Goal: Task Accomplishment & Management: Manage account settings

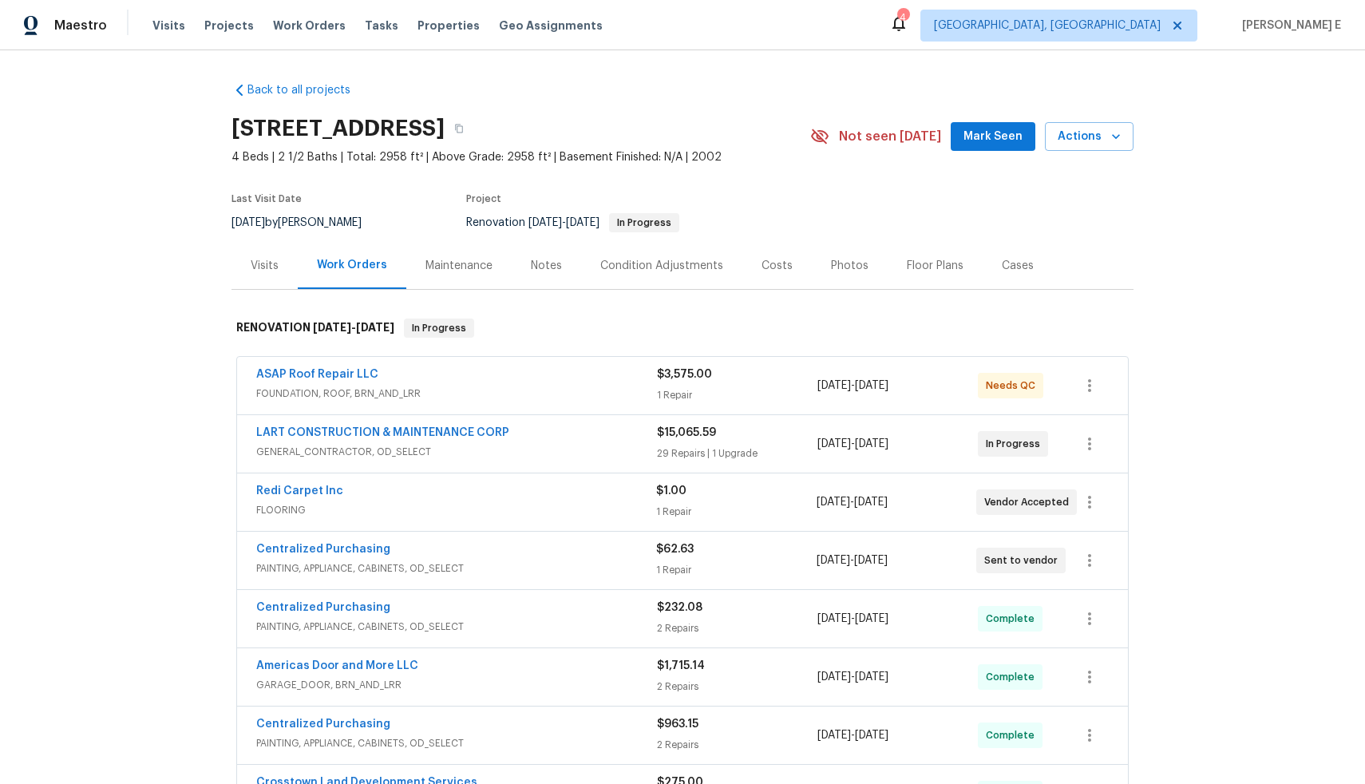
click at [508, 365] on div "ASAP Roof Repair LLC FOUNDATION, ROOF, BRN_AND_LRR $3,575.00 1 Repair 9/2/2025 …" at bounding box center [682, 385] width 891 height 57
click at [502, 377] on div "ASAP Roof Repair LLC" at bounding box center [456, 376] width 401 height 19
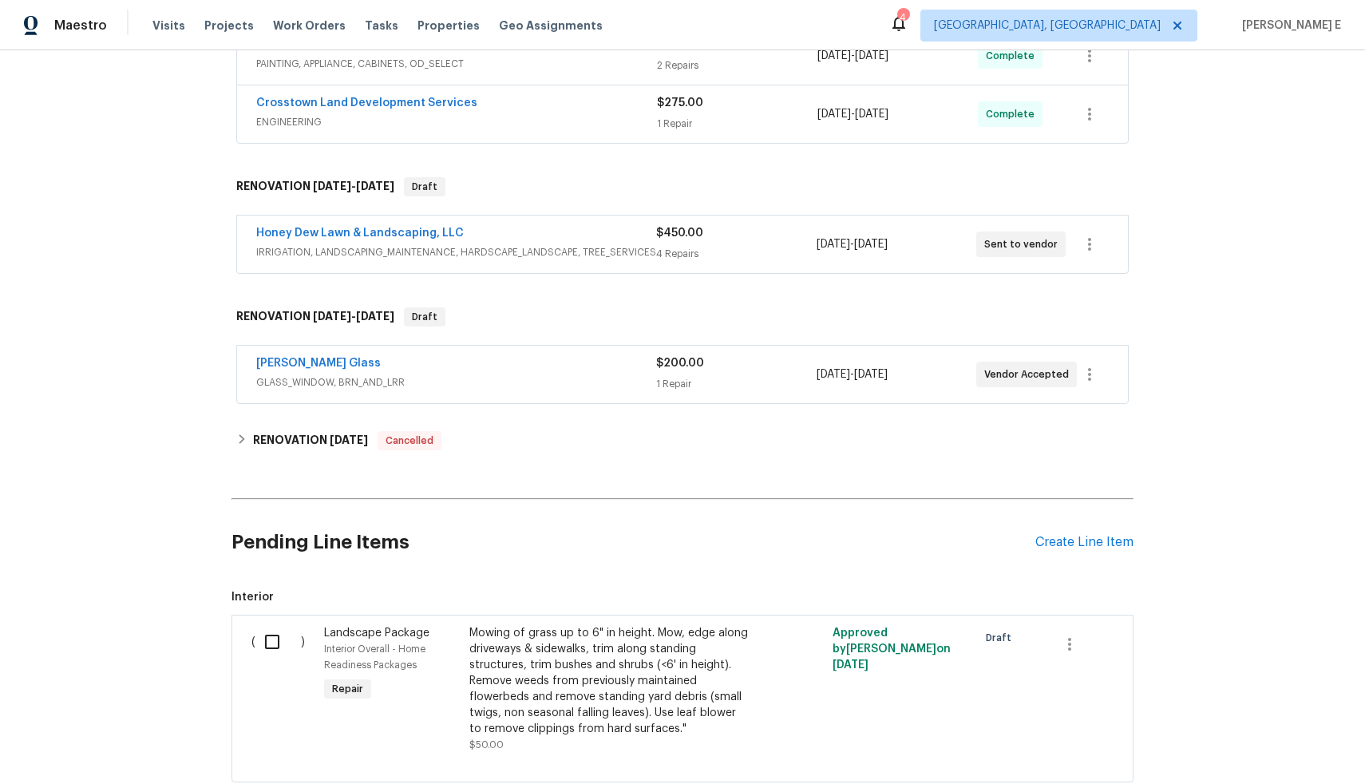
scroll to position [890, 0]
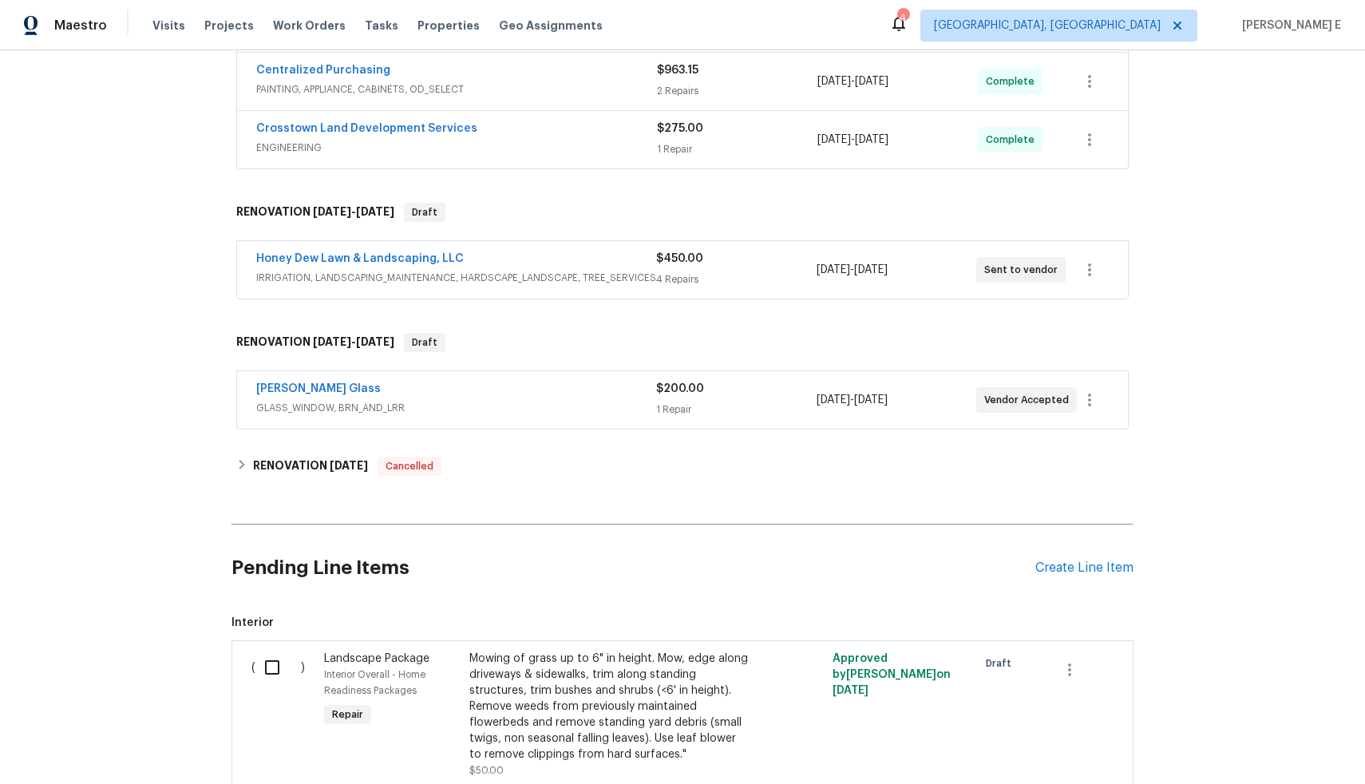
click at [527, 394] on div "Soto Glass" at bounding box center [456, 390] width 400 height 19
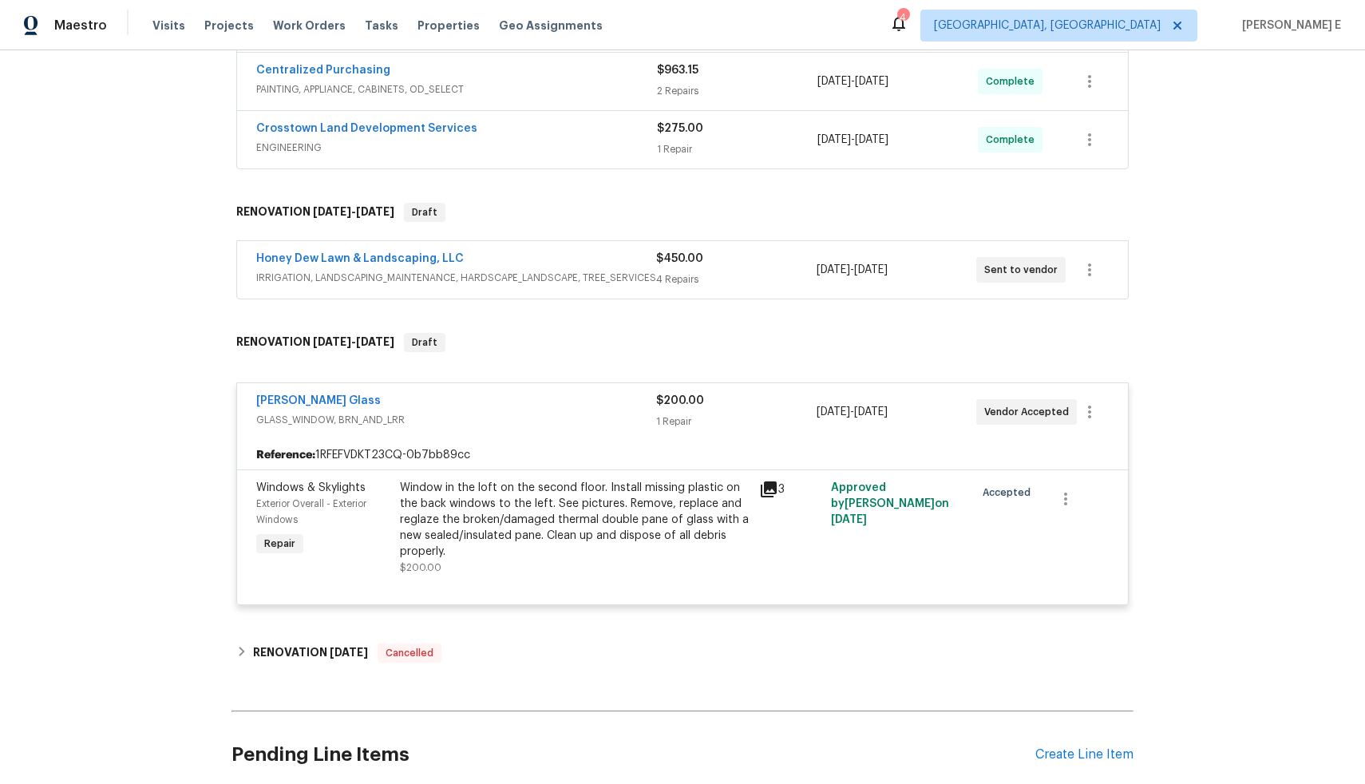
click at [532, 252] on div "Honey Dew Lawn & Landscaping, LLC" at bounding box center [456, 260] width 400 height 19
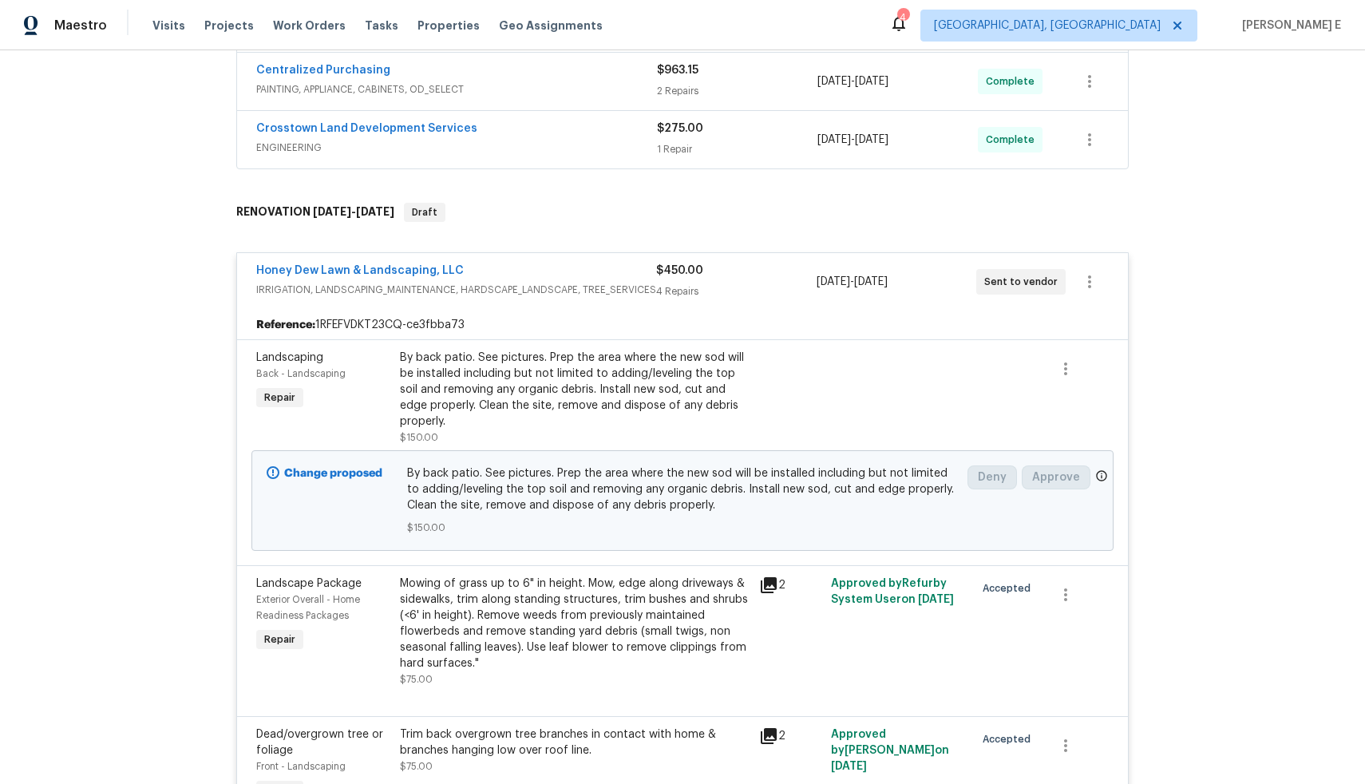
click at [525, 151] on span "ENGINEERING" at bounding box center [456, 148] width 401 height 16
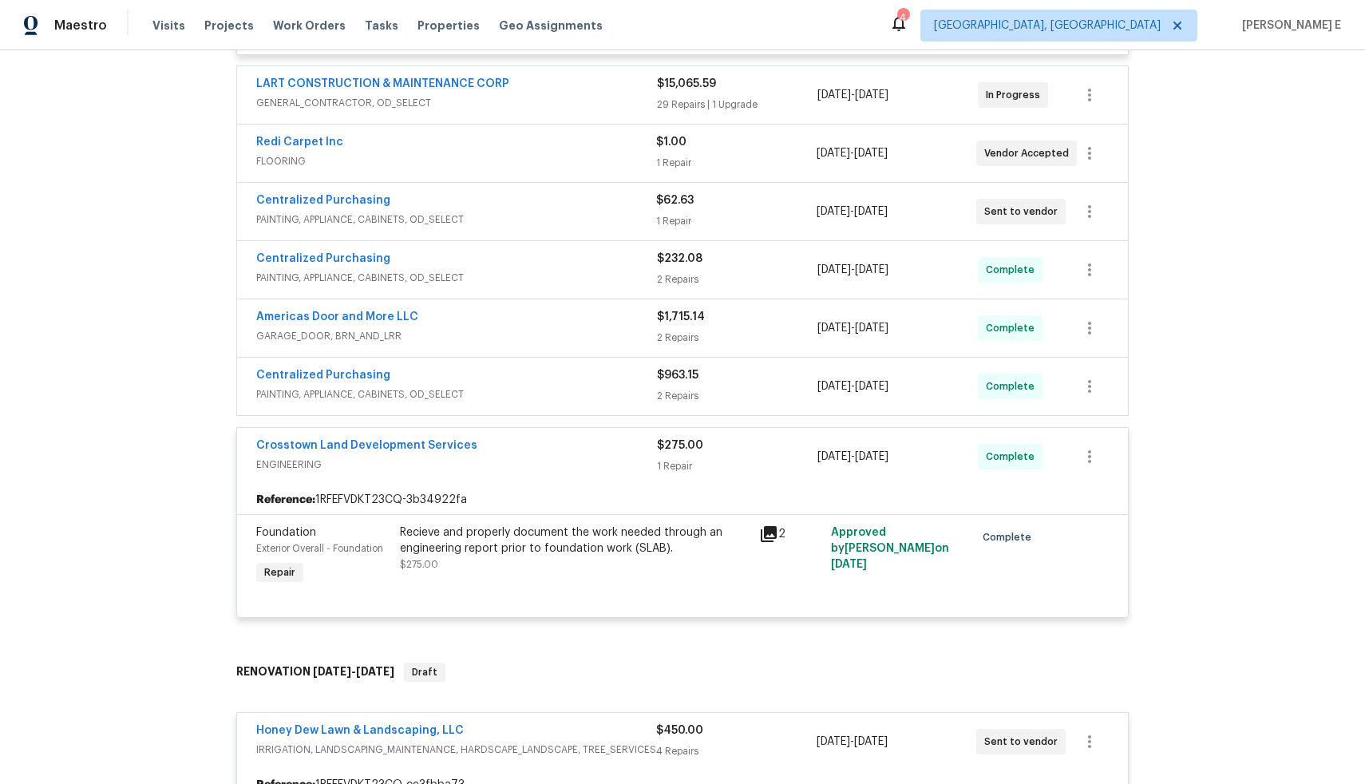
scroll to position [581, 0]
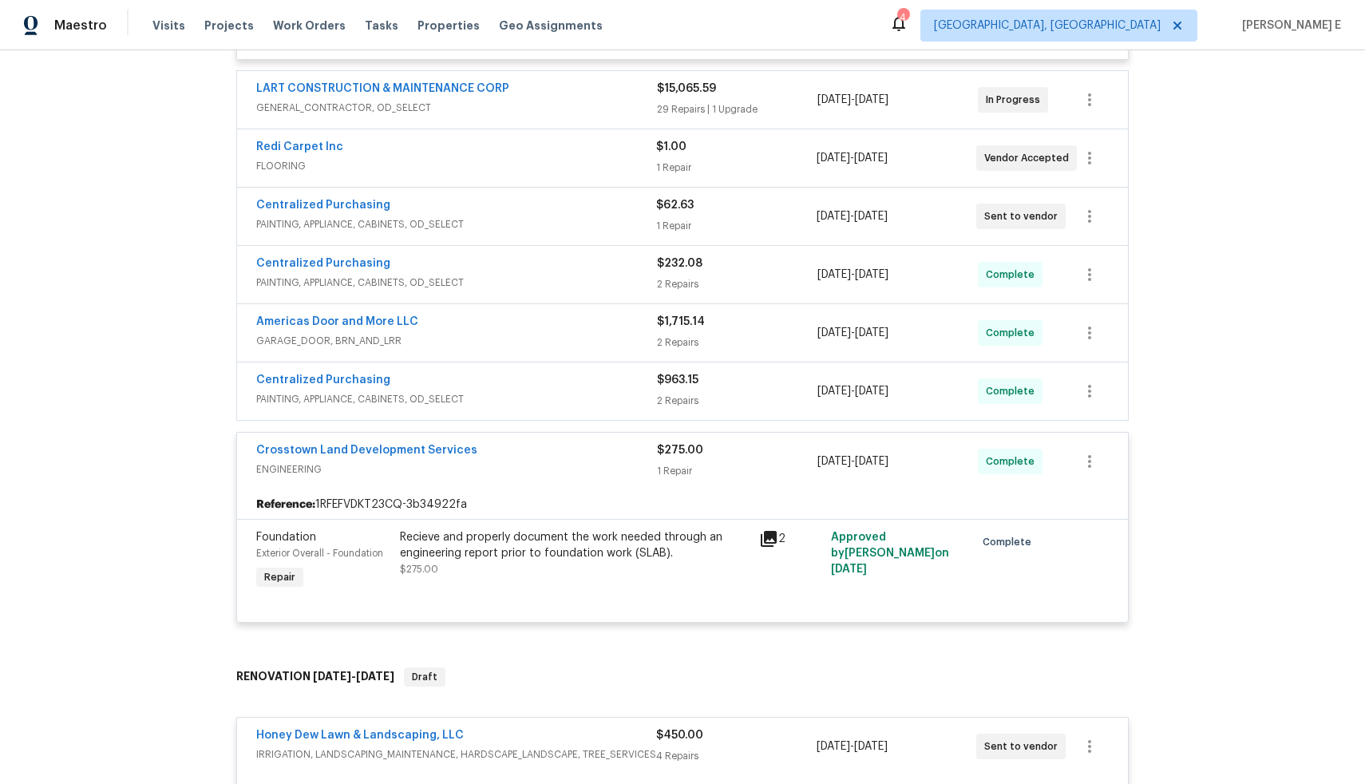
click at [568, 392] on span "PAINTING, APPLIANCE, CABINETS, OD_SELECT" at bounding box center [456, 399] width 401 height 16
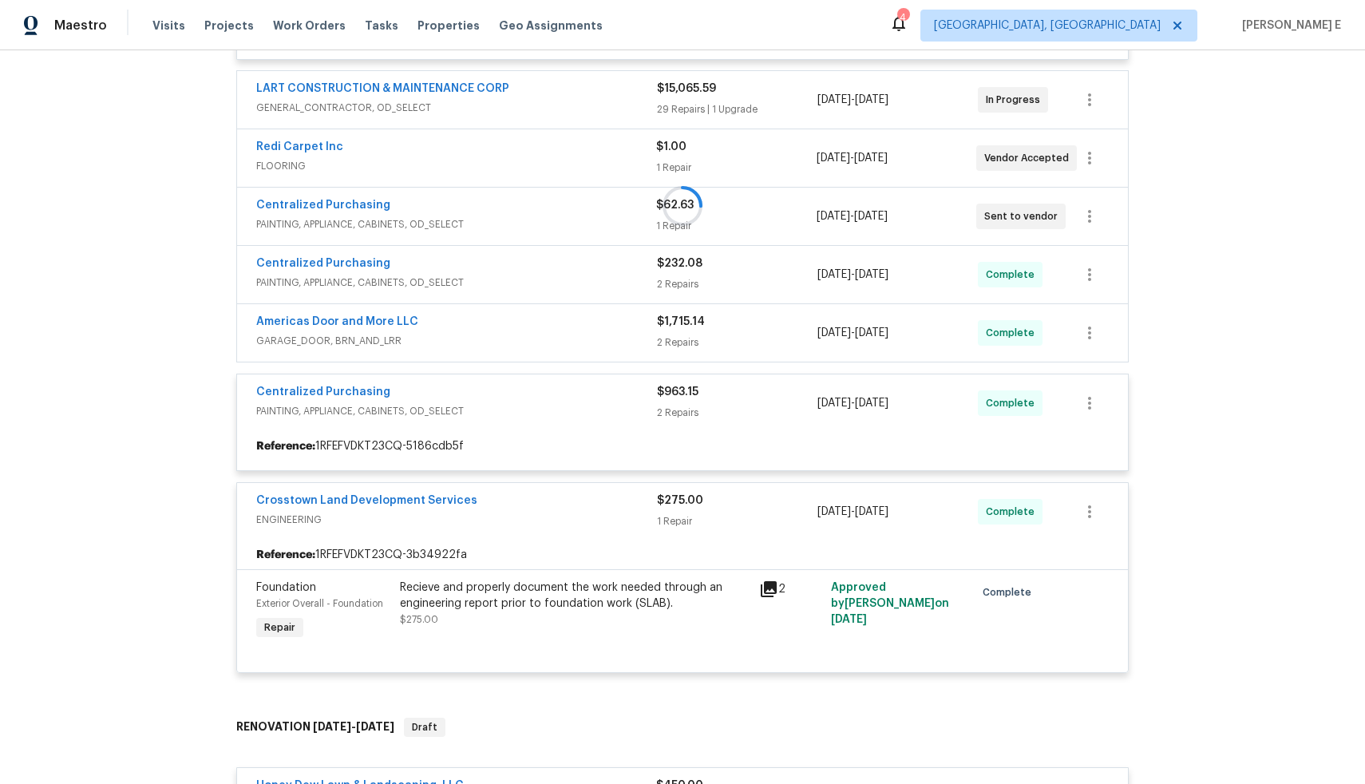
click at [564, 326] on div at bounding box center [683, 205] width 902 height 967
click at [545, 275] on div at bounding box center [683, 205] width 902 height 967
click at [539, 207] on div at bounding box center [683, 205] width 902 height 967
click at [527, 145] on div at bounding box center [683, 205] width 902 height 967
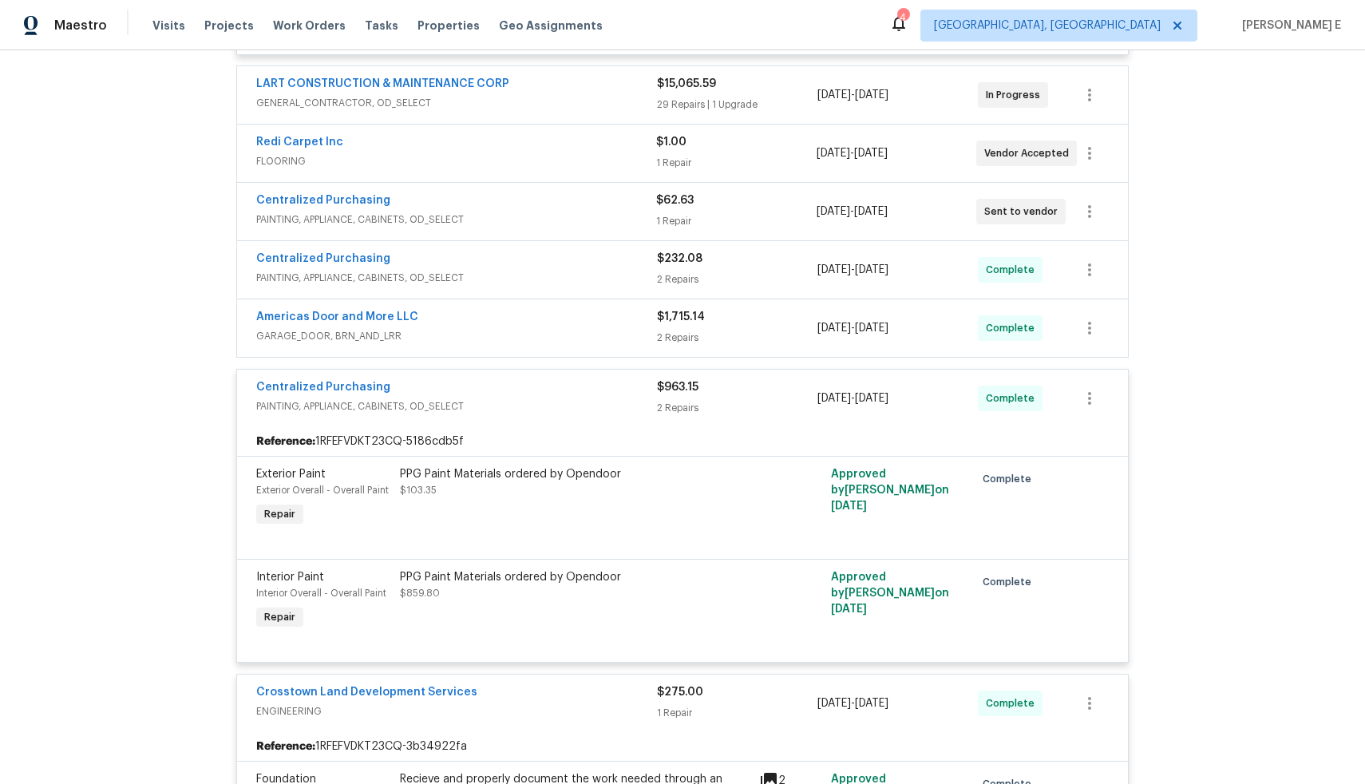
scroll to position [594, 0]
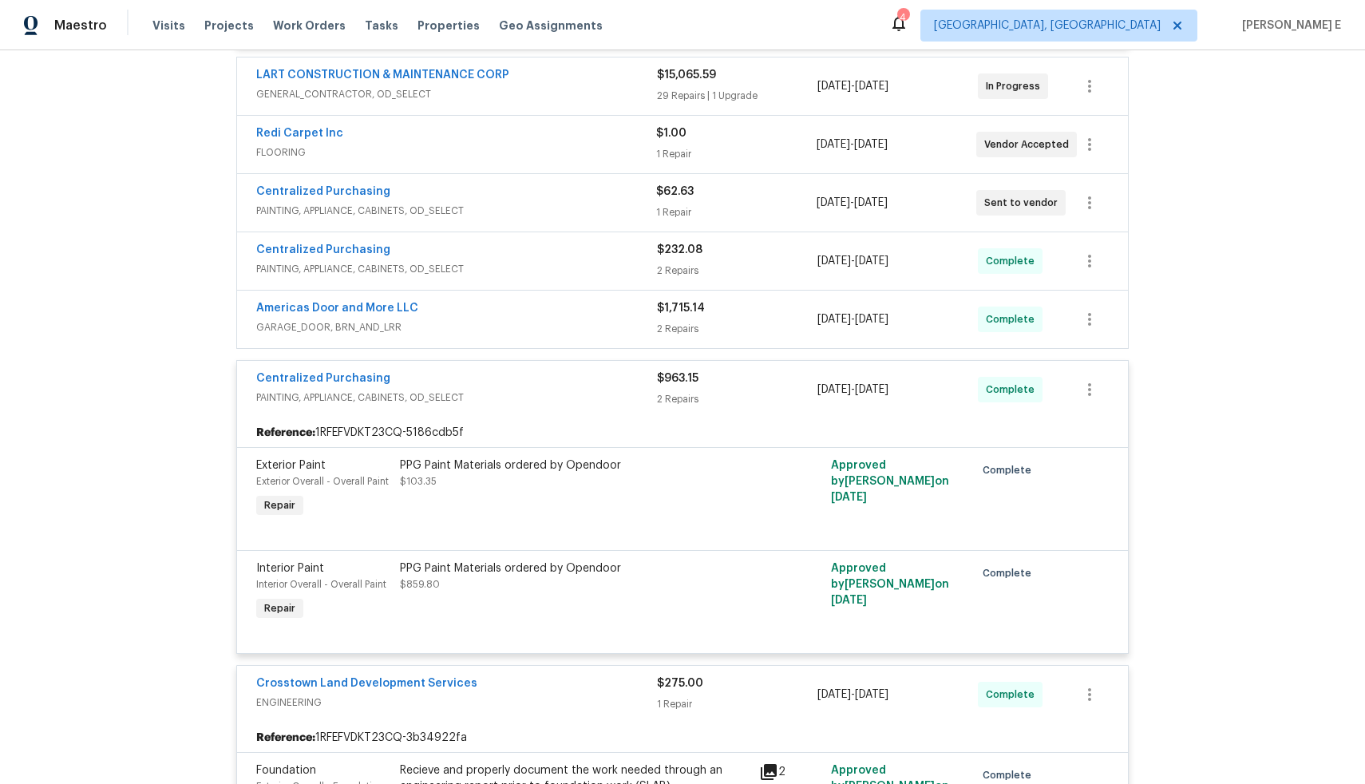
click at [559, 325] on span "GARAGE_DOOR, BRN_AND_LRR" at bounding box center [456, 327] width 401 height 16
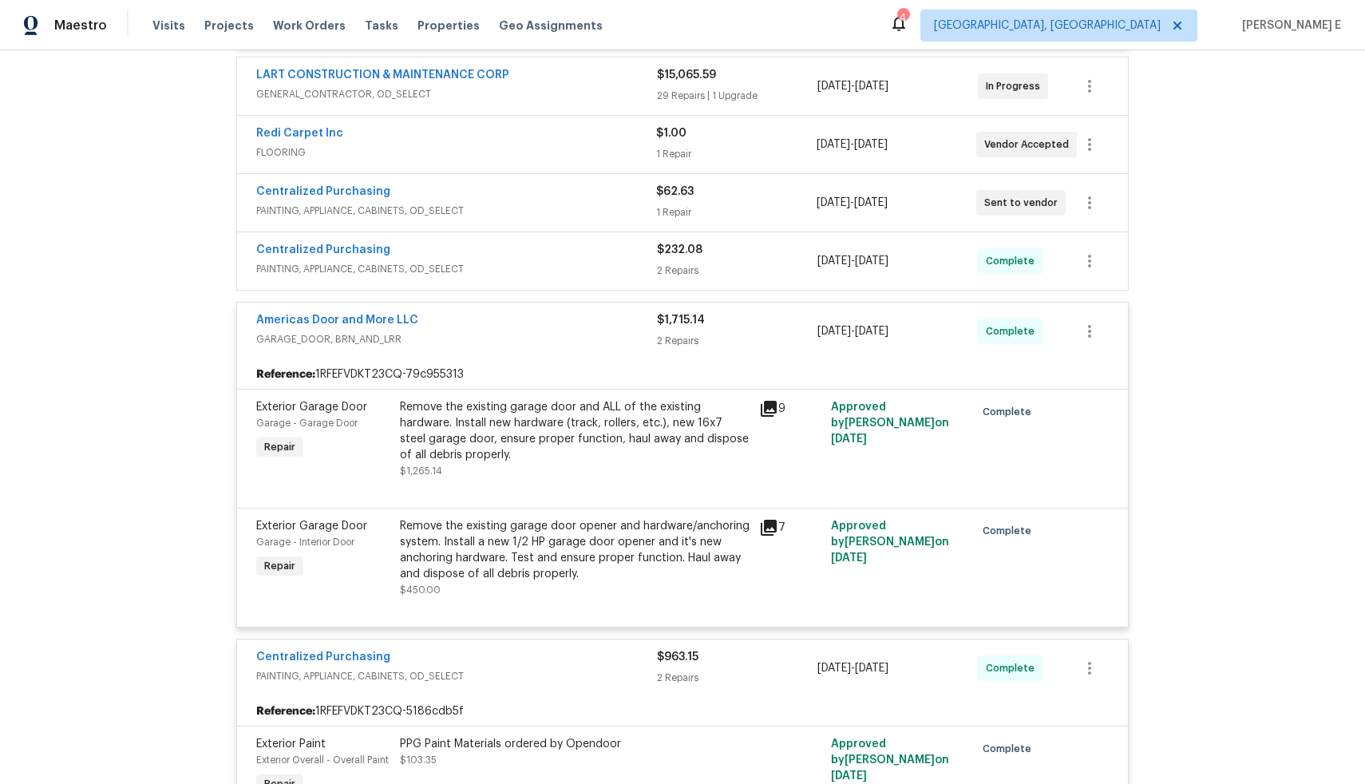
click at [533, 244] on div "Centralized Purchasing" at bounding box center [456, 251] width 401 height 19
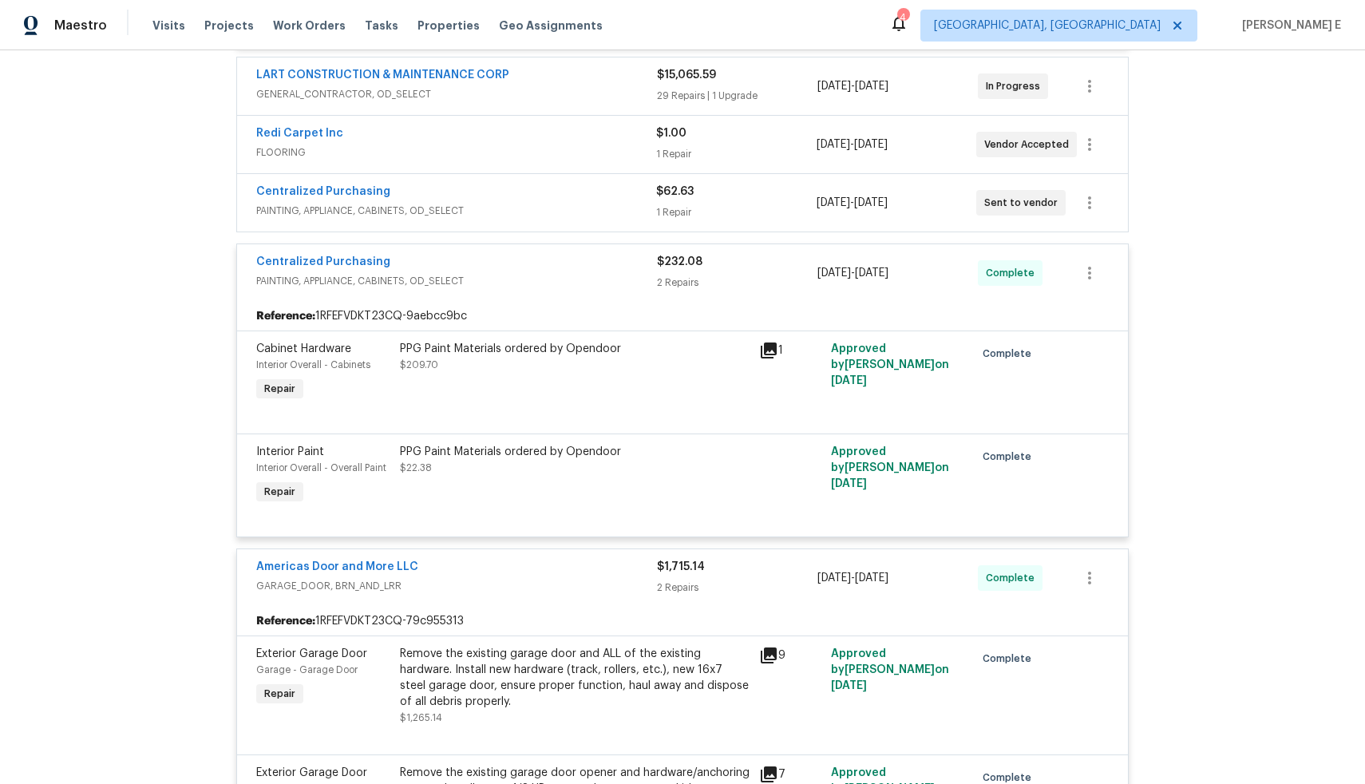
click at [518, 188] on div "Centralized Purchasing" at bounding box center [456, 193] width 400 height 19
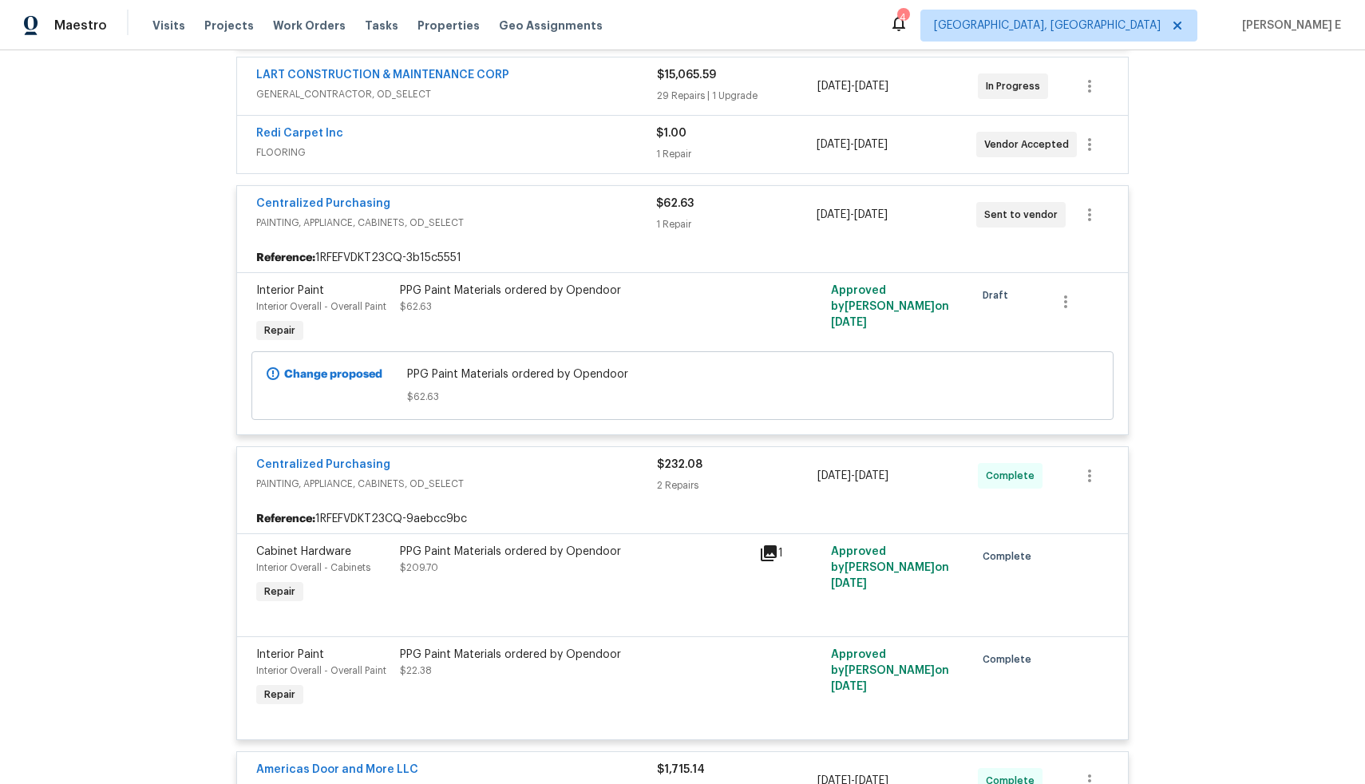
click at [517, 145] on span "FLOORING" at bounding box center [456, 153] width 400 height 16
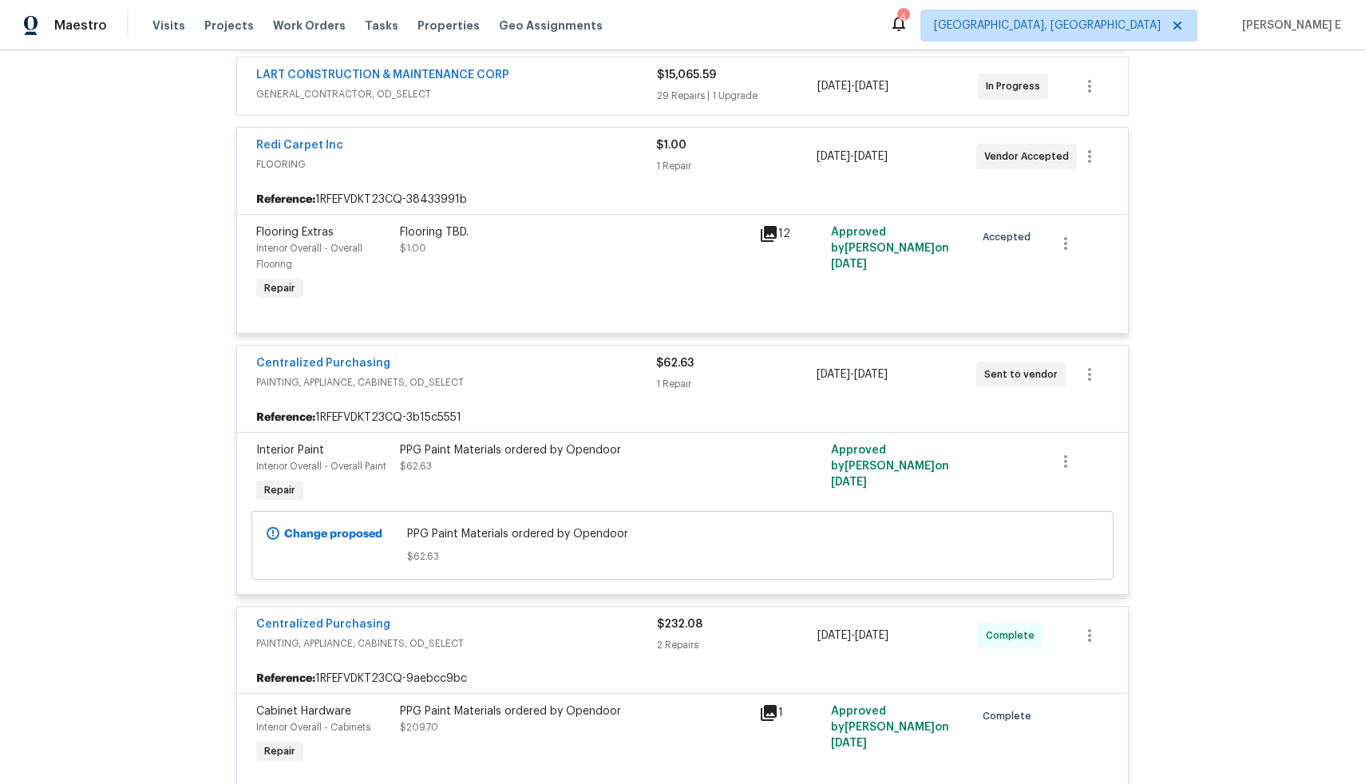
click at [544, 89] on span "GENERAL_CONTRACTOR, OD_SELECT" at bounding box center [456, 94] width 401 height 16
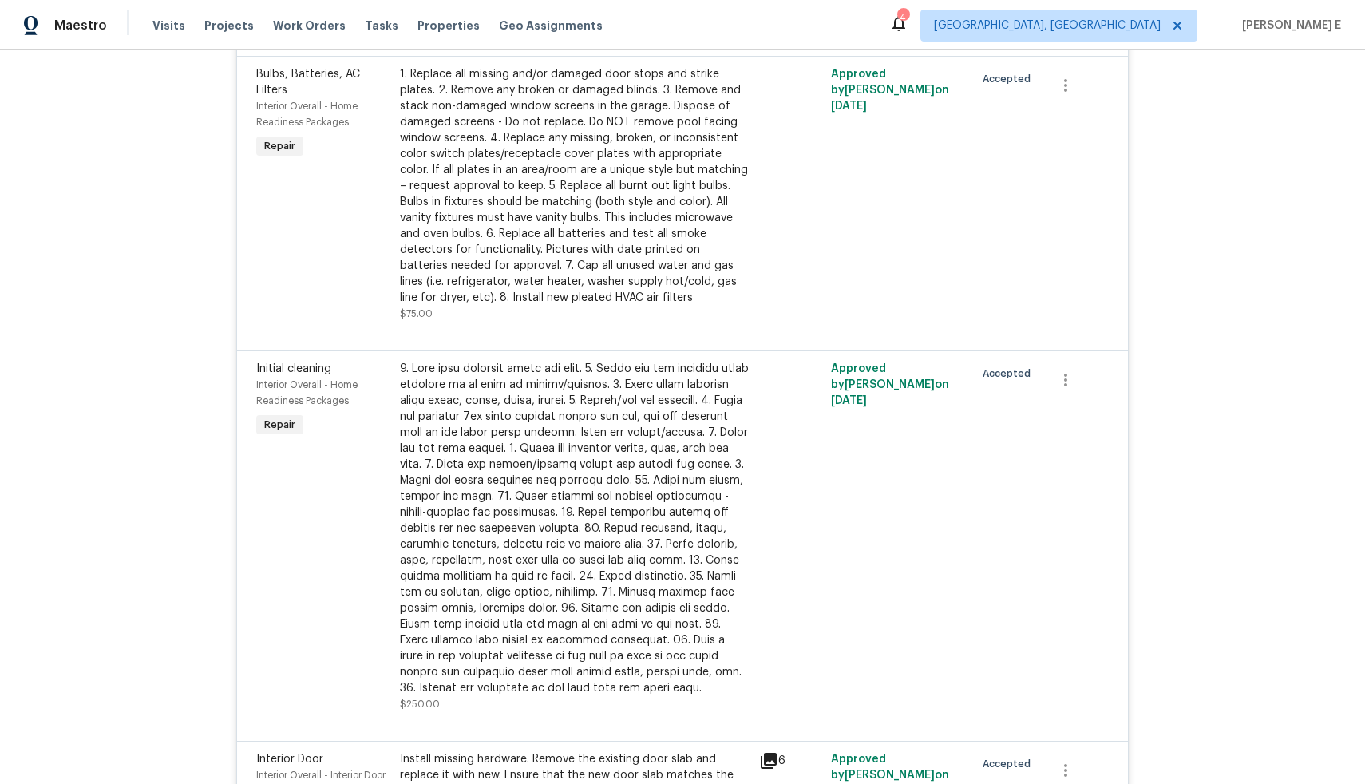
scroll to position [5855, 0]
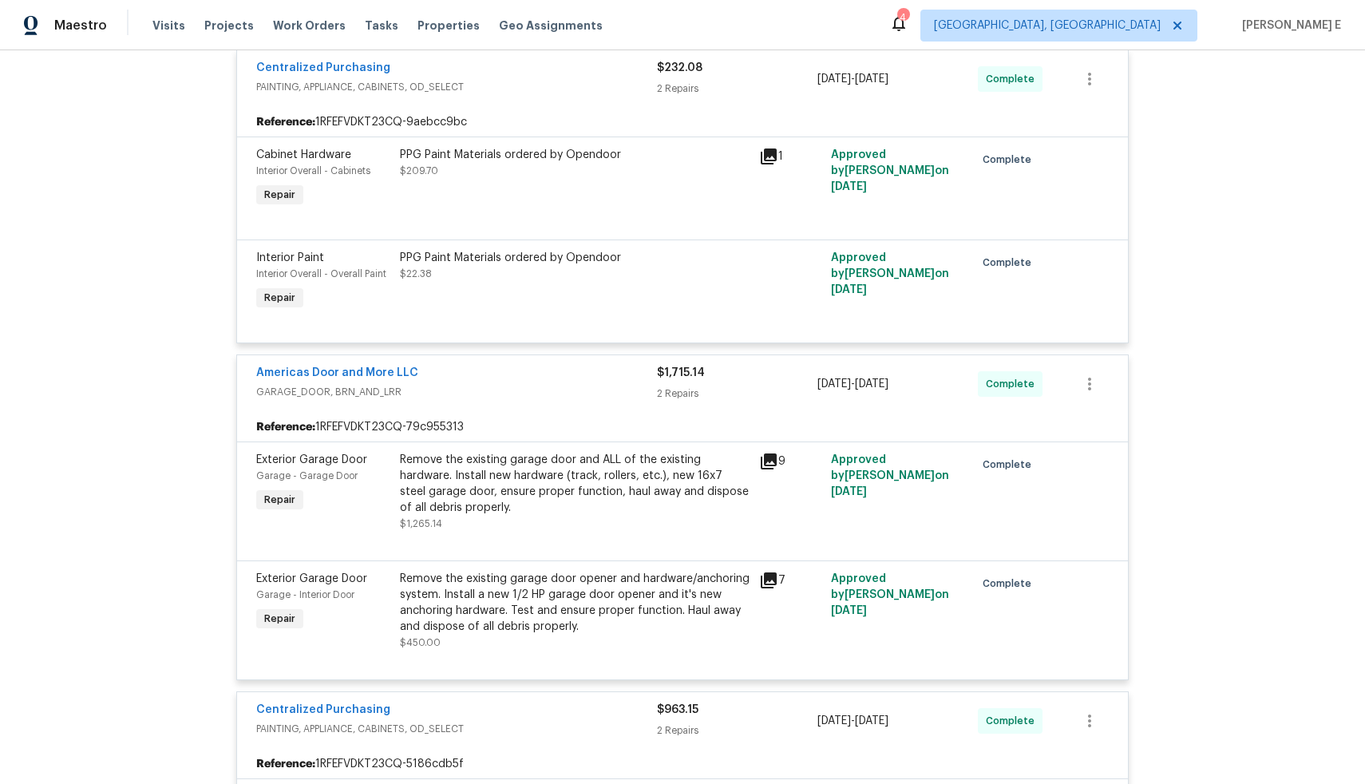
click at [469, 413] on div "Americas Door and More LLC GARAGE_DOOR, BRN_AND_LRR $1,715.14 2 Repairs 8/28/20…" at bounding box center [682, 383] width 891 height 57
click at [356, 378] on link "Americas Door and More LLC" at bounding box center [337, 372] width 162 height 11
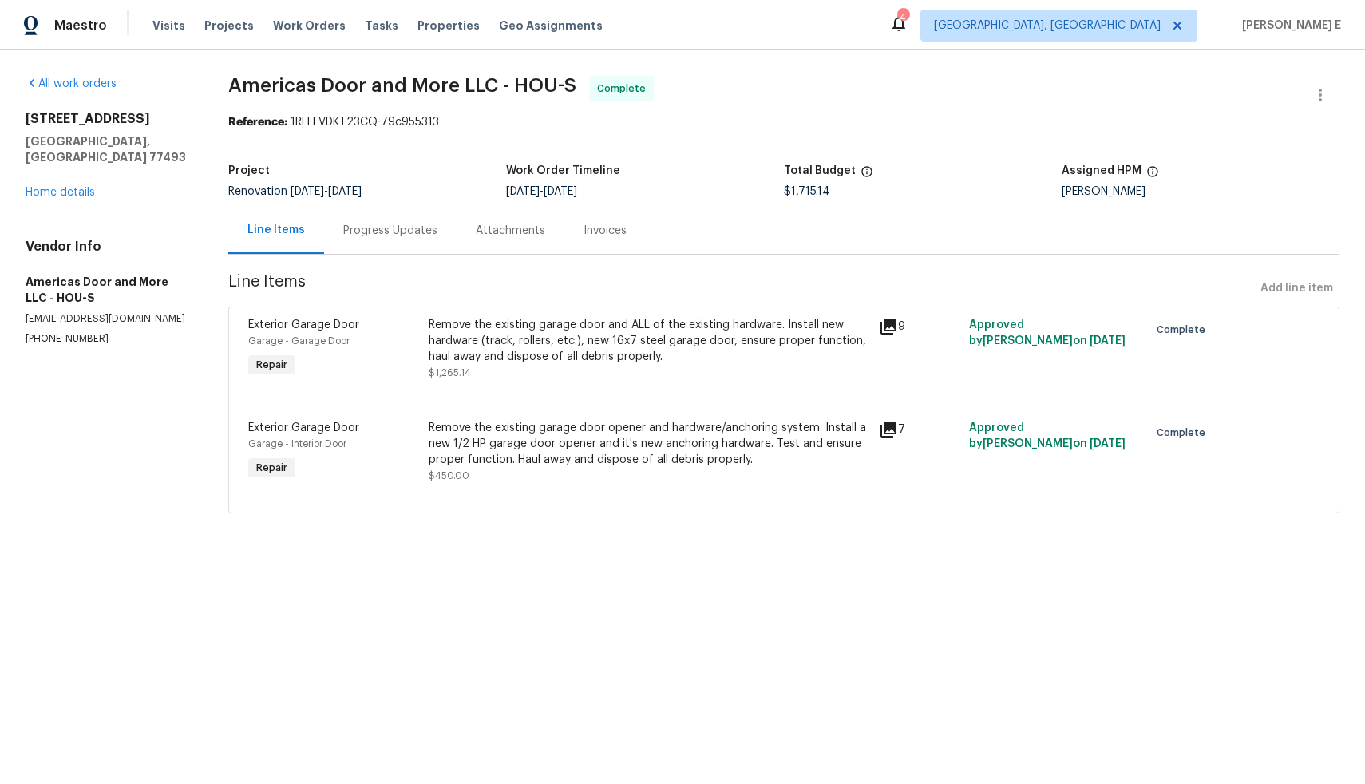
click at [604, 363] on div "Remove the existing garage door and ALL of the existing hardware. Install new h…" at bounding box center [649, 341] width 441 height 48
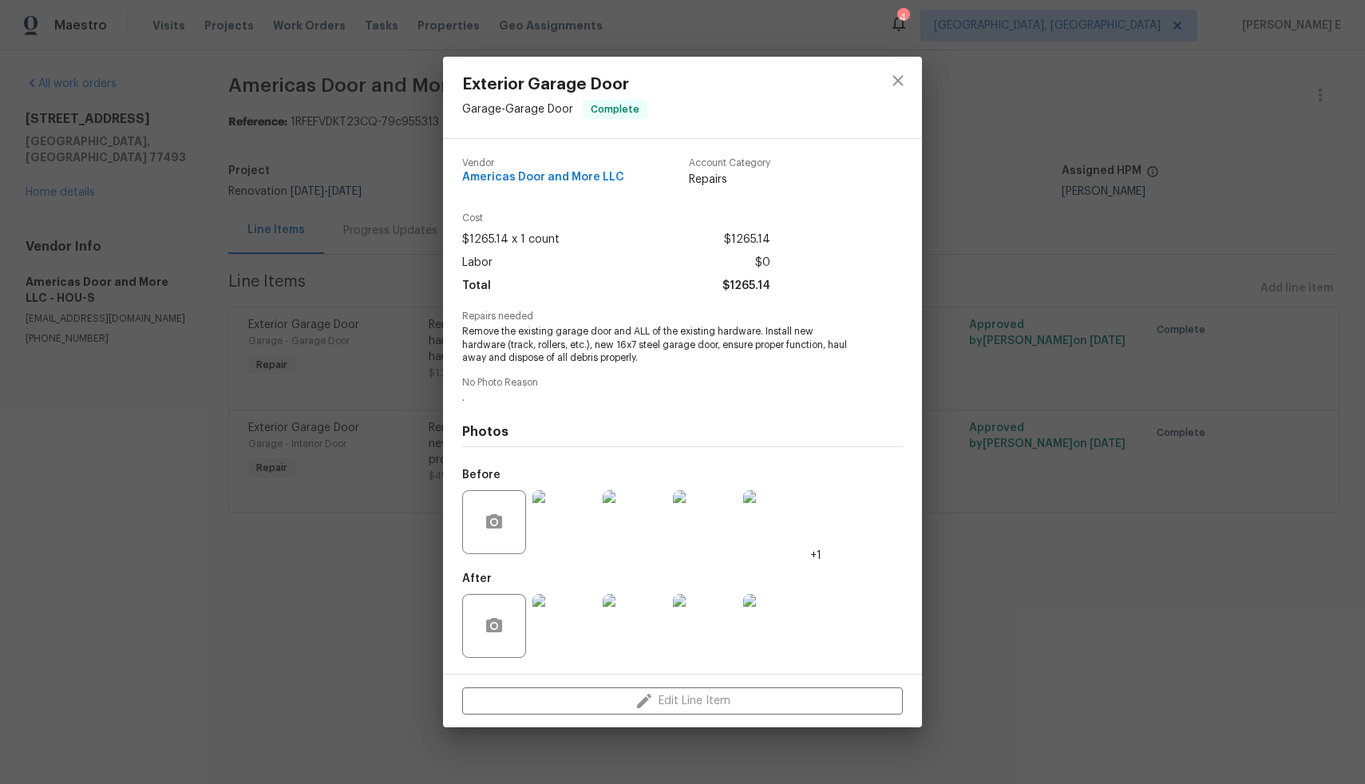
click at [561, 628] on img at bounding box center [565, 626] width 64 height 64
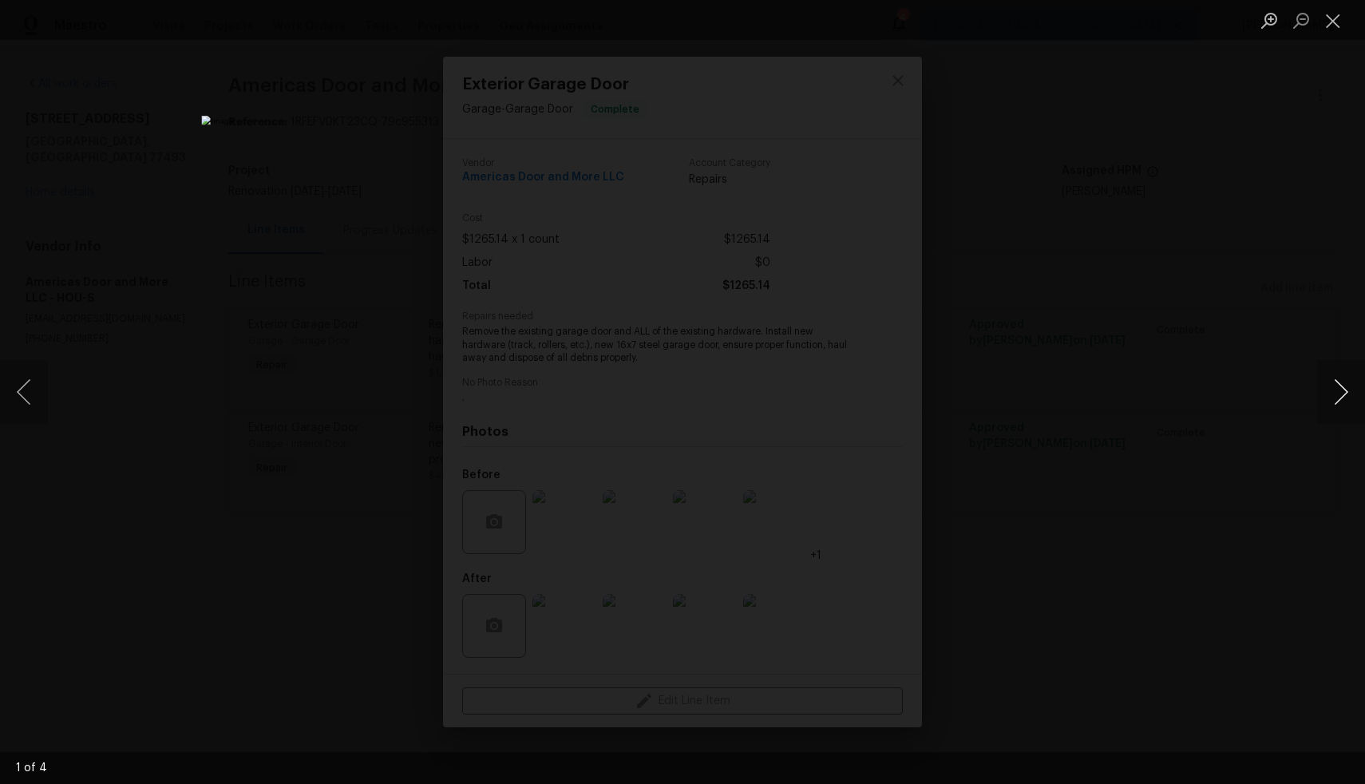
click at [1339, 398] on button "Next image" at bounding box center [1342, 392] width 48 height 64
click at [195, 169] on div "Lightbox" at bounding box center [682, 392] width 1365 height 784
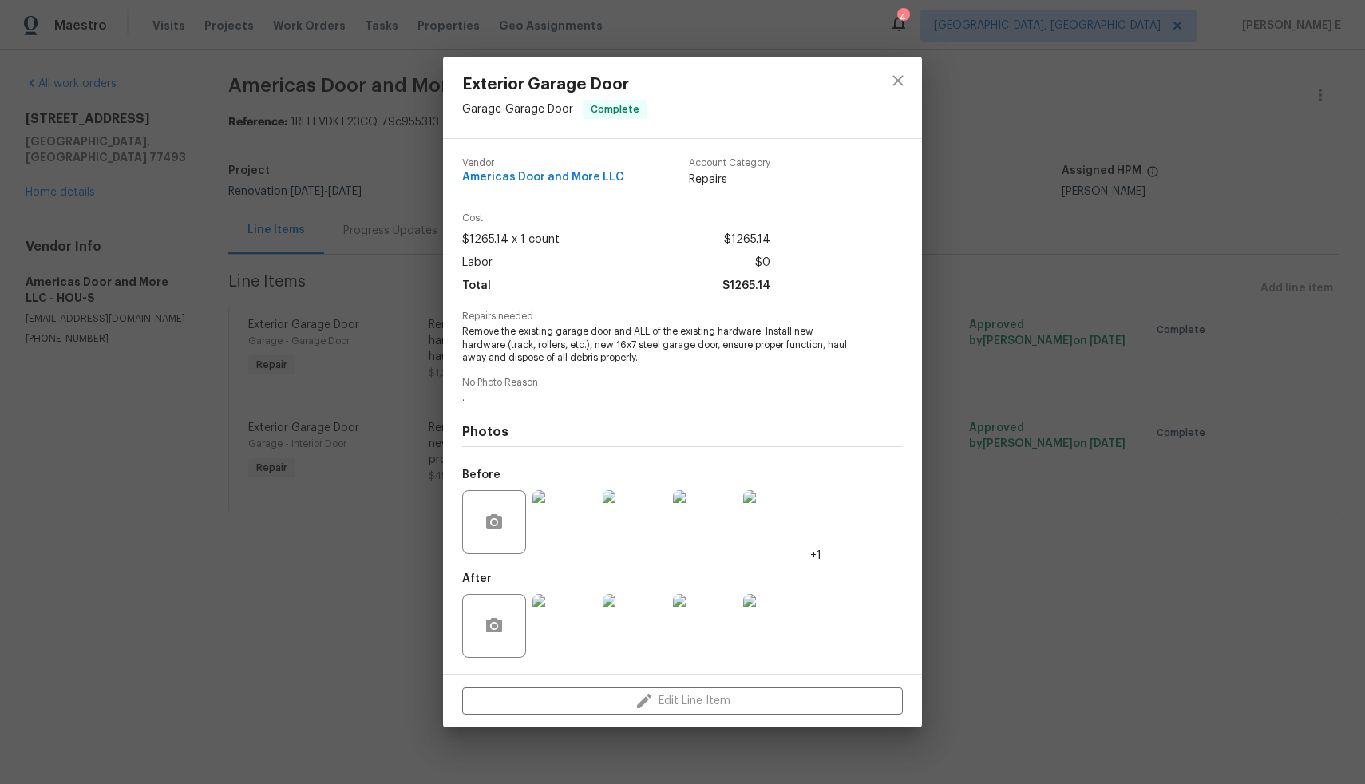
click at [195, 169] on div "Exterior Garage Door Garage - Garage Door Complete Vendor Americas Door and Mor…" at bounding box center [682, 392] width 1365 height 784
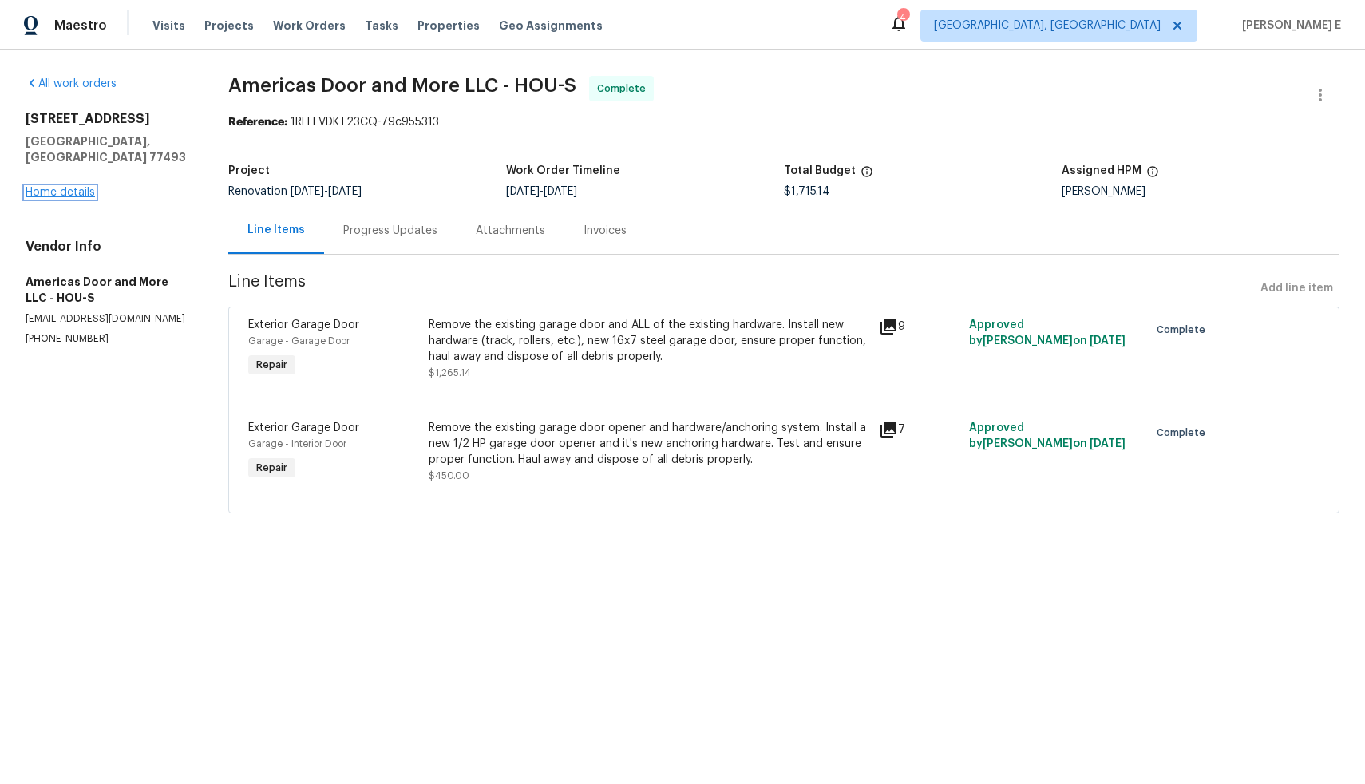
click at [70, 187] on link "Home details" at bounding box center [60, 192] width 69 height 11
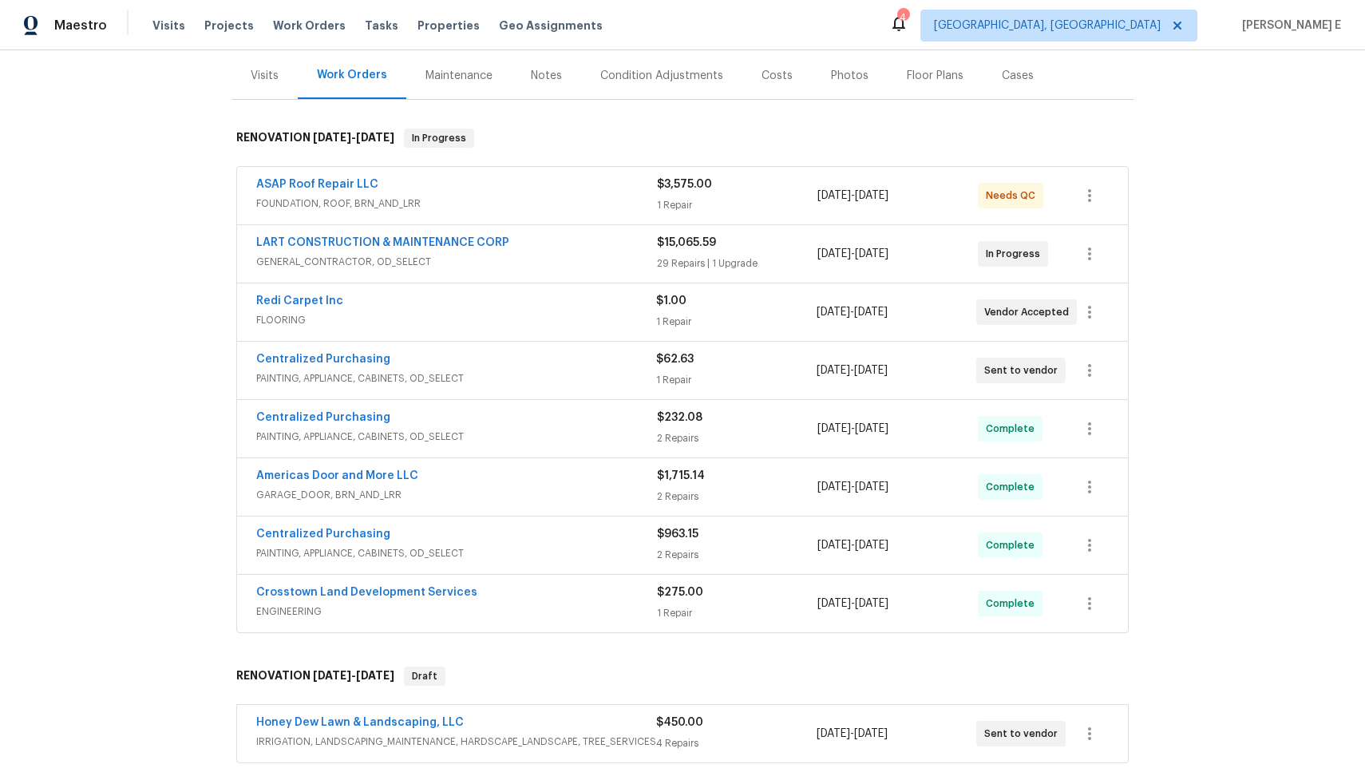
scroll to position [182, 0]
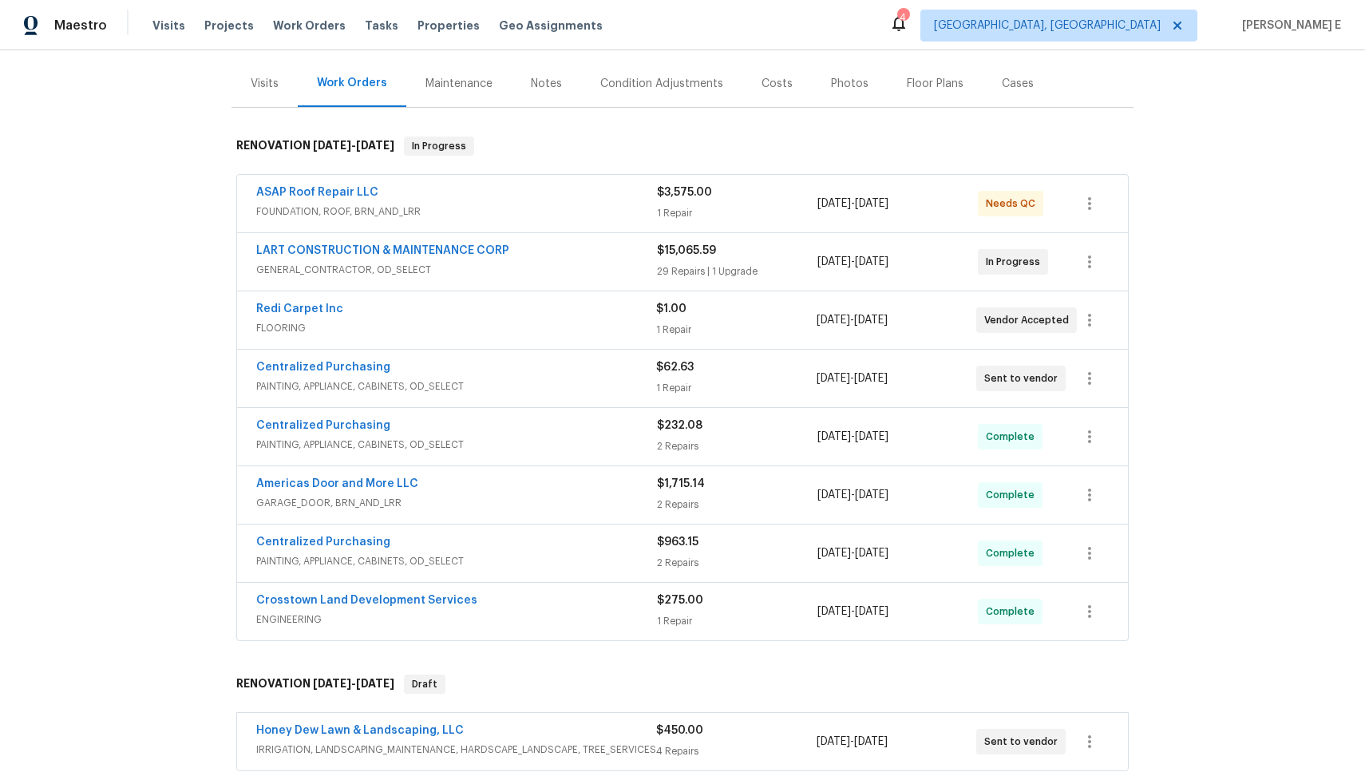
click at [498, 608] on div "Crosstown Land Development Services" at bounding box center [456, 601] width 401 height 19
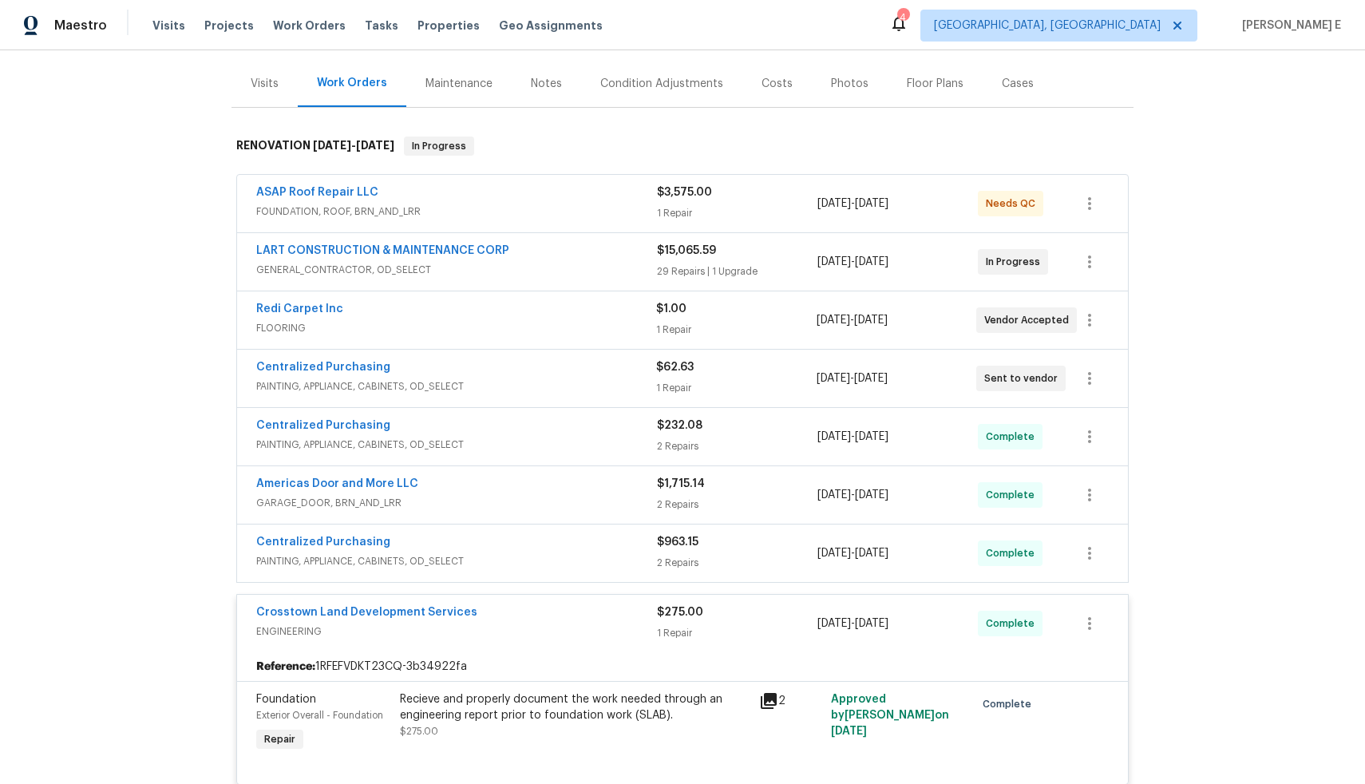
click at [505, 543] on div "Centralized Purchasing" at bounding box center [456, 543] width 401 height 19
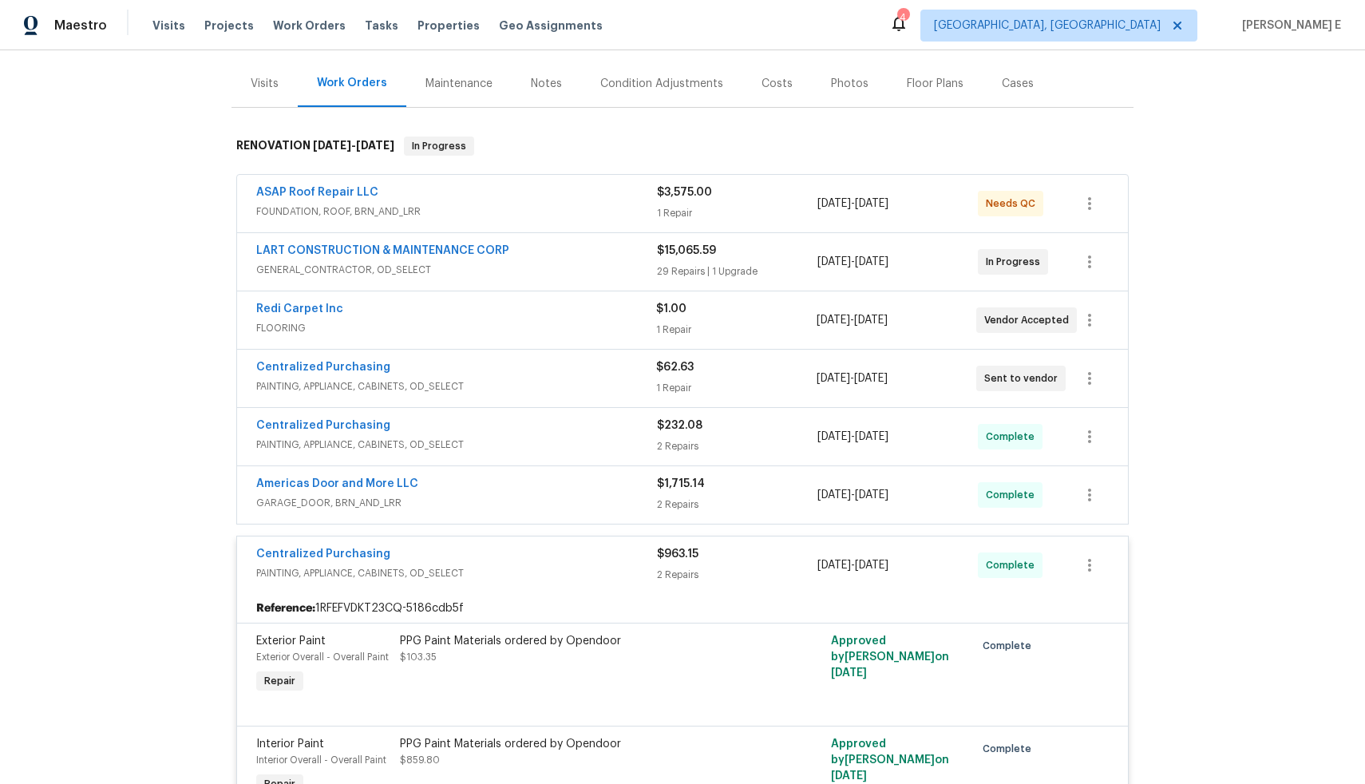
click at [501, 504] on span "GARAGE_DOOR, BRN_AND_LRR" at bounding box center [456, 503] width 401 height 16
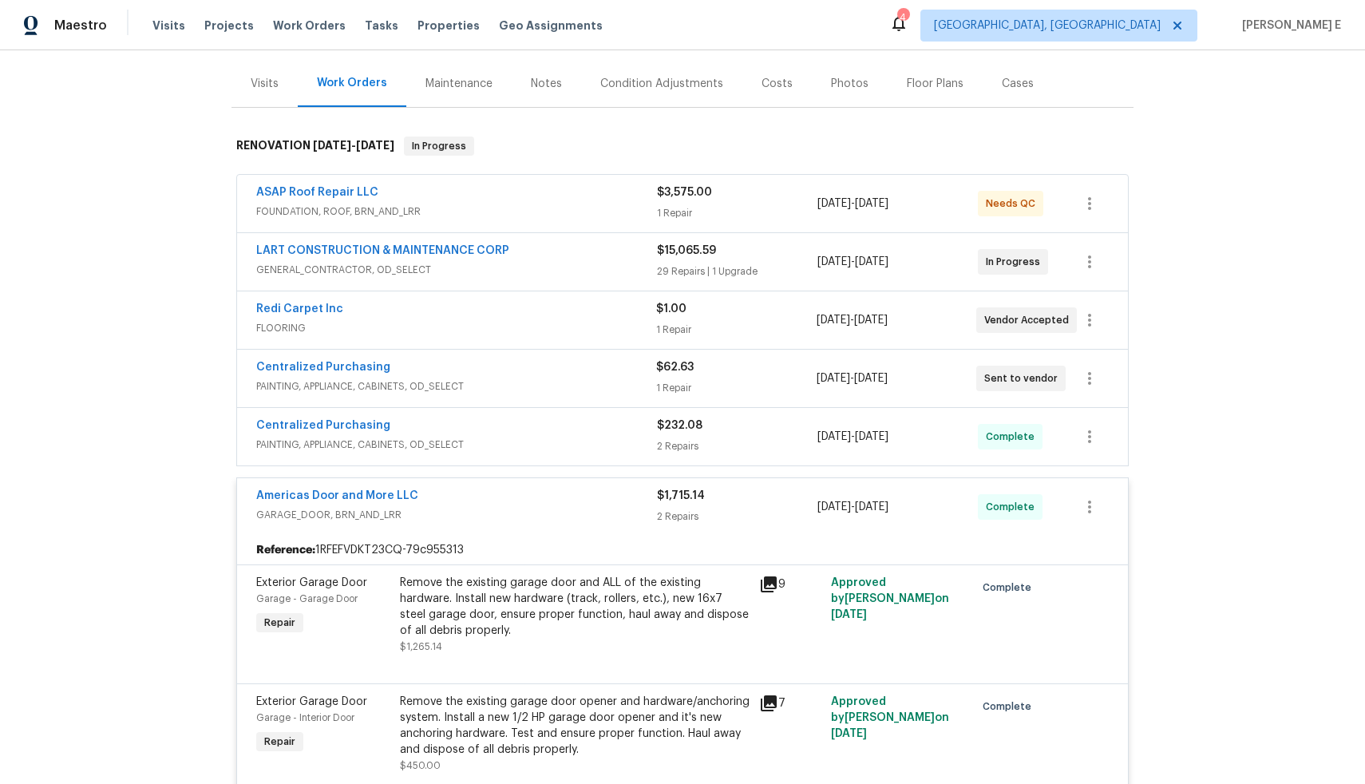
click at [495, 448] on span "PAINTING, APPLIANCE, CABINETS, OD_SELECT" at bounding box center [456, 445] width 401 height 16
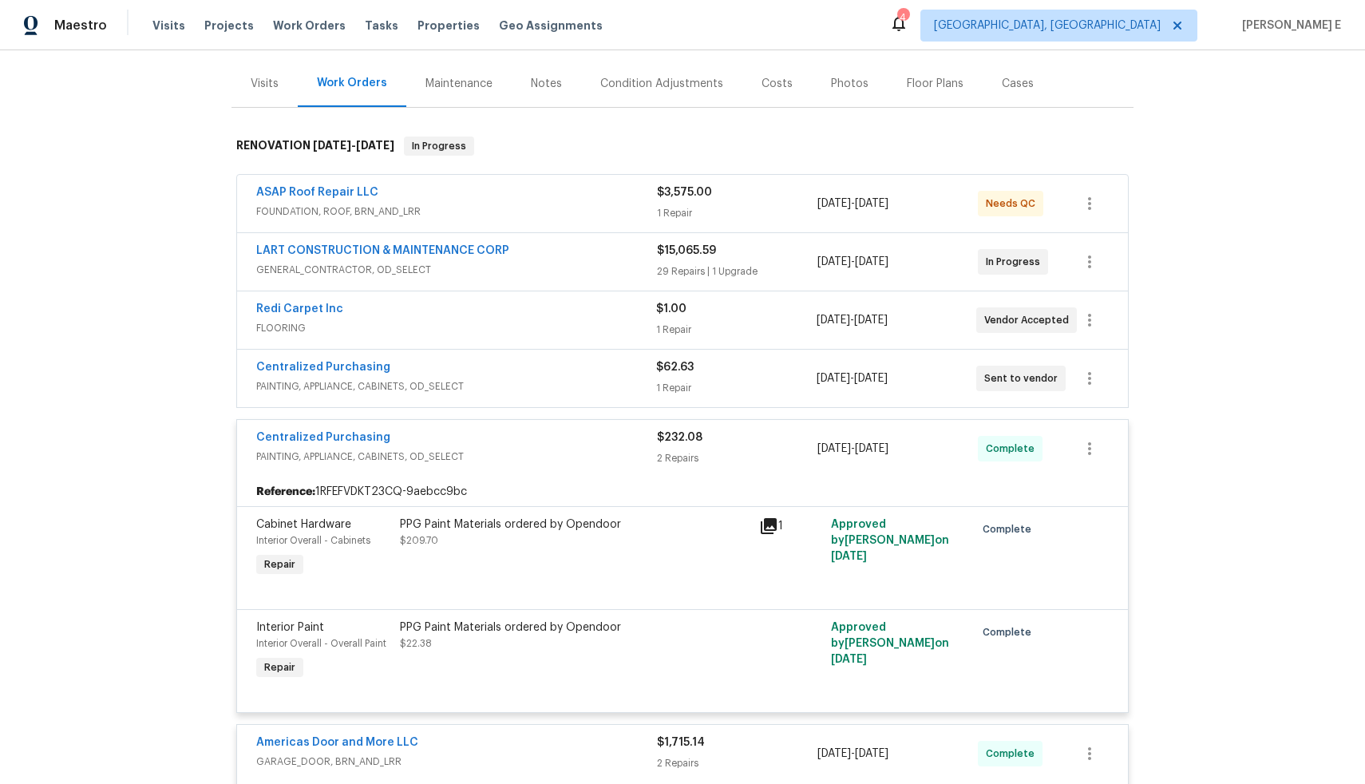
click at [495, 378] on div "Centralized Purchasing" at bounding box center [456, 368] width 400 height 19
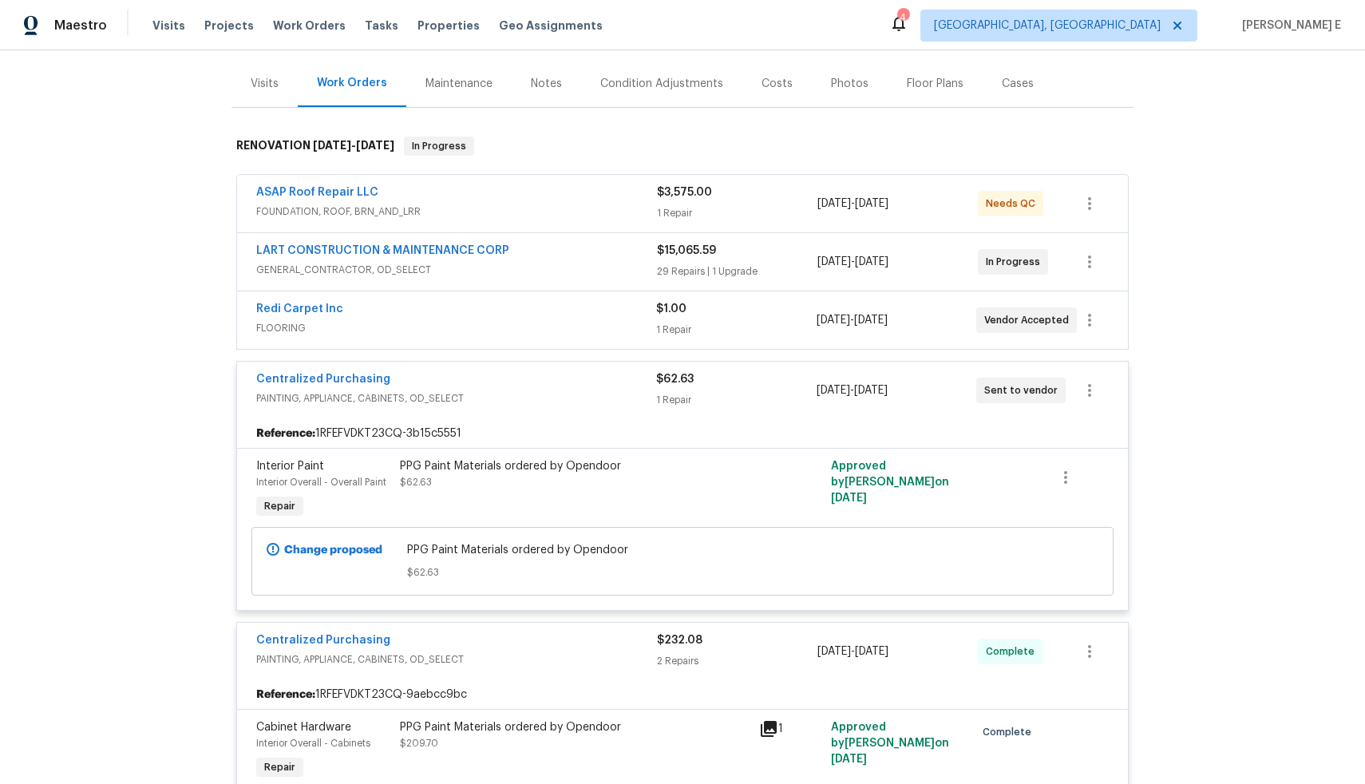
click at [493, 317] on div "Redi Carpet Inc" at bounding box center [456, 310] width 400 height 19
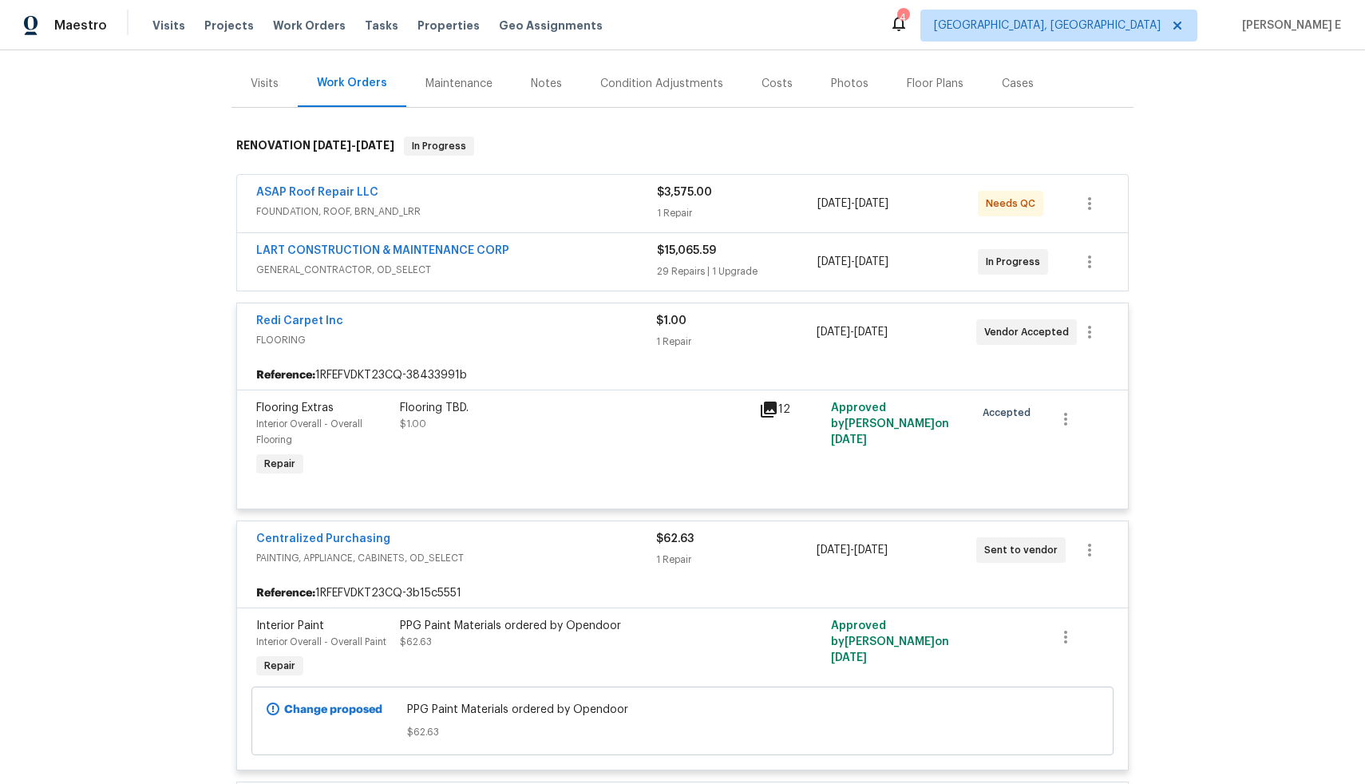
click at [528, 256] on div "LART CONSTRUCTION & MAINTENANCE CORP" at bounding box center [456, 252] width 401 height 19
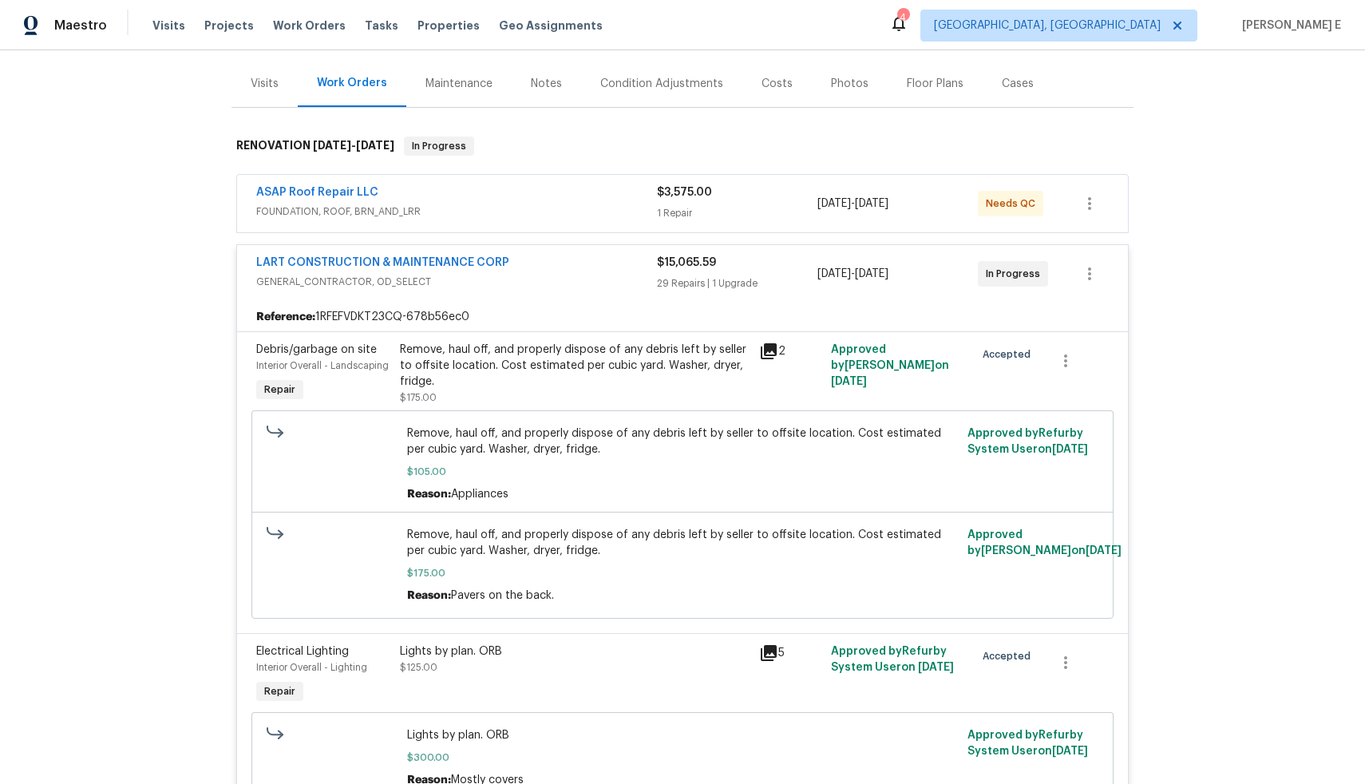
click at [551, 201] on div "ASAP Roof Repair LLC" at bounding box center [456, 193] width 401 height 19
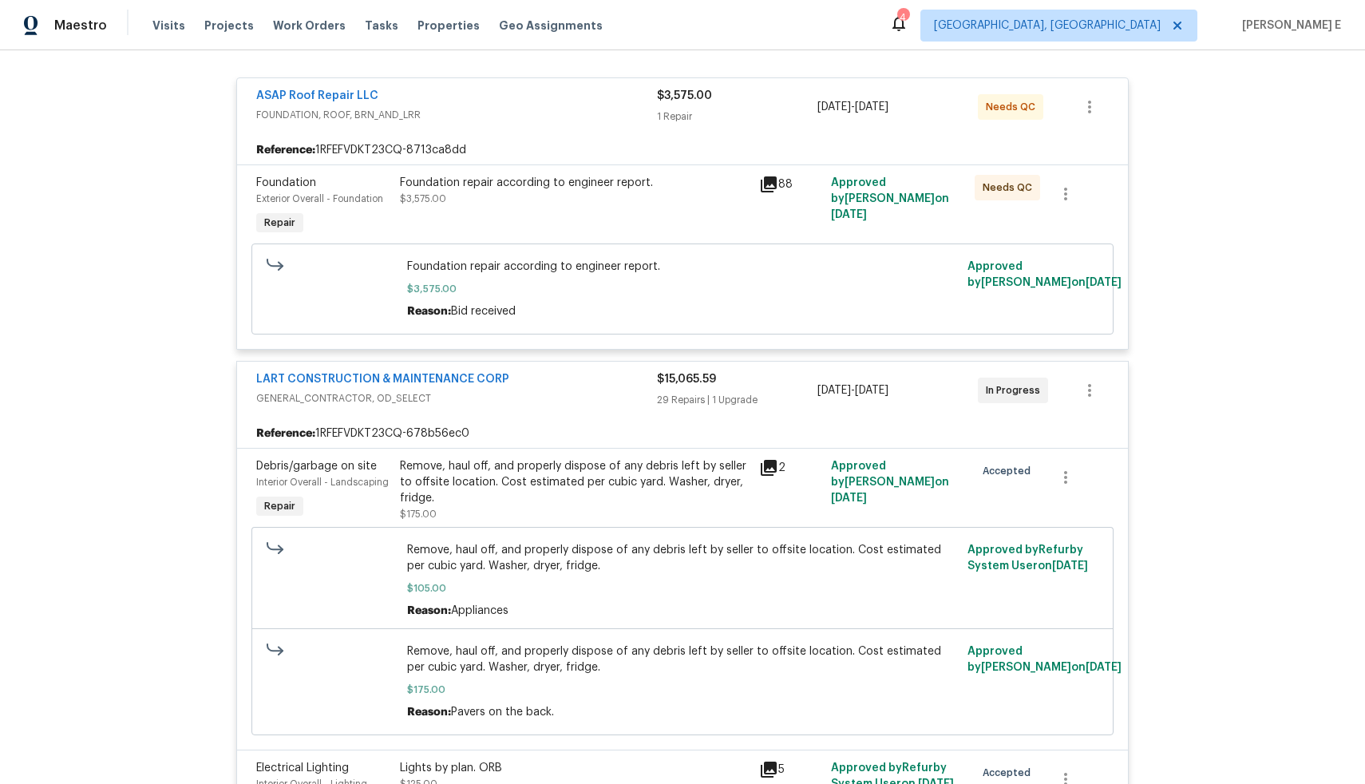
scroll to position [6752, 0]
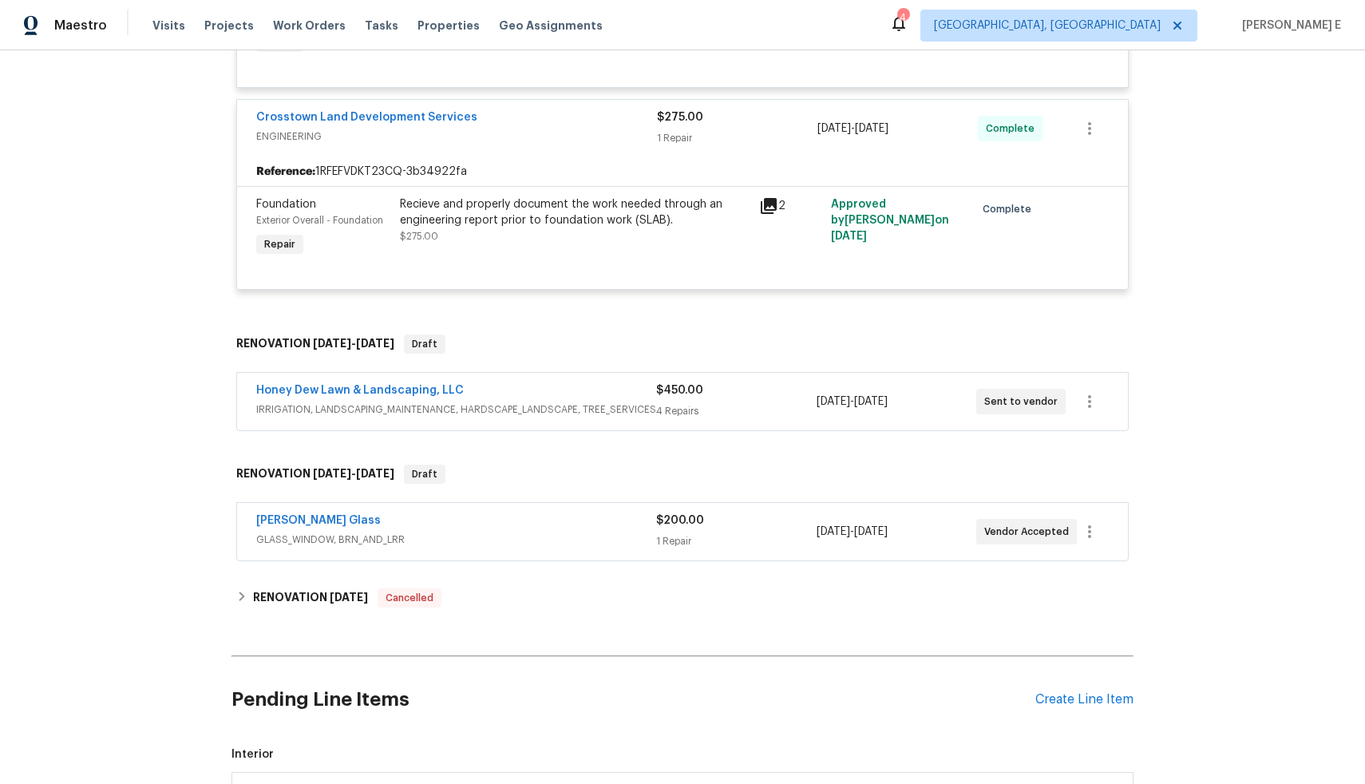
click at [573, 402] on div "Honey Dew Lawn & Landscaping, LLC" at bounding box center [456, 391] width 400 height 19
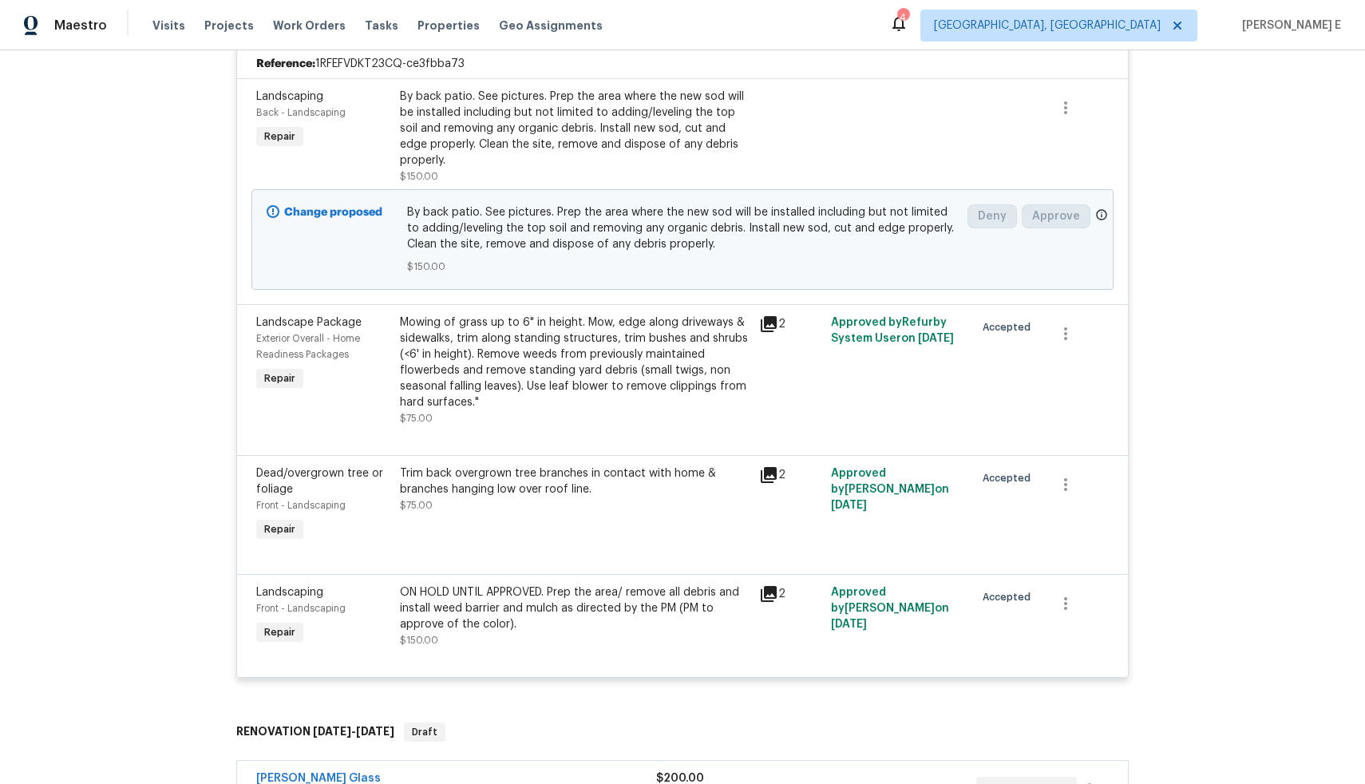
scroll to position [7147, 0]
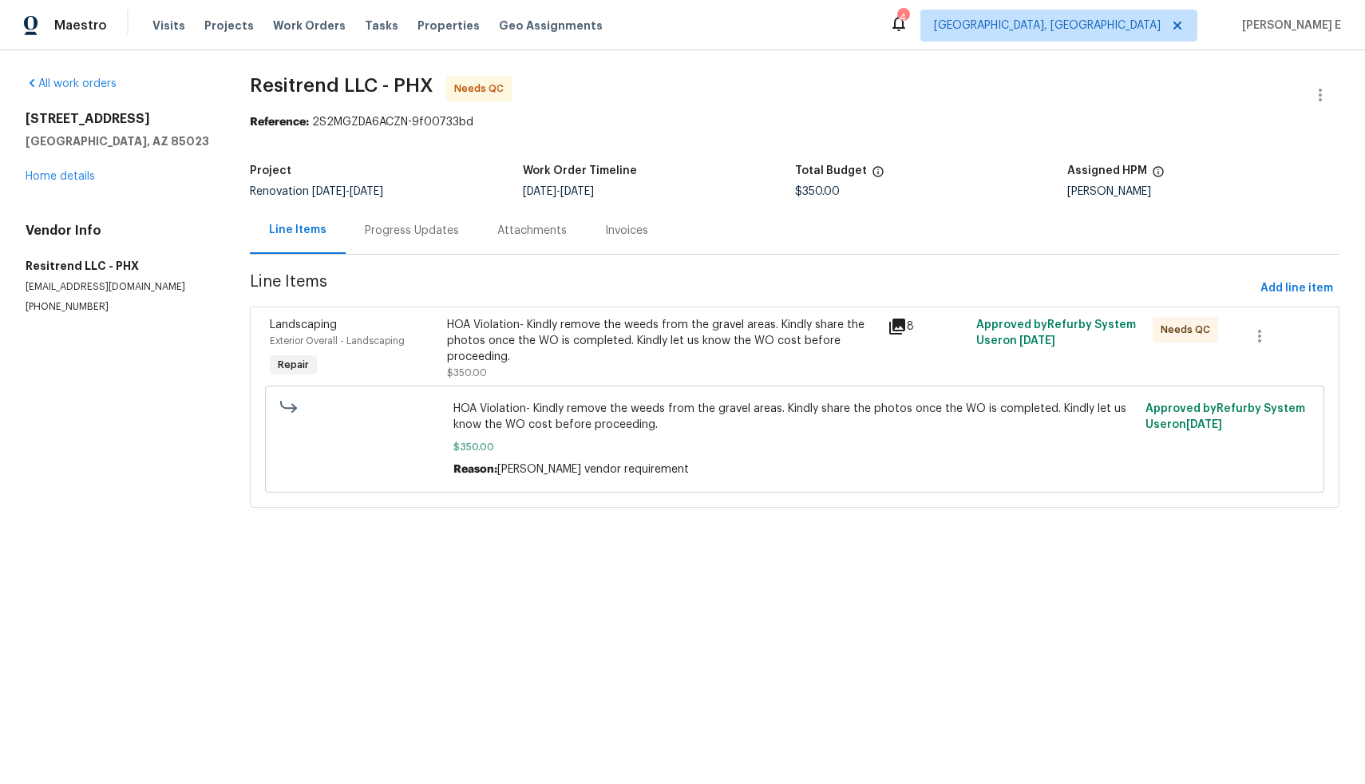
click at [611, 358] on div "HOA Violation- Kindly remove the weeds from the gravel areas. Kindly share the …" at bounding box center [663, 341] width 432 height 48
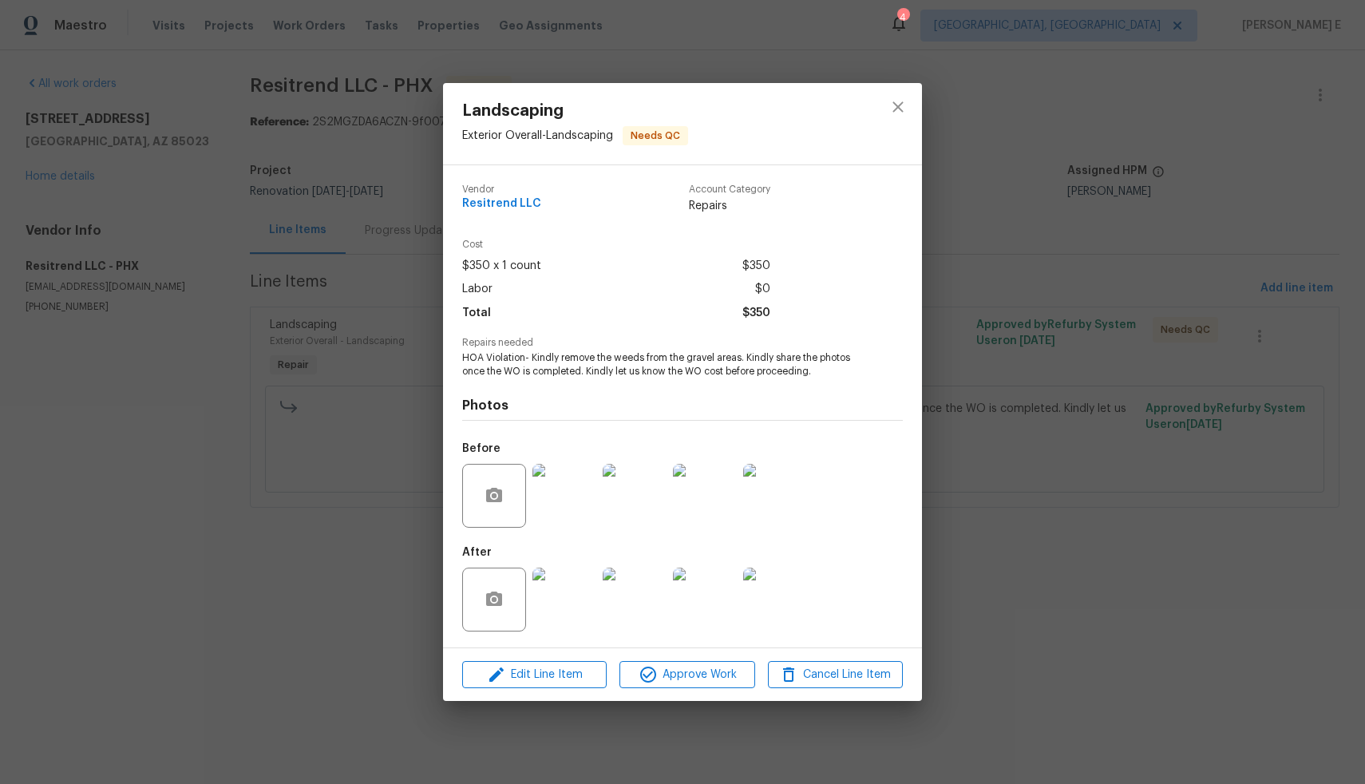
click at [547, 600] on img at bounding box center [565, 600] width 64 height 64
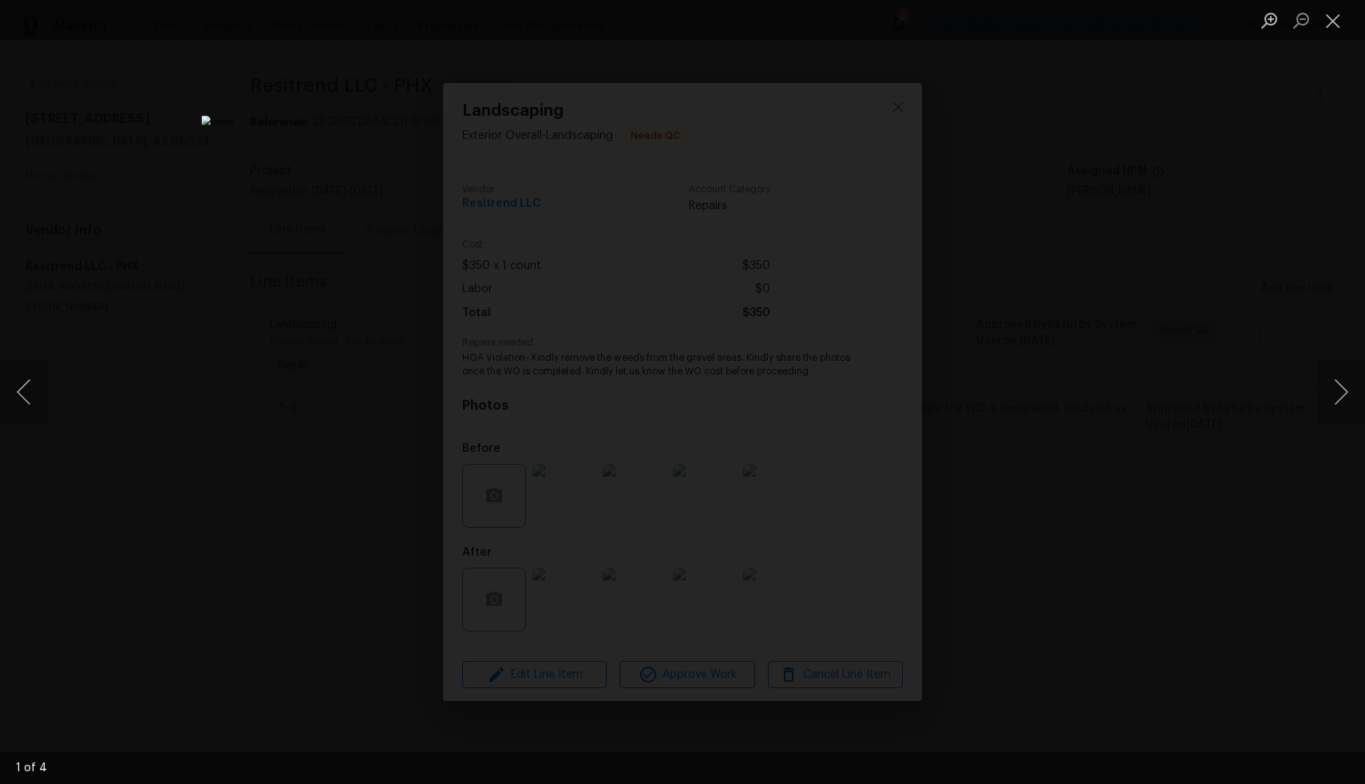
click at [252, 490] on div "Lightbox" at bounding box center [682, 392] width 1365 height 784
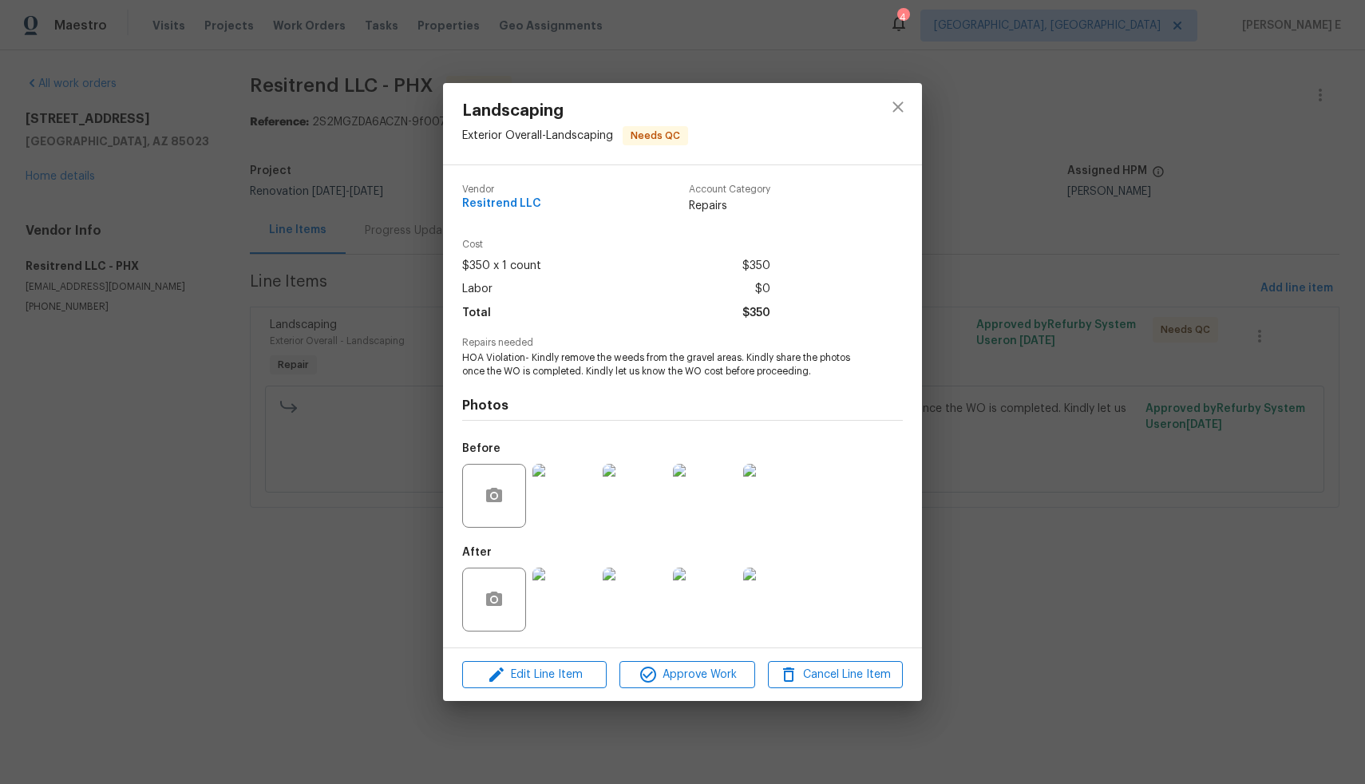
click at [569, 587] on img at bounding box center [565, 600] width 64 height 64
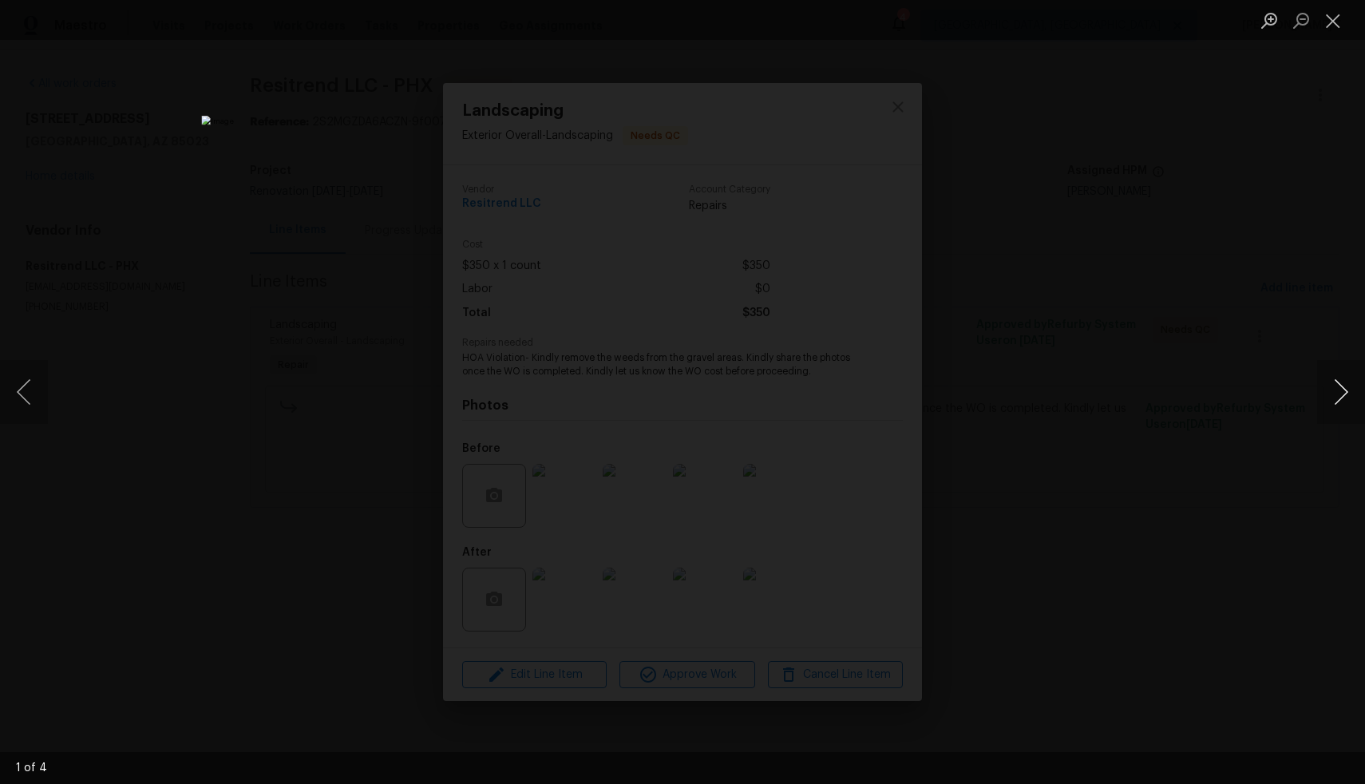
click at [1339, 405] on button "Next image" at bounding box center [1342, 392] width 48 height 64
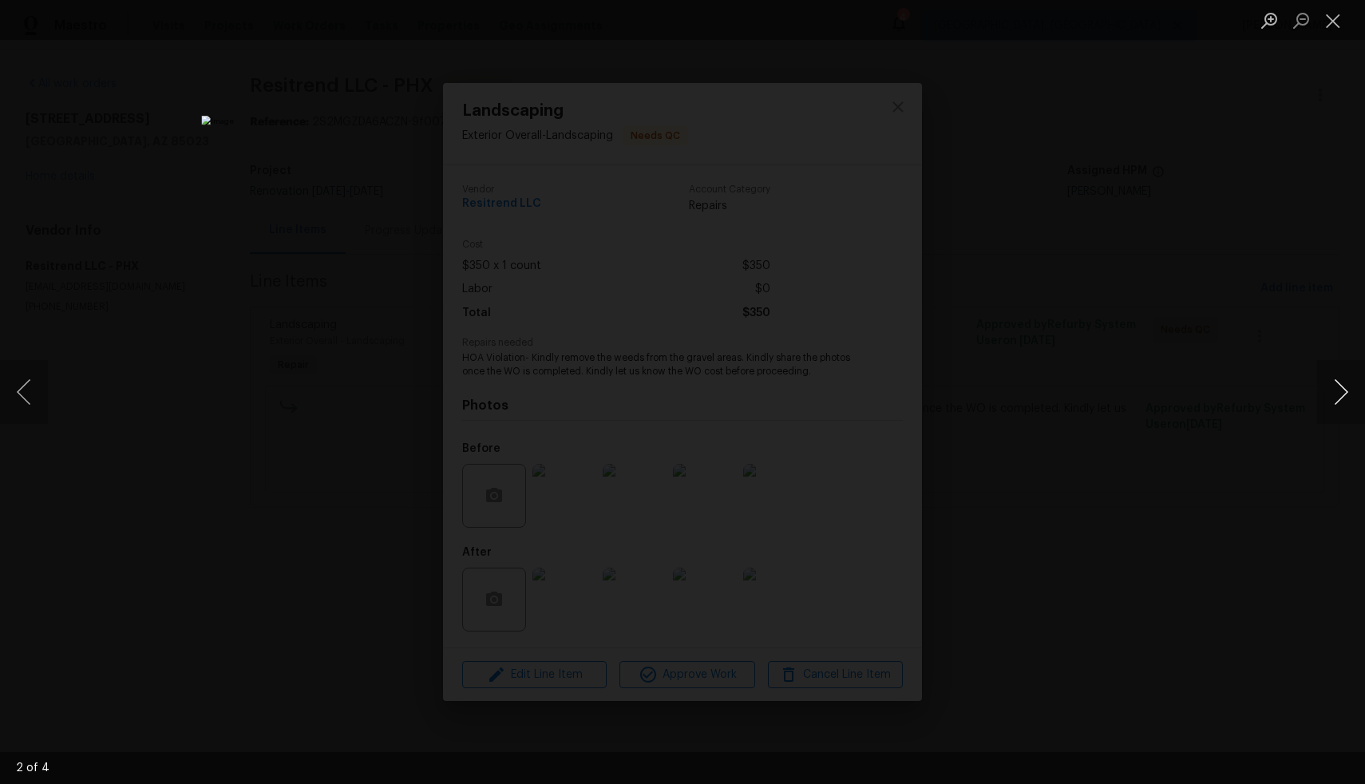
click at [1339, 405] on button "Next image" at bounding box center [1342, 392] width 48 height 64
click at [1221, 489] on div "Lightbox" at bounding box center [682, 392] width 1365 height 784
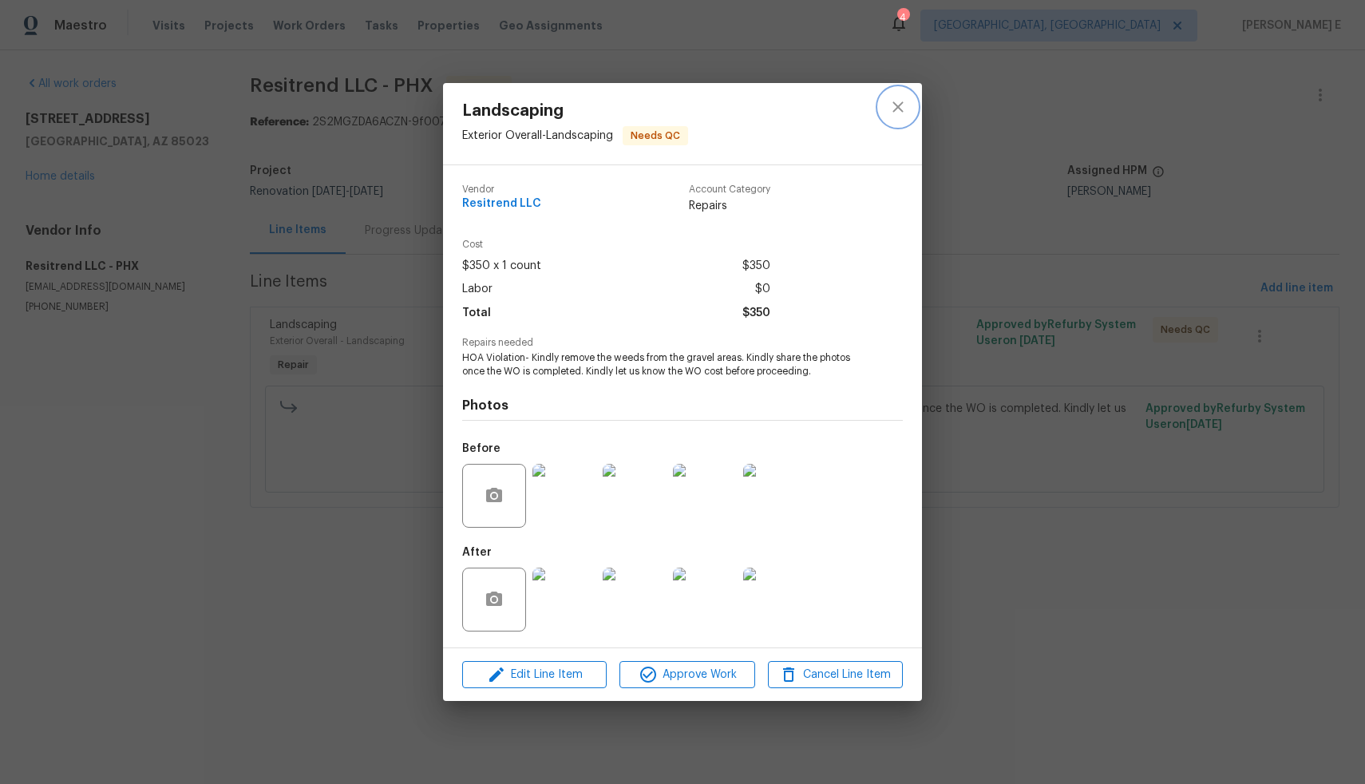
click at [898, 109] on icon "close" at bounding box center [898, 106] width 19 height 19
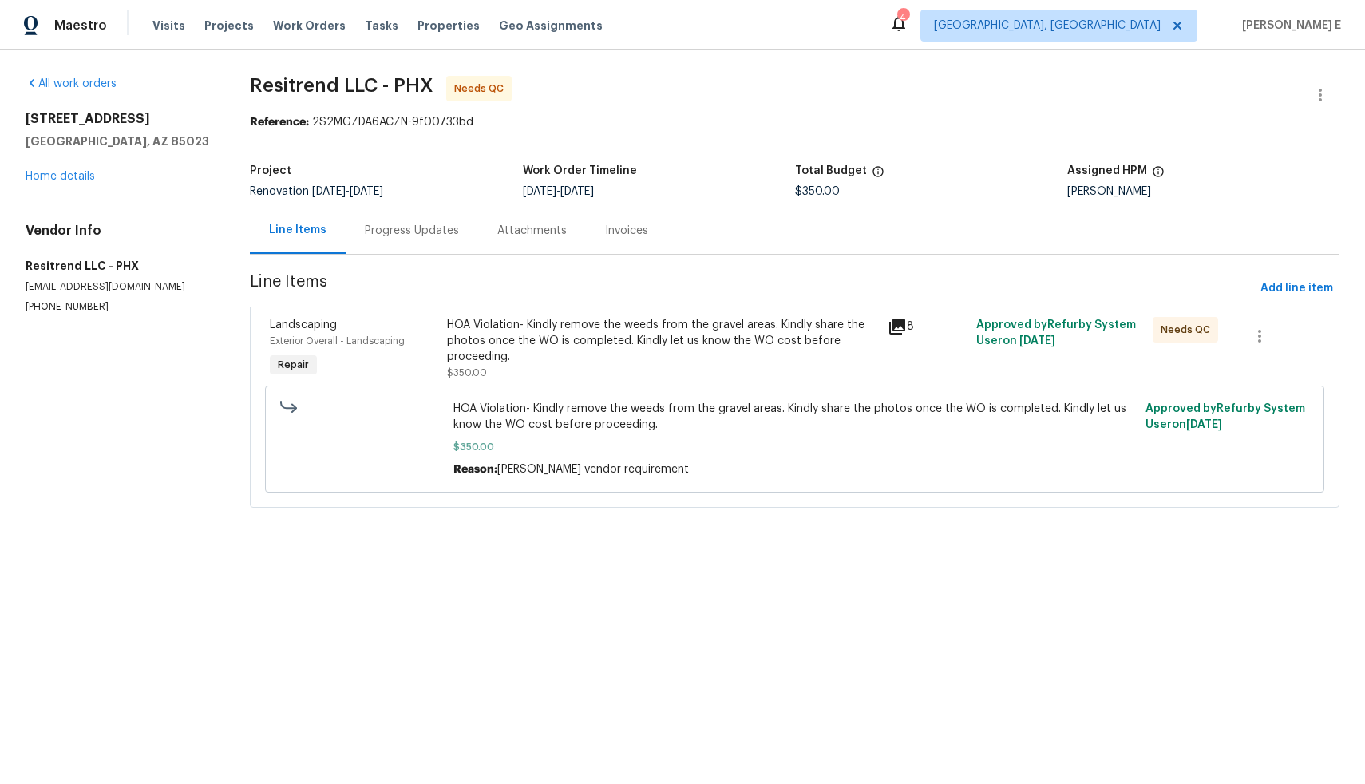
click at [590, 336] on div "HOA Violation- Kindly remove the weeds from the gravel areas. Kindly share the …" at bounding box center [663, 341] width 432 height 48
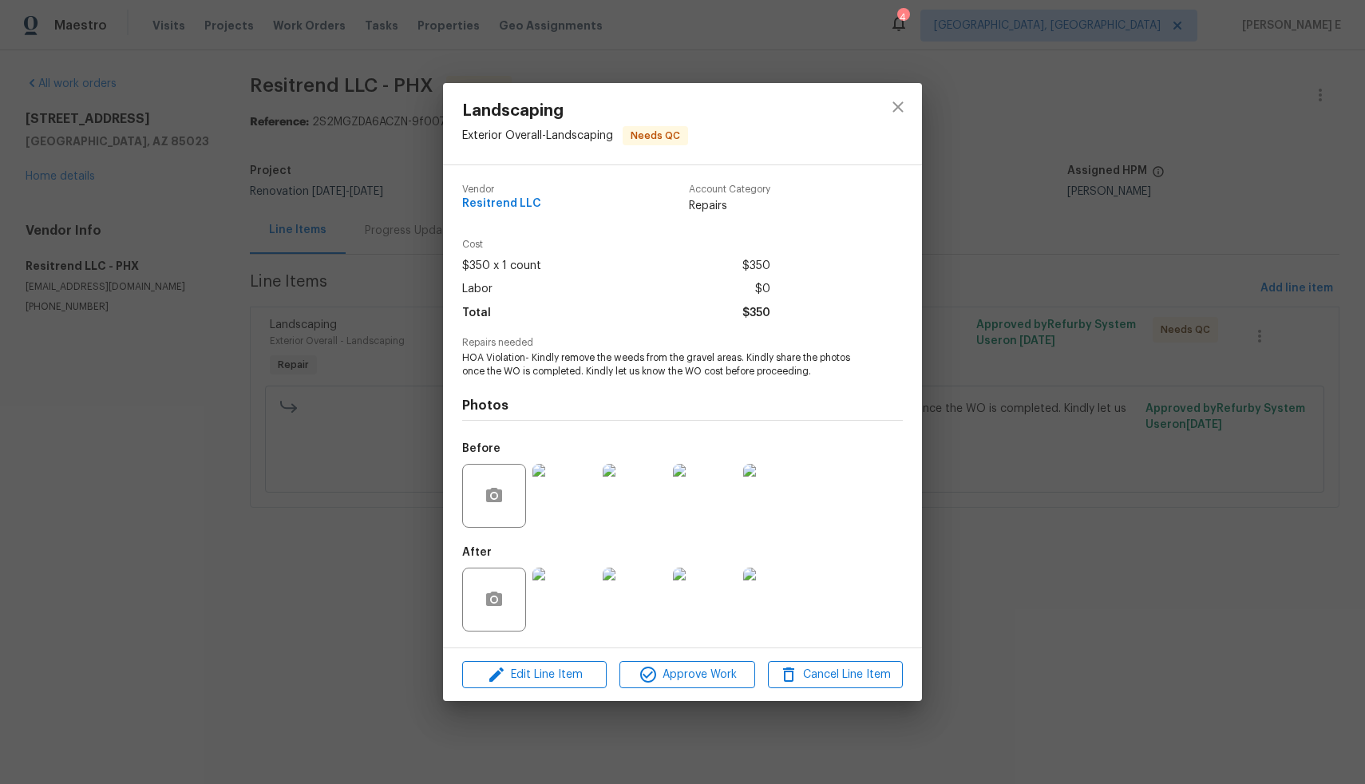
click at [565, 613] on img at bounding box center [565, 600] width 64 height 64
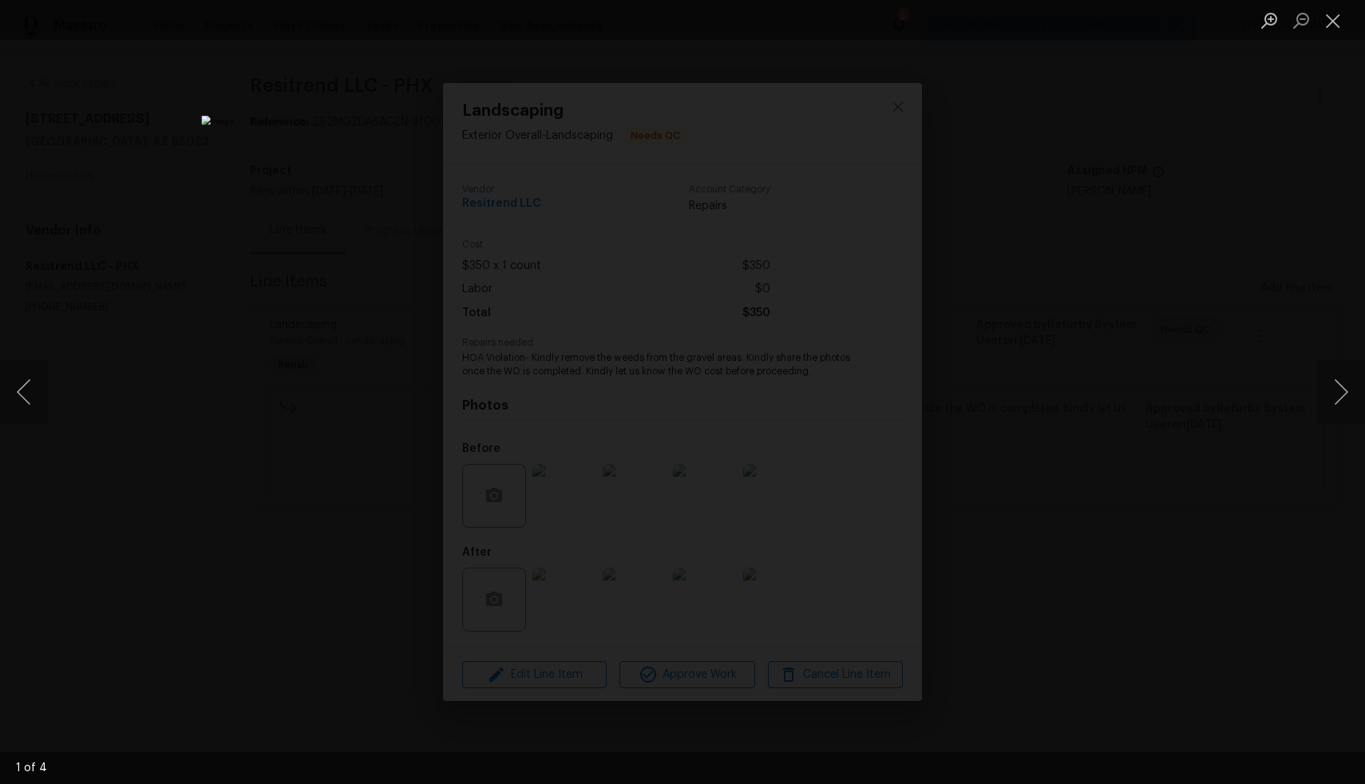
click at [251, 442] on div "Lightbox" at bounding box center [682, 392] width 1365 height 784
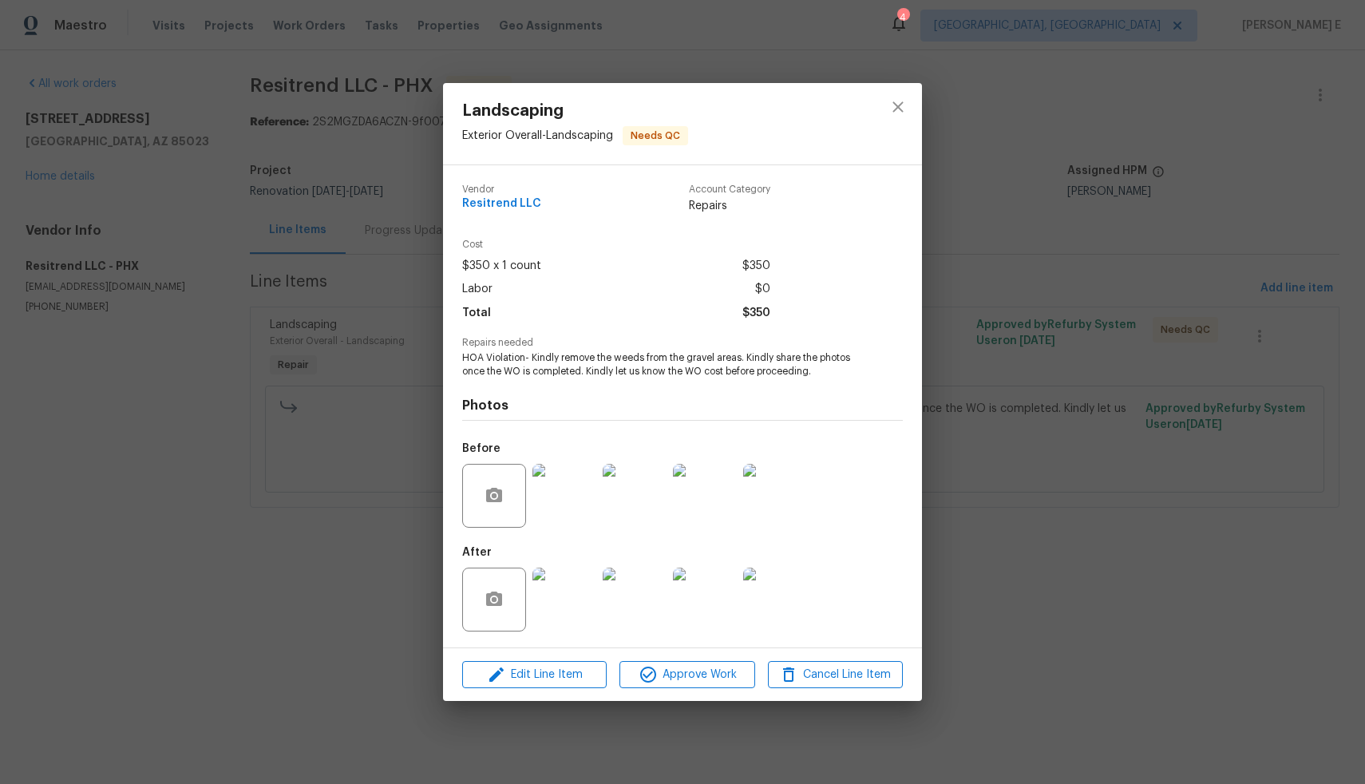
click at [554, 499] on img at bounding box center [565, 496] width 64 height 64
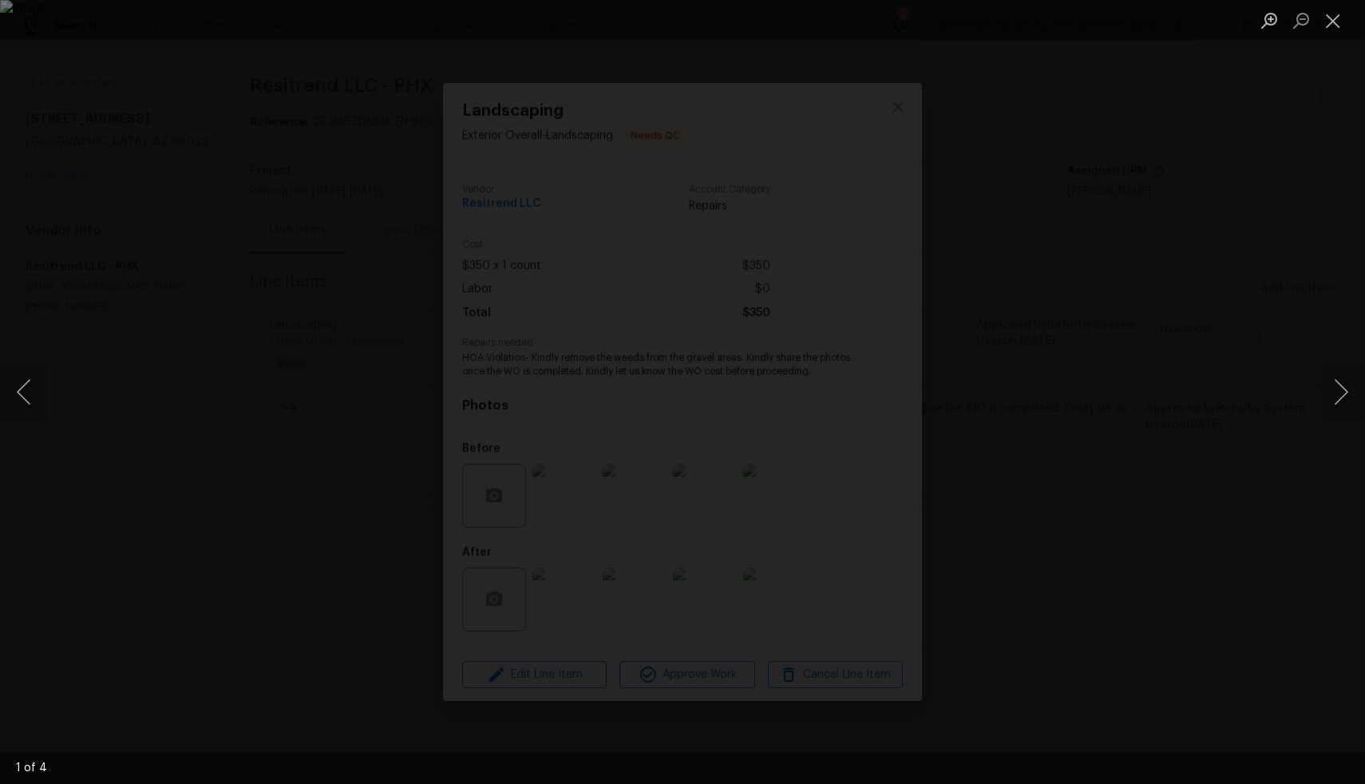
click at [188, 467] on div "Lightbox" at bounding box center [682, 392] width 1365 height 784
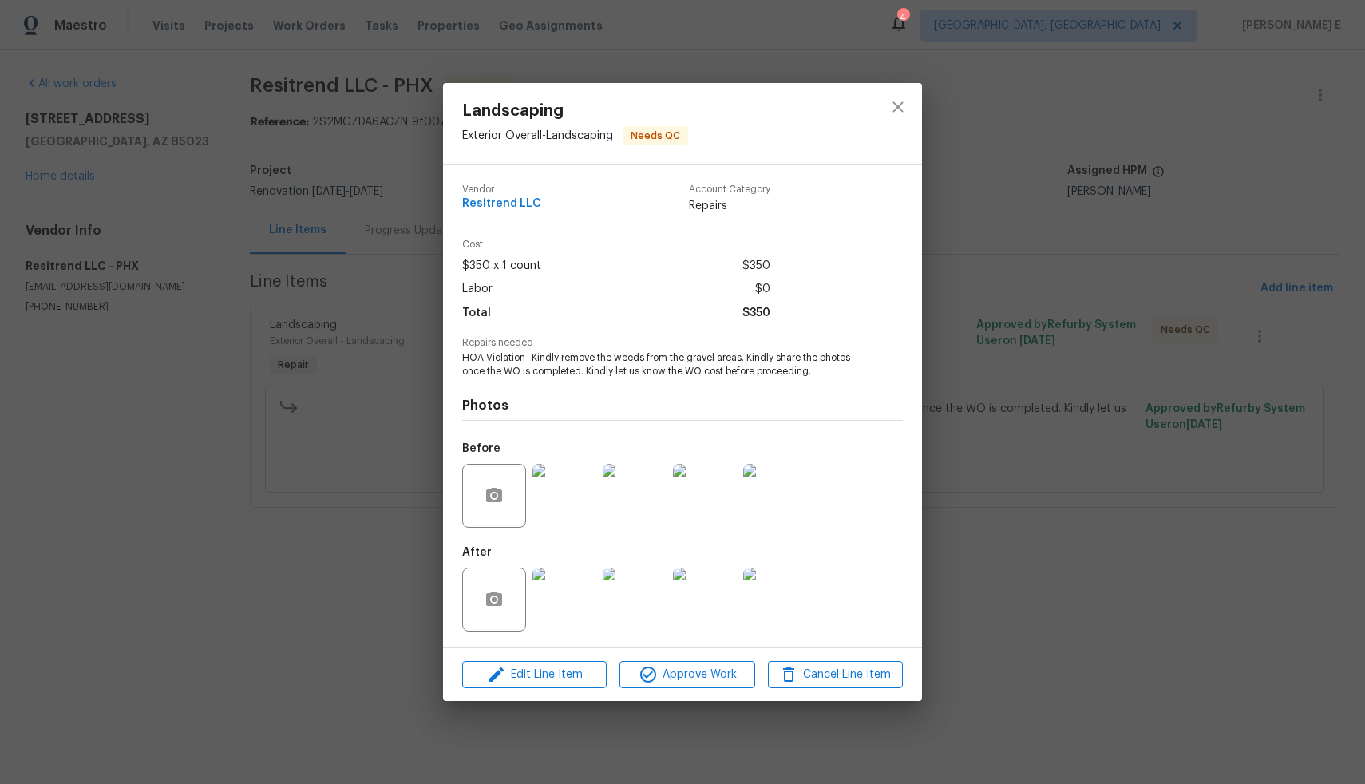
click at [560, 619] on img at bounding box center [565, 600] width 64 height 64
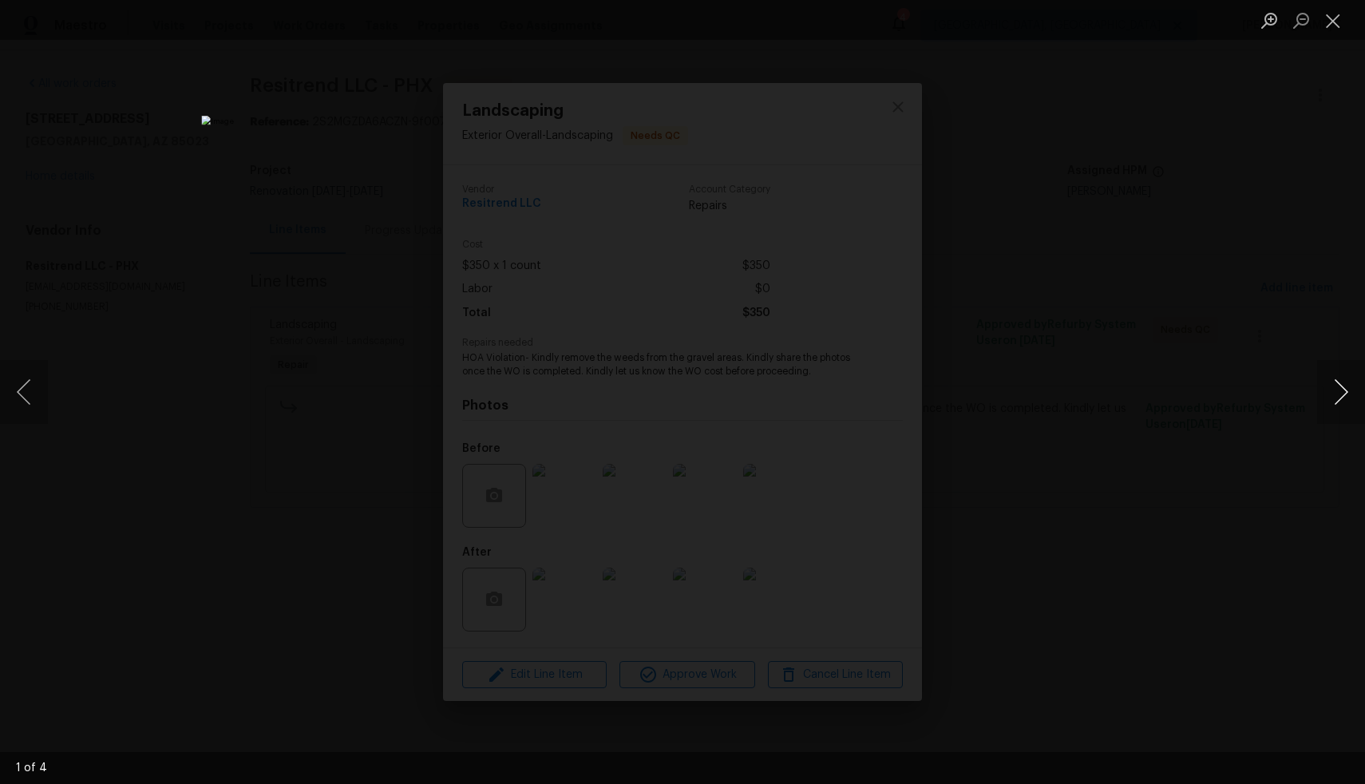
click at [1337, 387] on button "Next image" at bounding box center [1342, 392] width 48 height 64
click at [1346, 398] on button "Next image" at bounding box center [1342, 392] width 48 height 64
click at [345, 405] on div "Lightbox" at bounding box center [682, 392] width 1365 height 784
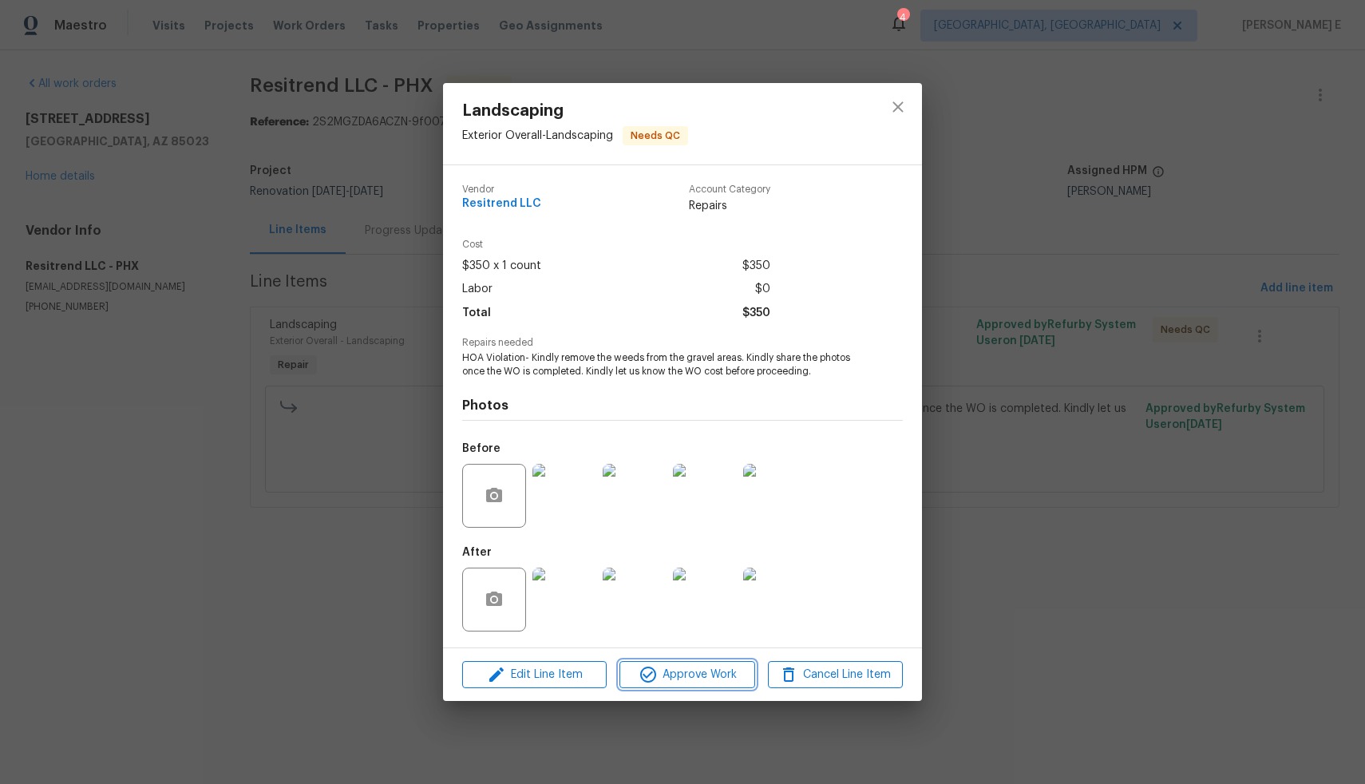
click at [688, 670] on span "Approve Work" at bounding box center [686, 675] width 125 height 20
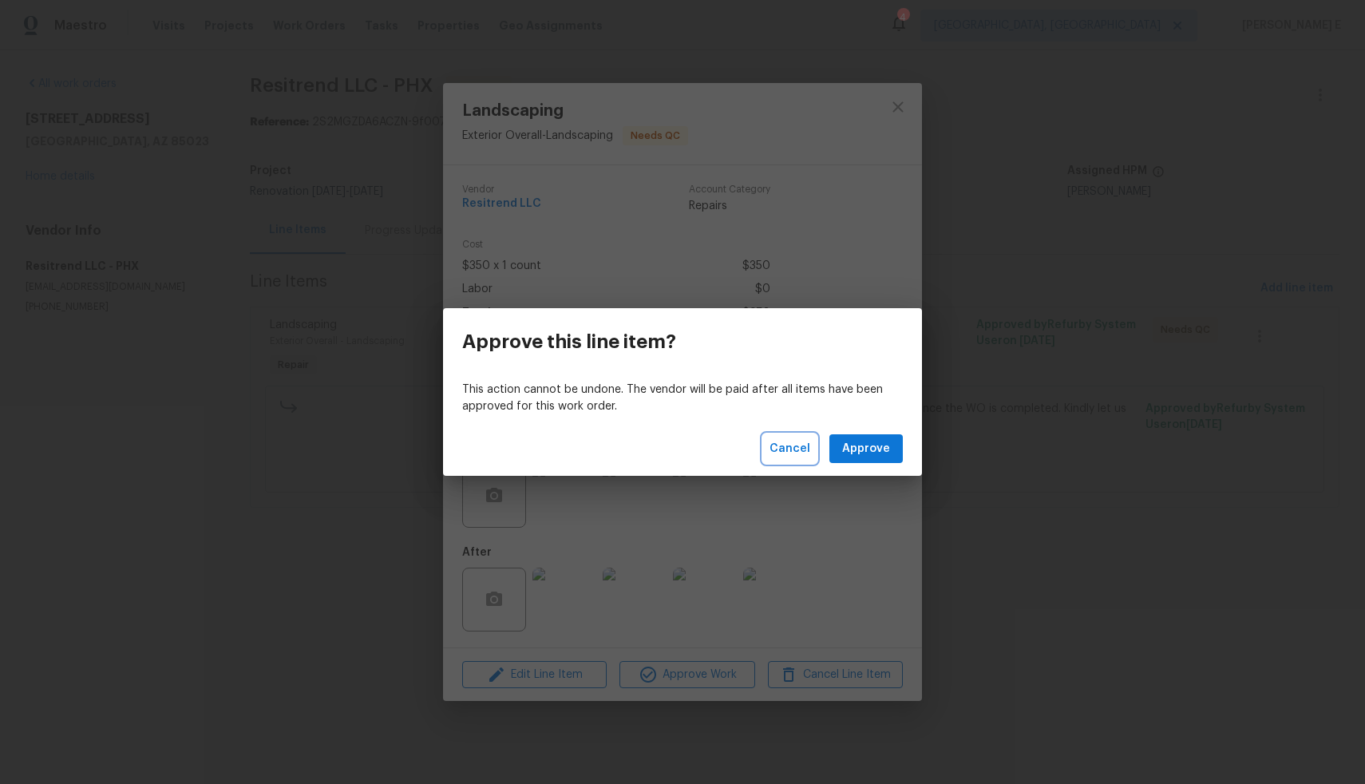
click at [810, 453] on span "Cancel" at bounding box center [790, 449] width 41 height 20
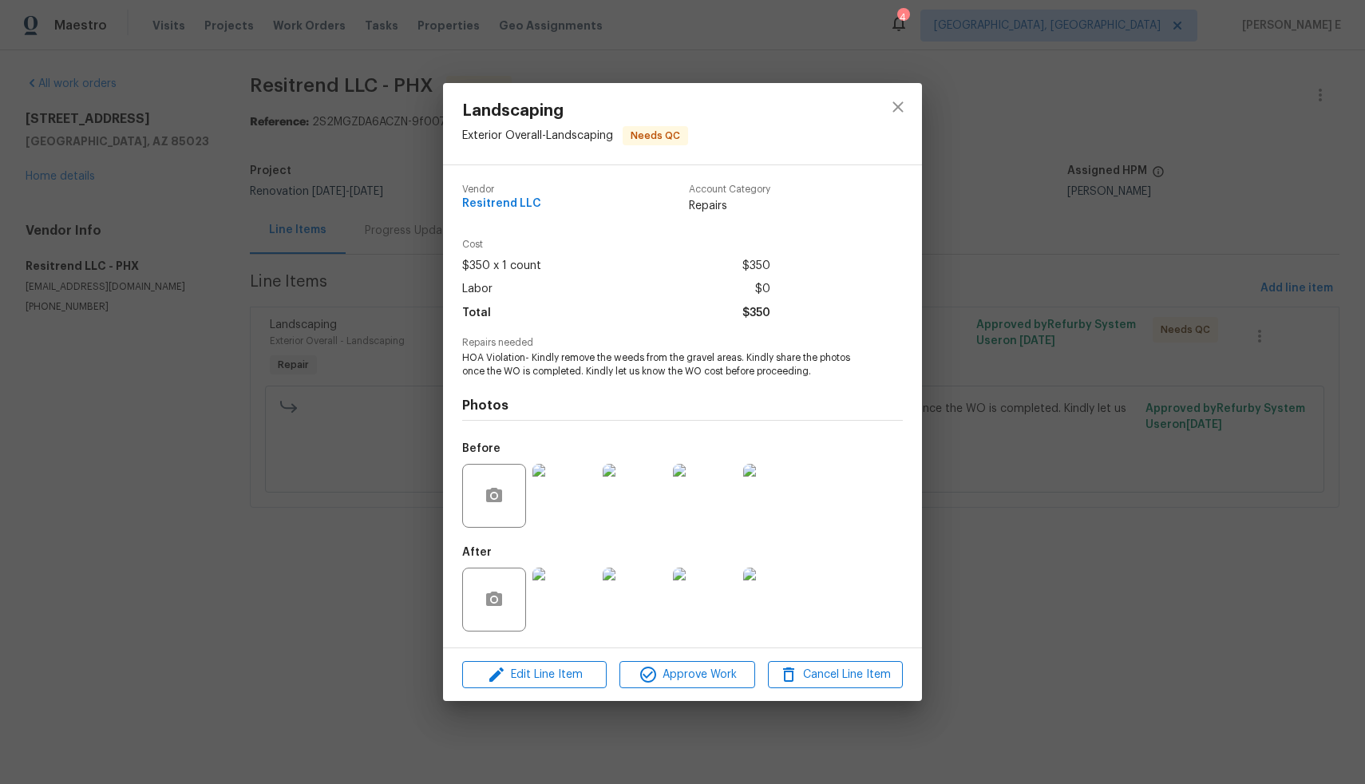
click at [261, 515] on div "Landscaping Exterior Overall - Landscaping Needs QC Vendor Resitrend LLC Accoun…" at bounding box center [682, 392] width 1365 height 784
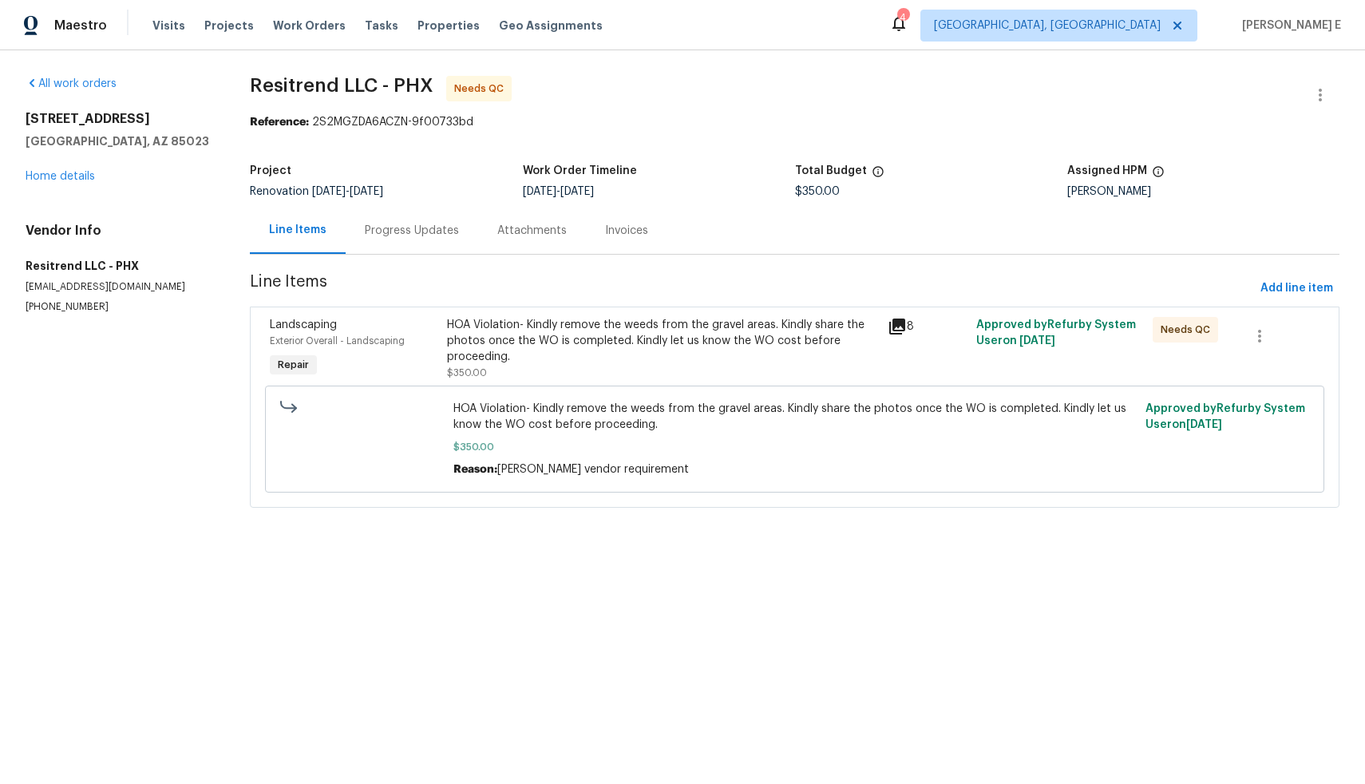
click at [417, 230] on div "Progress Updates" at bounding box center [412, 231] width 94 height 16
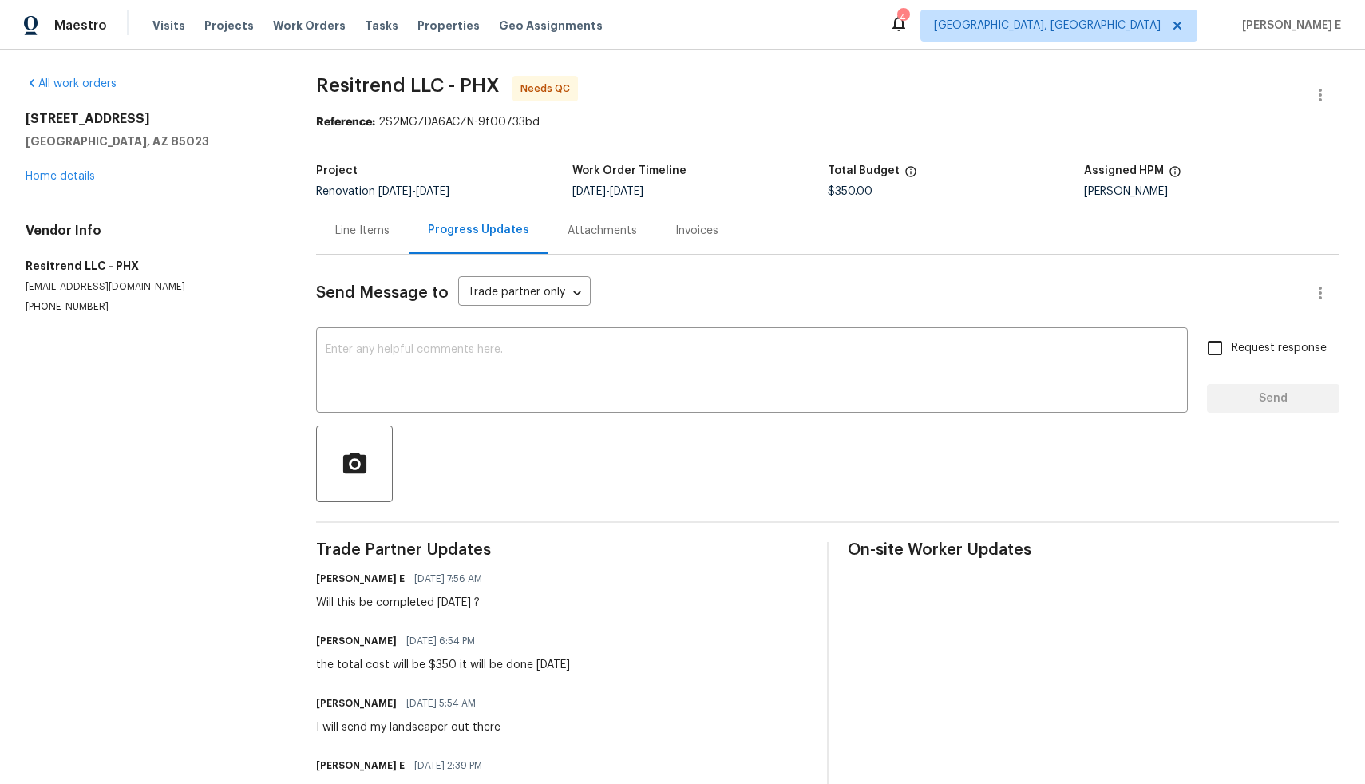
scroll to position [70, 0]
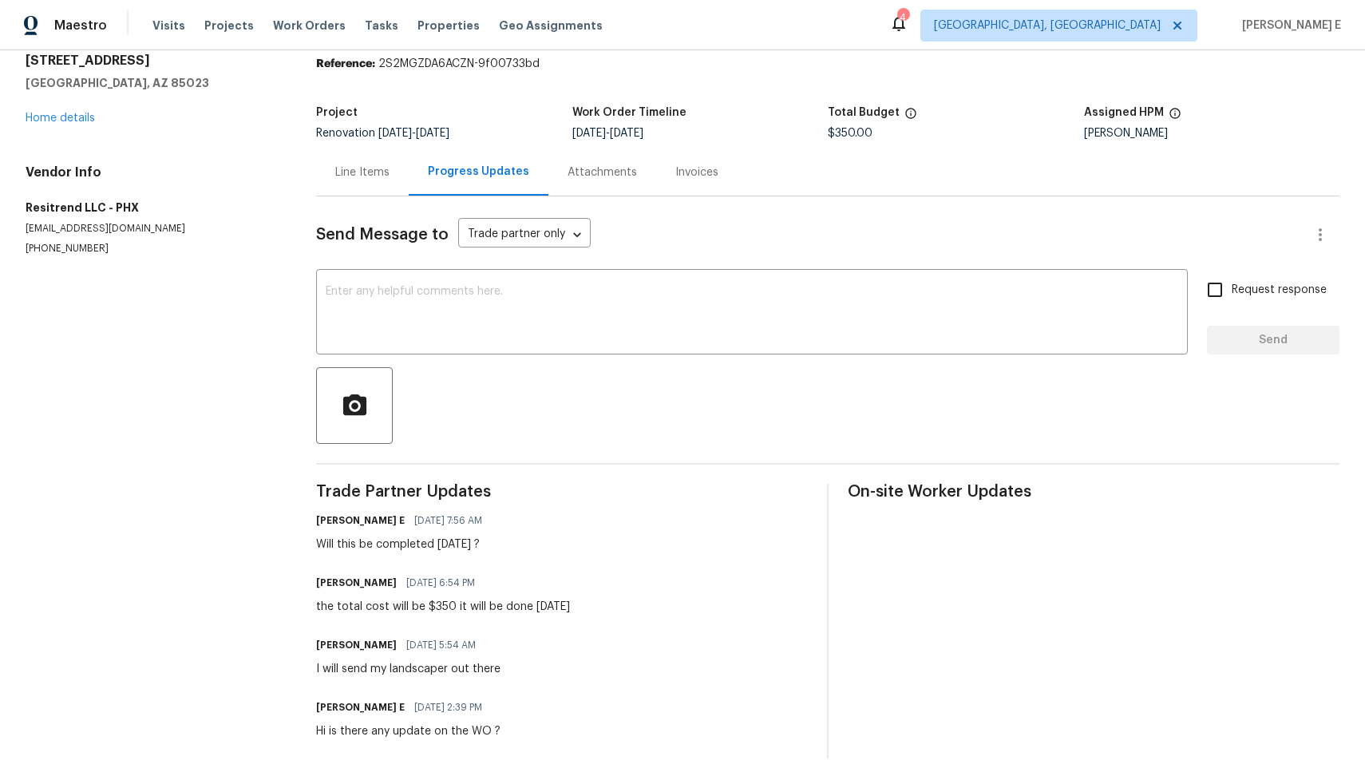
click at [362, 164] on div "Line Items" at bounding box center [362, 172] width 54 height 16
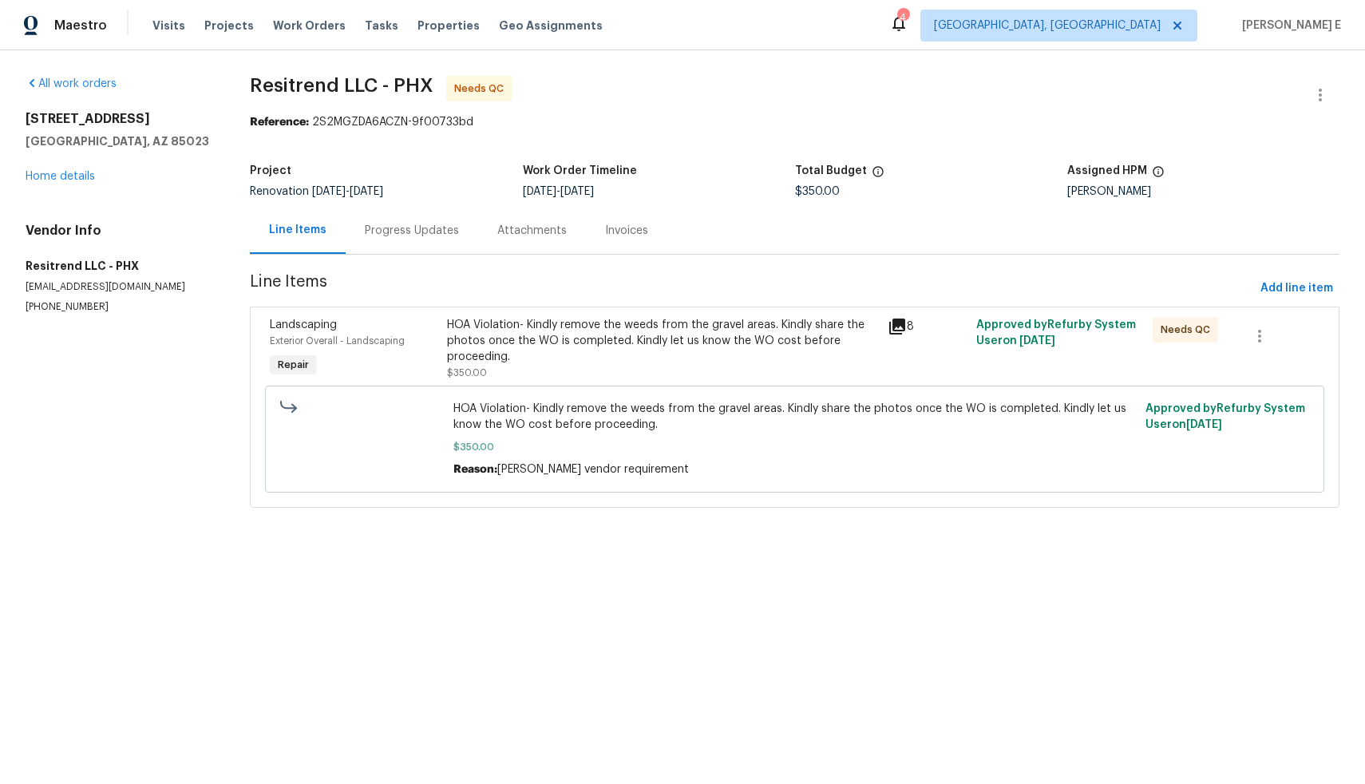
click at [656, 371] on div "HOA Violation- Kindly remove the weeds from the gravel areas. Kindly share the …" at bounding box center [663, 349] width 432 height 64
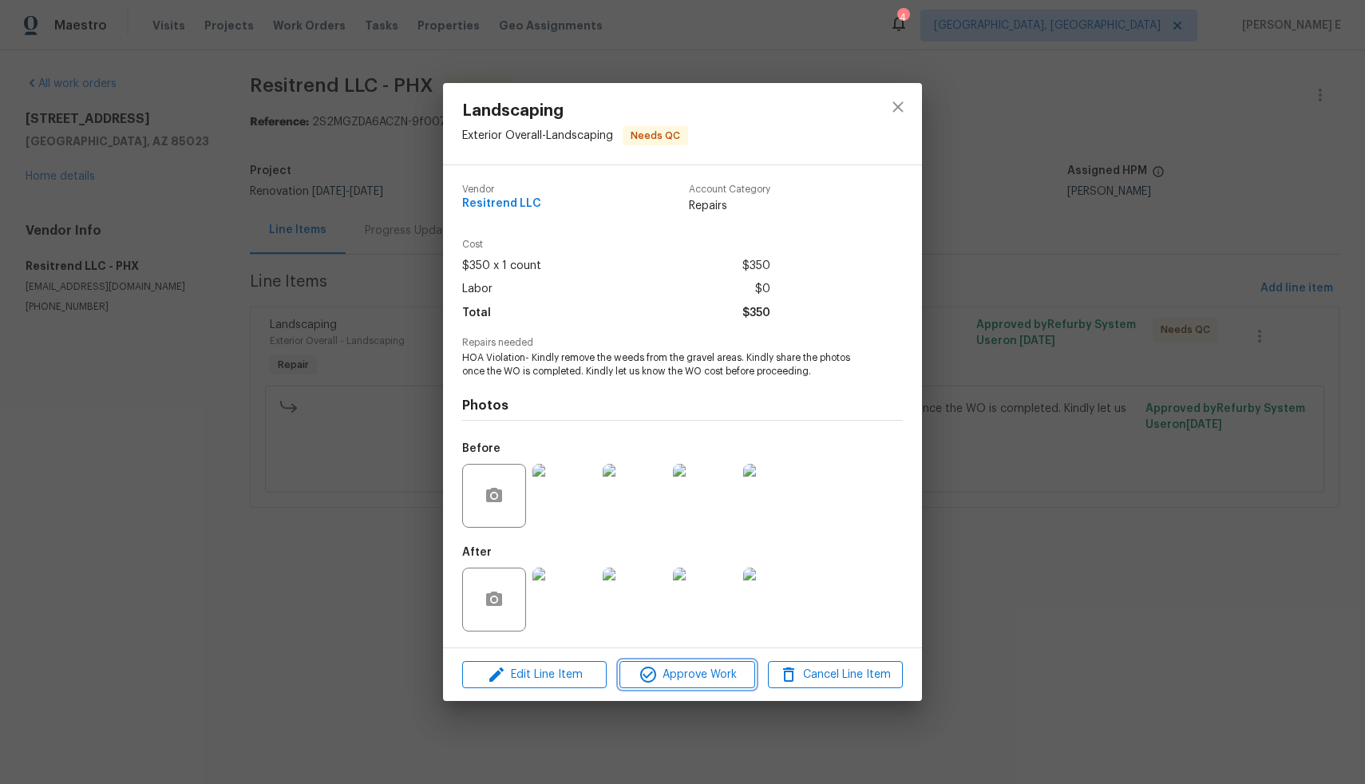
click at [665, 672] on span "Approve Work" at bounding box center [686, 675] width 125 height 20
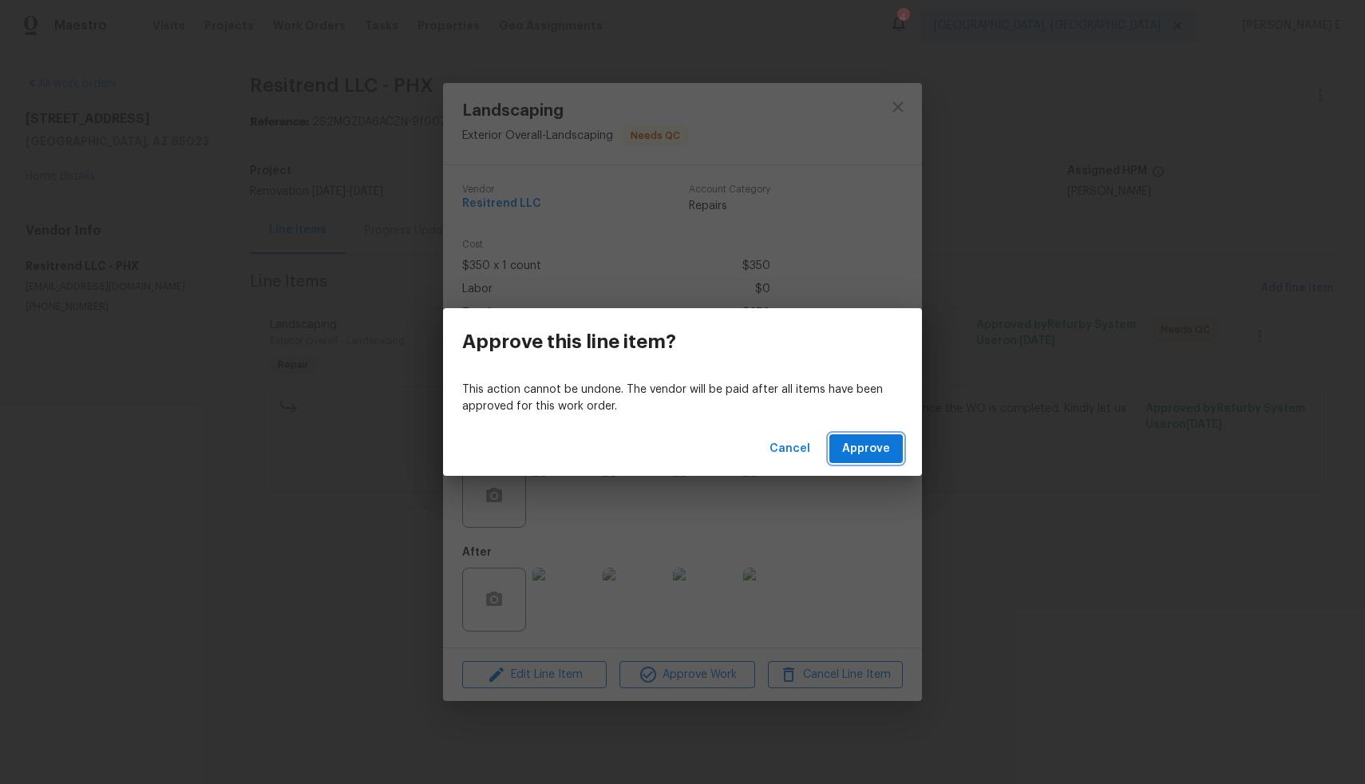
click at [846, 450] on span "Approve" at bounding box center [866, 449] width 48 height 20
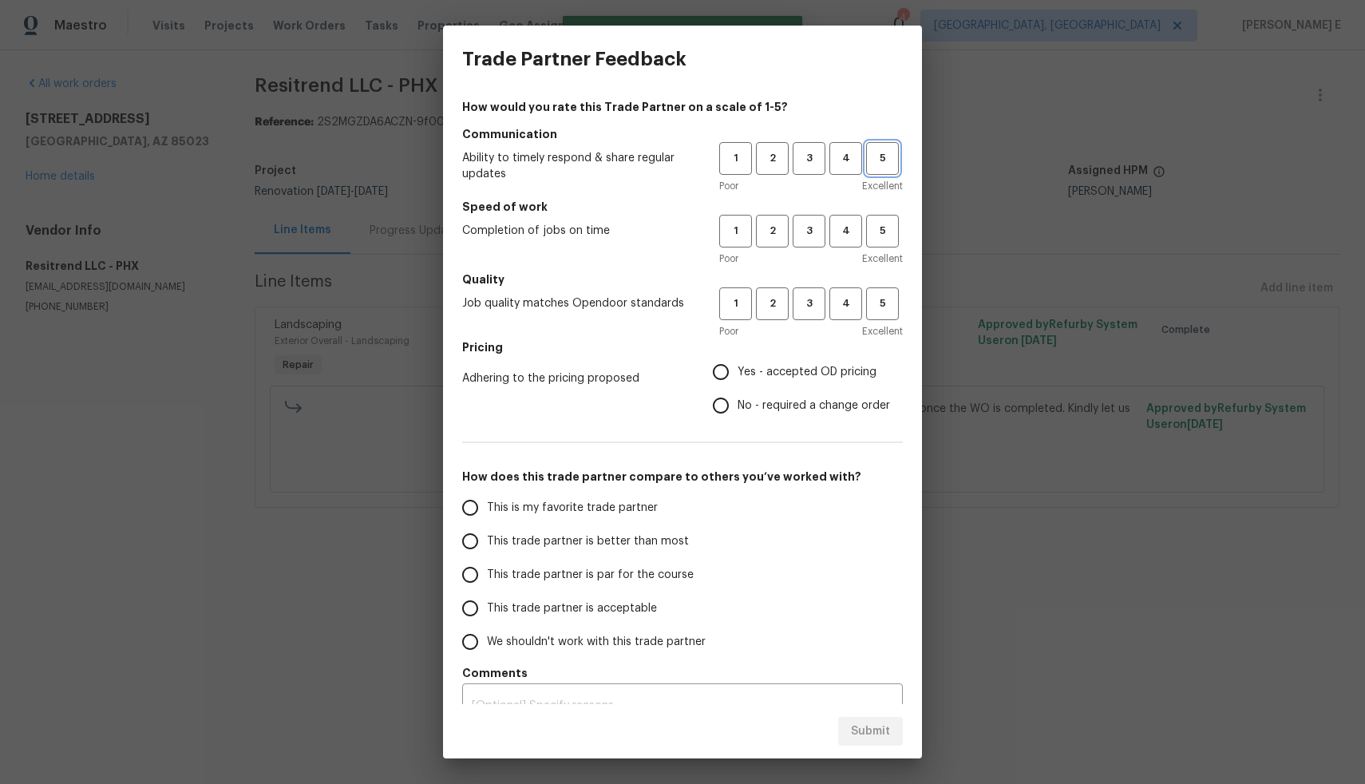
click at [869, 158] on span "5" at bounding box center [883, 158] width 30 height 18
click at [870, 224] on span "5" at bounding box center [883, 231] width 30 height 18
click at [868, 291] on button "5" at bounding box center [882, 303] width 33 height 33
click at [717, 374] on input "Yes - accepted OD pricing" at bounding box center [721, 372] width 34 height 34
radio input "true"
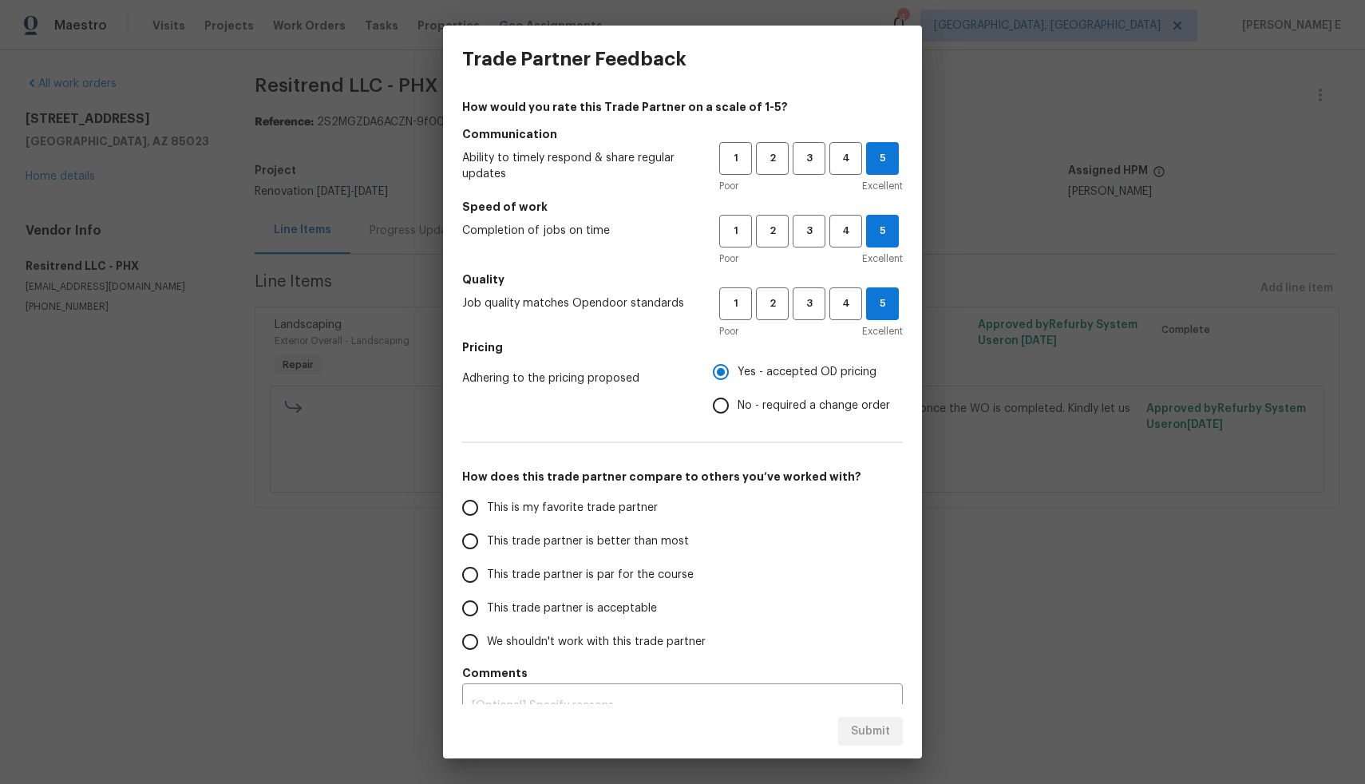
click at [615, 509] on span "This is my favorite trade partner" at bounding box center [572, 508] width 171 height 17
click at [487, 509] on input "This is my favorite trade partner" at bounding box center [471, 508] width 34 height 34
click at [864, 728] on span "Submit" at bounding box center [870, 732] width 39 height 20
radio input "true"
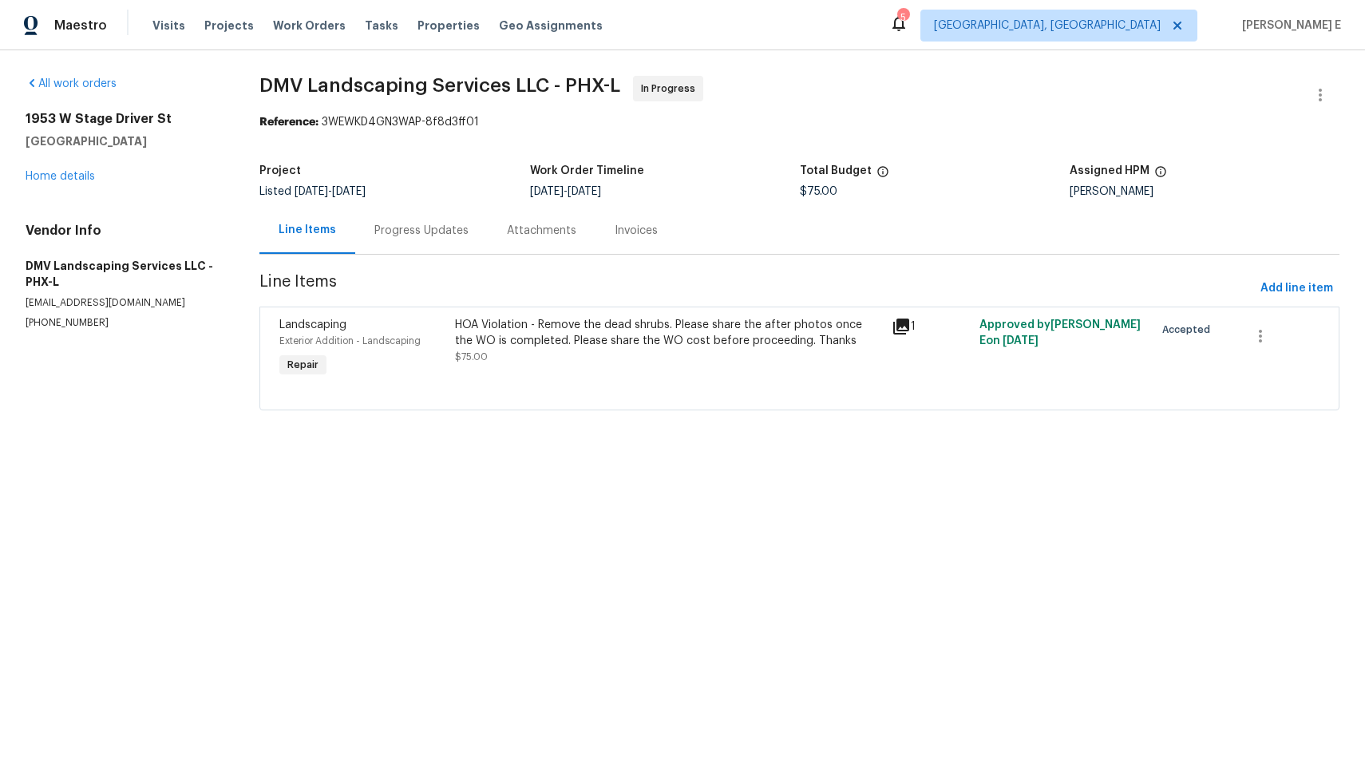
click at [442, 237] on div "Progress Updates" at bounding box center [421, 231] width 94 height 16
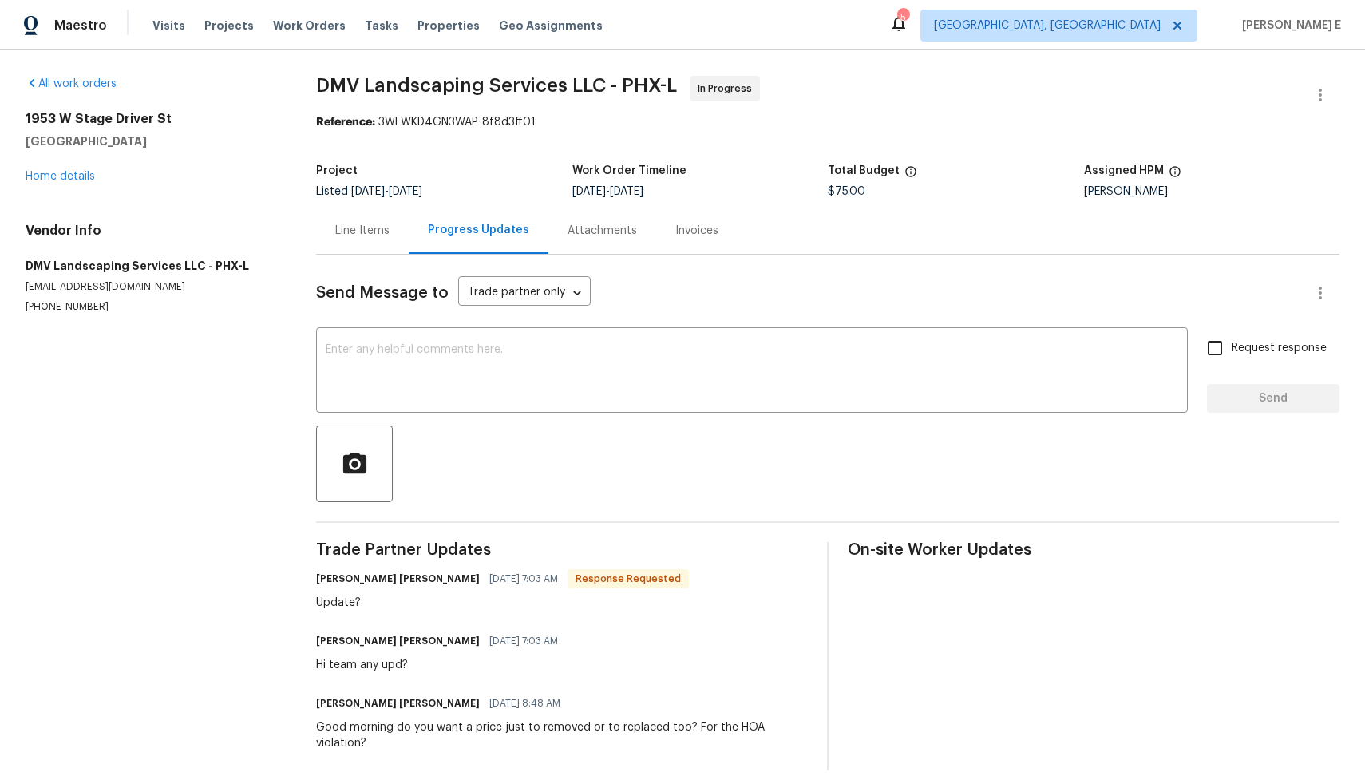
scroll to position [24, 0]
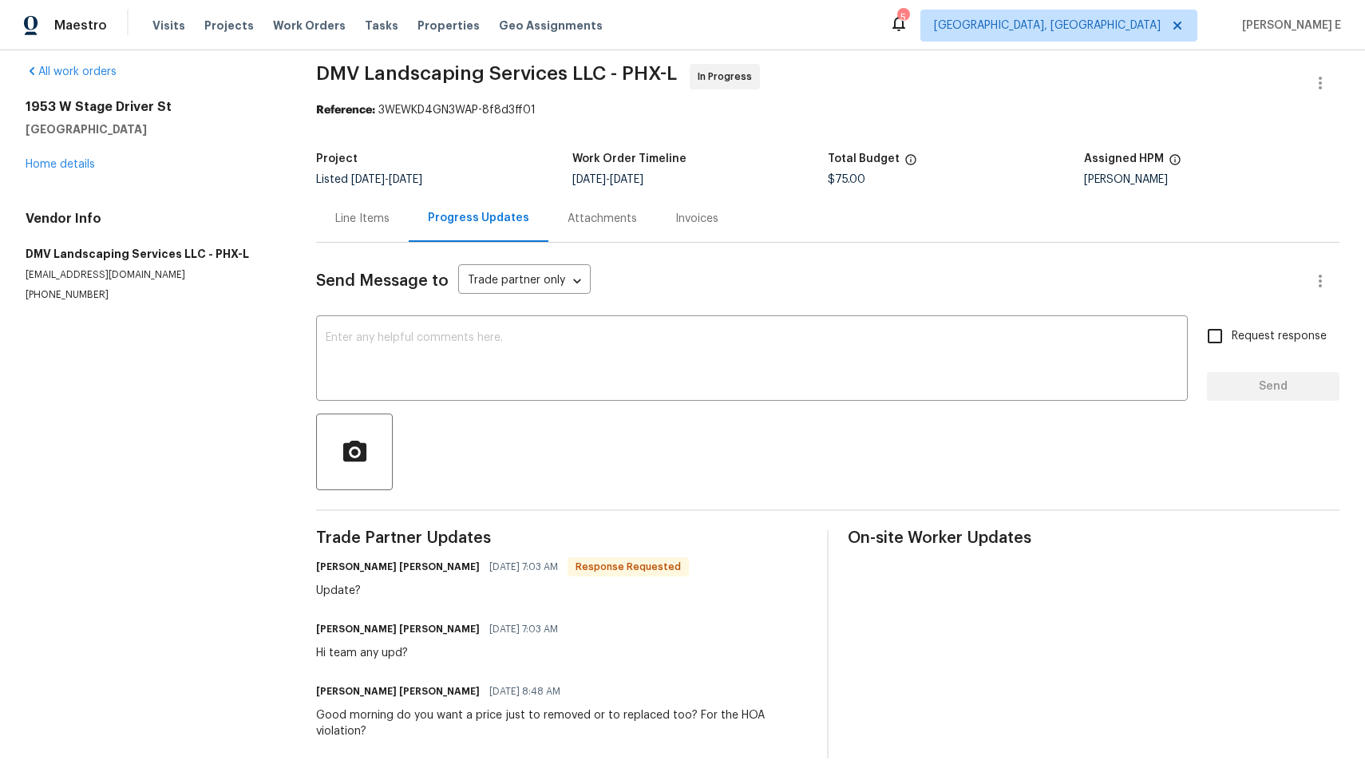
click at [351, 219] on div "Line Items" at bounding box center [362, 218] width 93 height 47
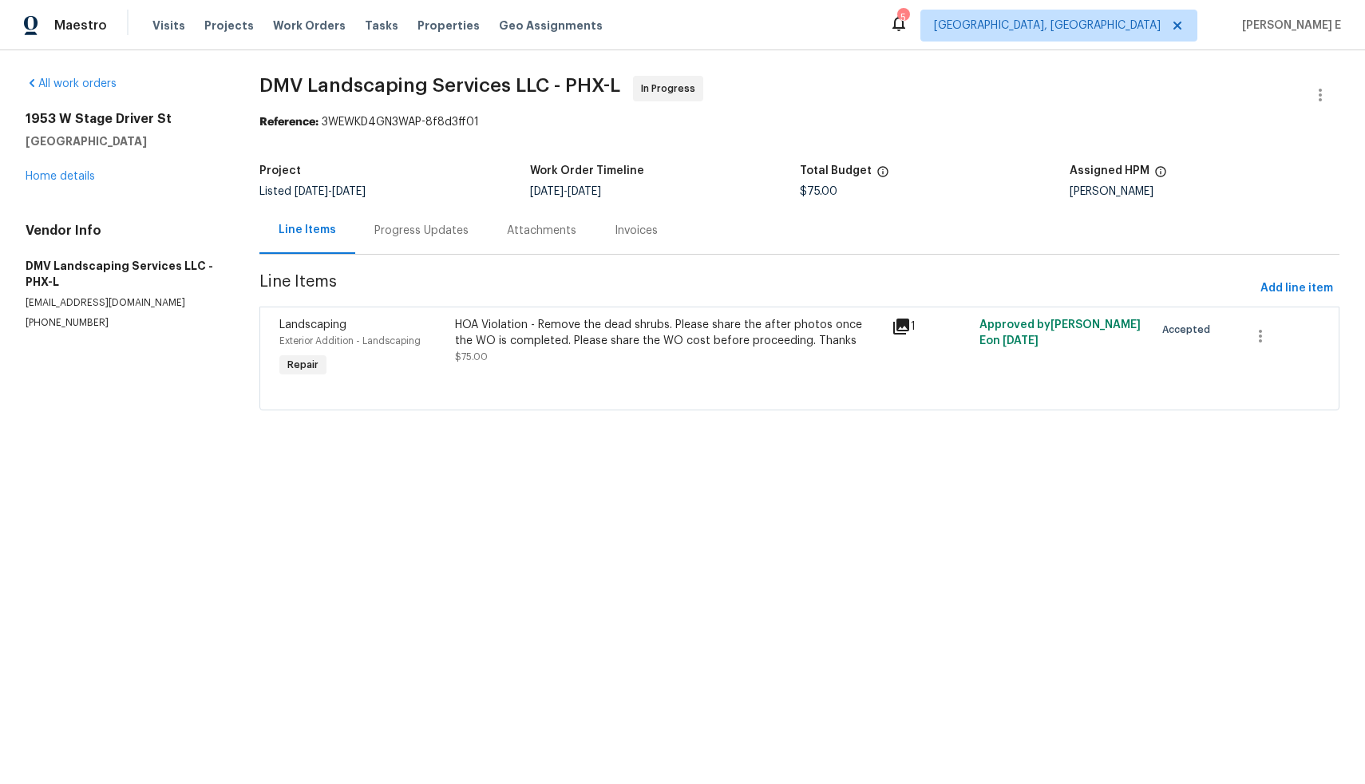
click at [676, 338] on div "HOA Violation - Remove the dead shrubs. Please share the after photos once the …" at bounding box center [669, 333] width 428 height 32
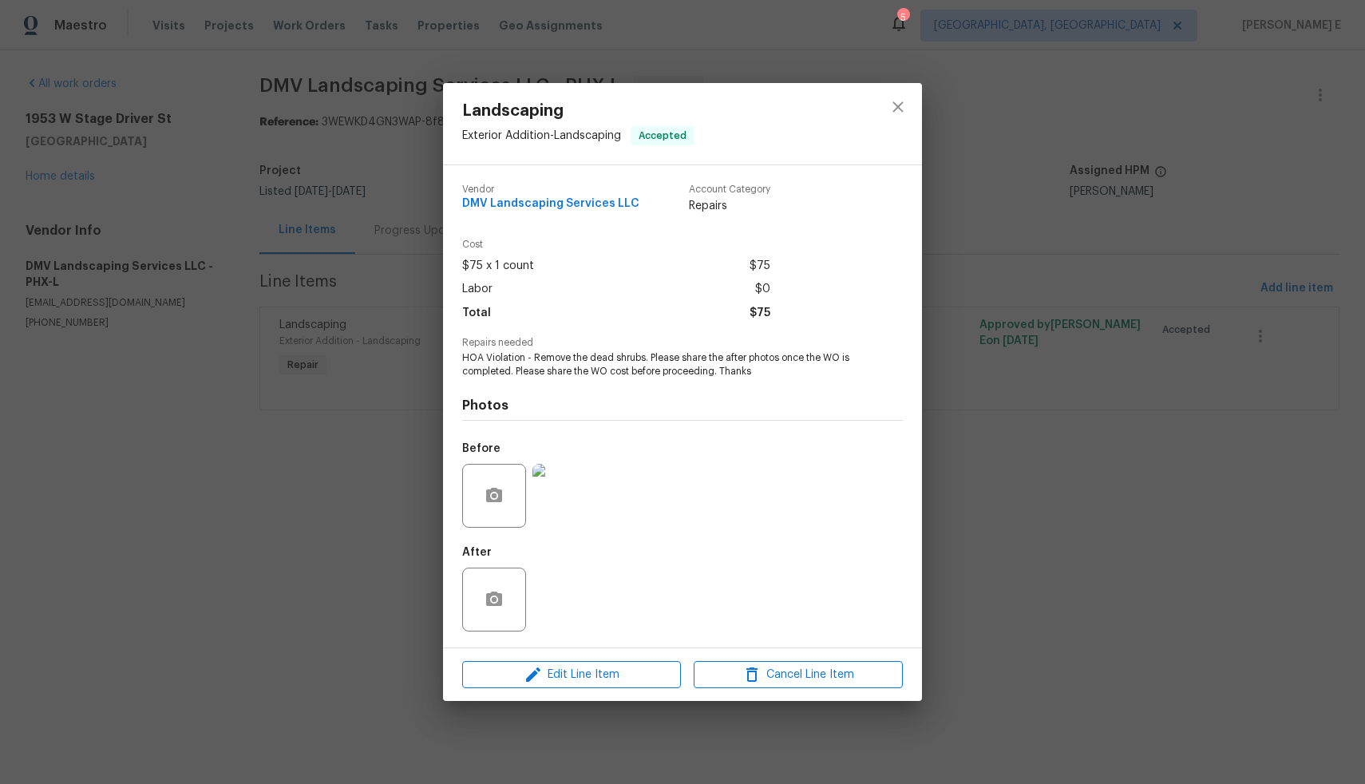
click at [402, 422] on div "Landscaping Exterior Addition - Landscaping Accepted Vendor DMV Landscaping Ser…" at bounding box center [682, 392] width 1365 height 784
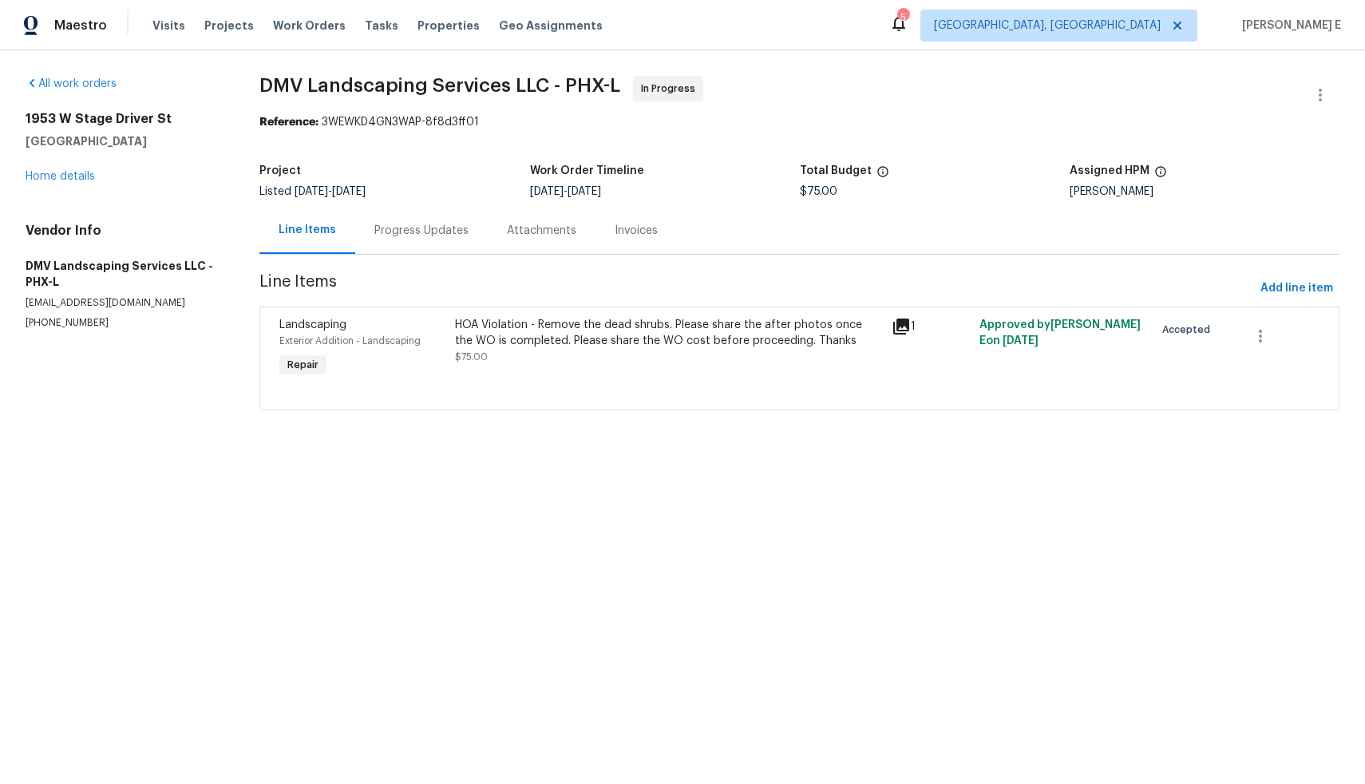
click at [418, 233] on div "Progress Updates" at bounding box center [421, 231] width 94 height 16
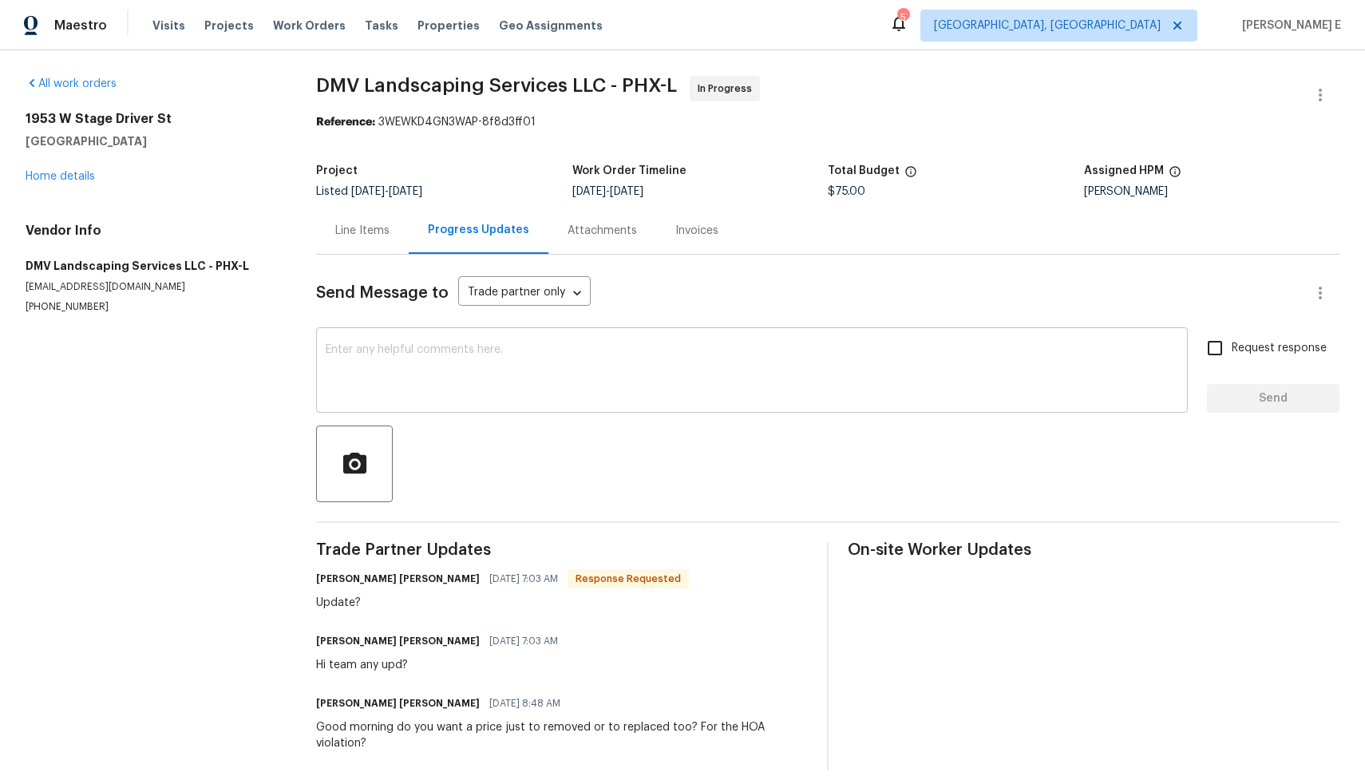
click at [496, 394] on textarea at bounding box center [752, 372] width 853 height 56
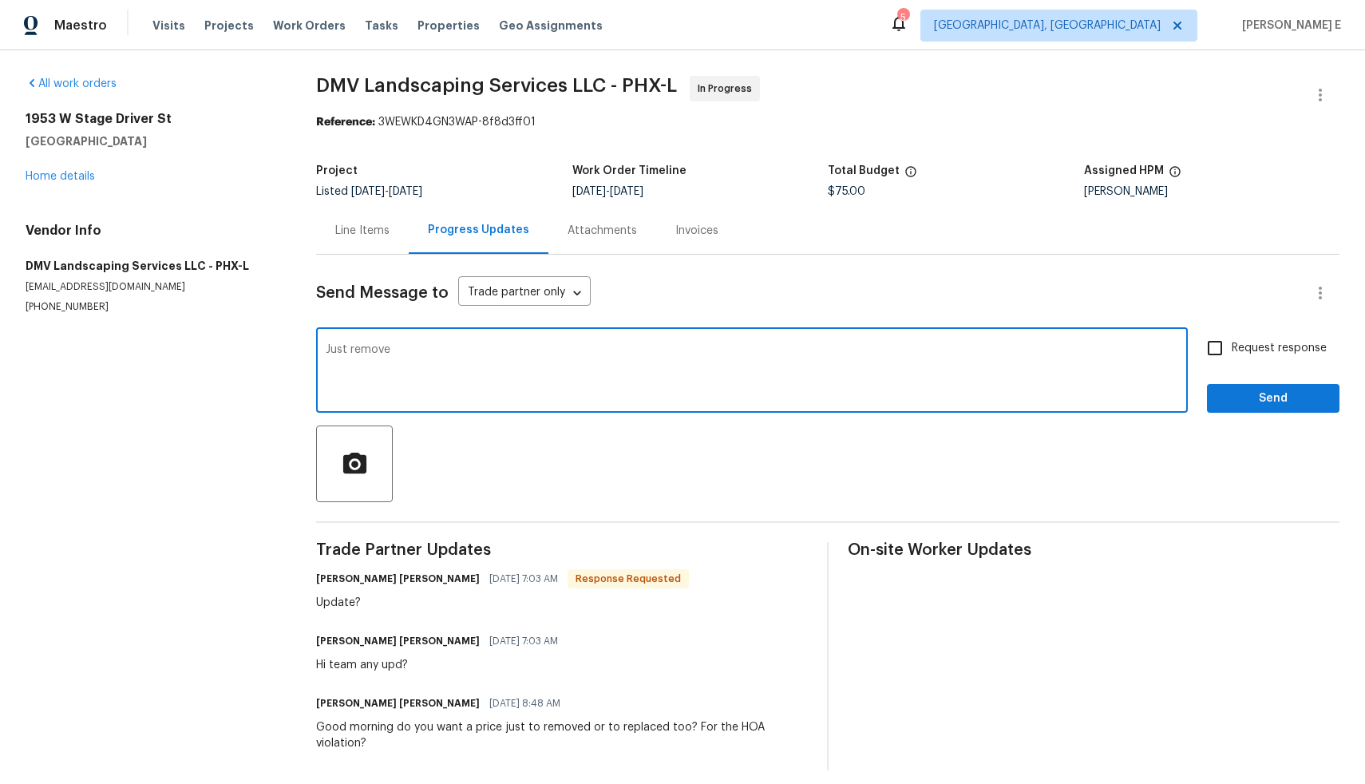
type textarea "Just remove"
click at [1214, 352] on input "Request response" at bounding box center [1216, 348] width 34 height 34
checkbox input "true"
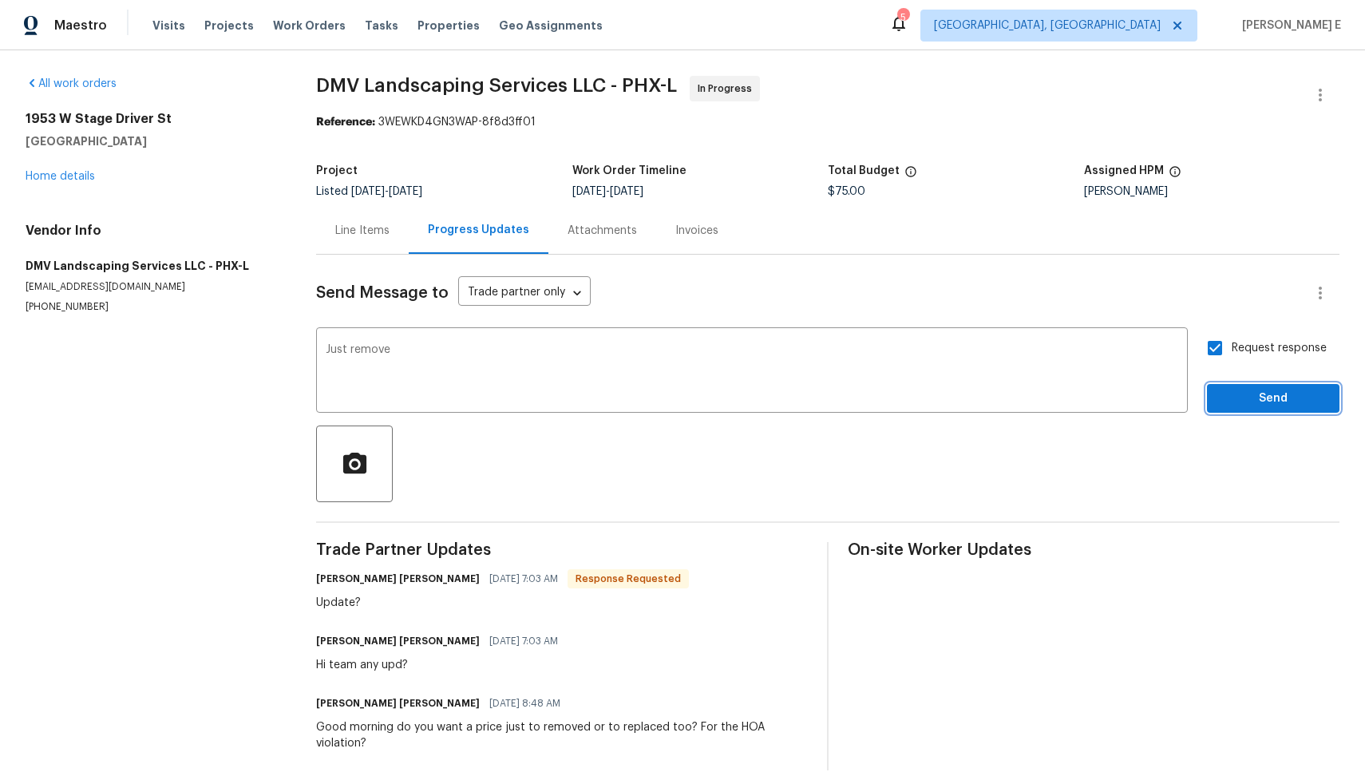
click at [1241, 390] on span "Send" at bounding box center [1273, 399] width 107 height 20
